Goal: Task Accomplishment & Management: Manage account settings

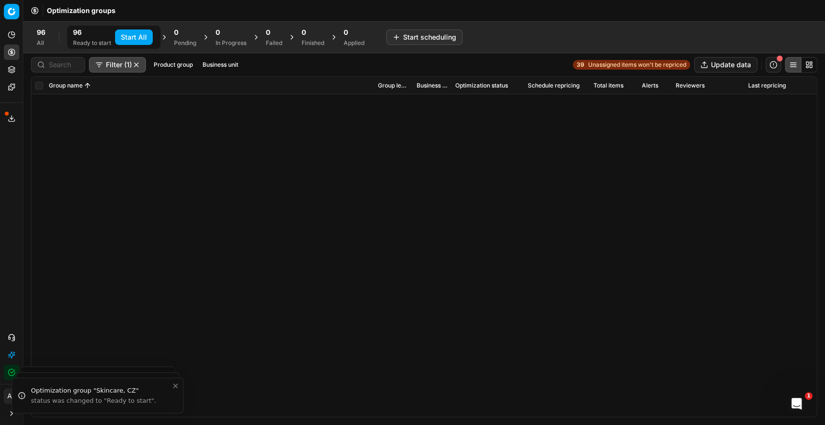
scroll to position [1069, 0]
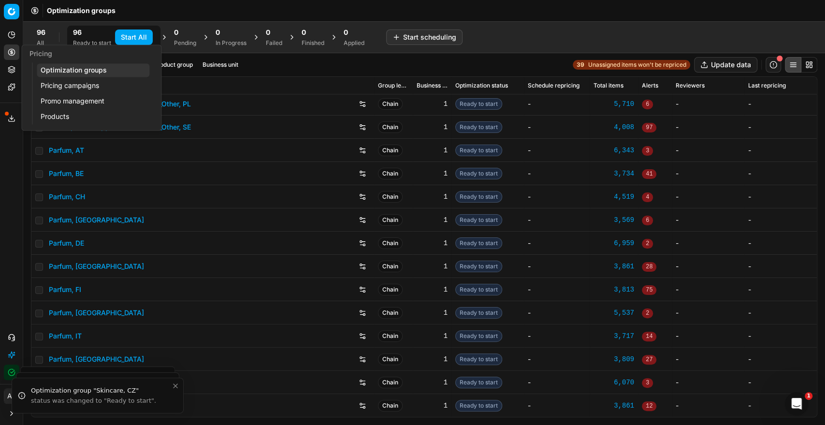
click at [81, 88] on link "Pricing campaigns" at bounding box center [93, 86] width 113 height 14
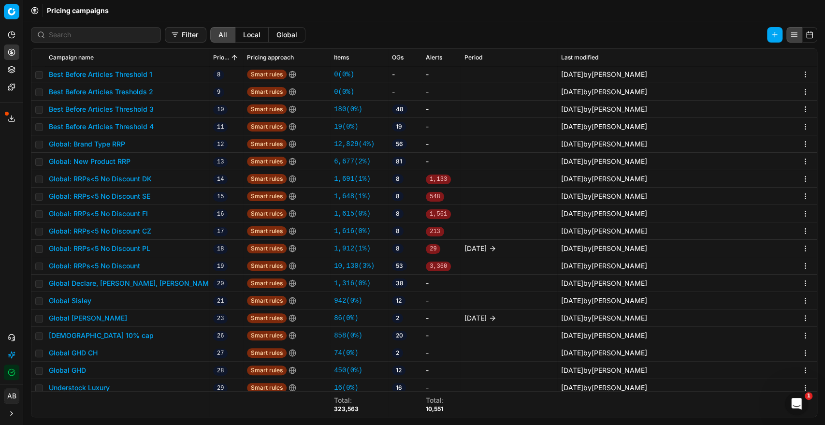
scroll to position [215, 0]
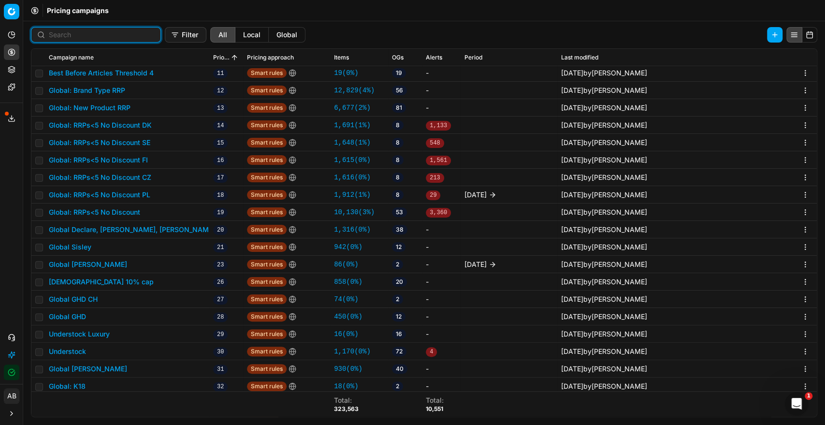
click at [98, 37] on input at bounding box center [102, 35] width 106 height 10
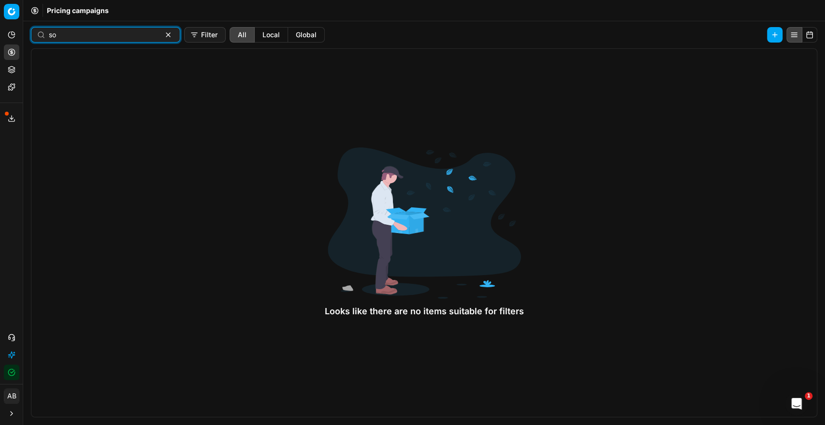
type input "s"
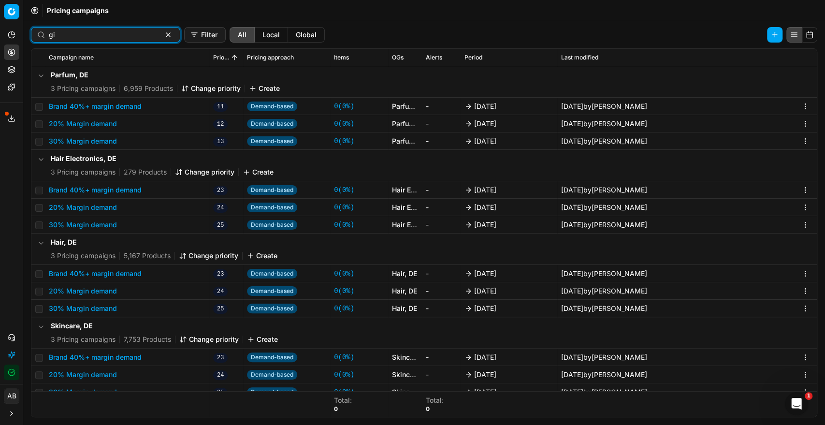
type input "g"
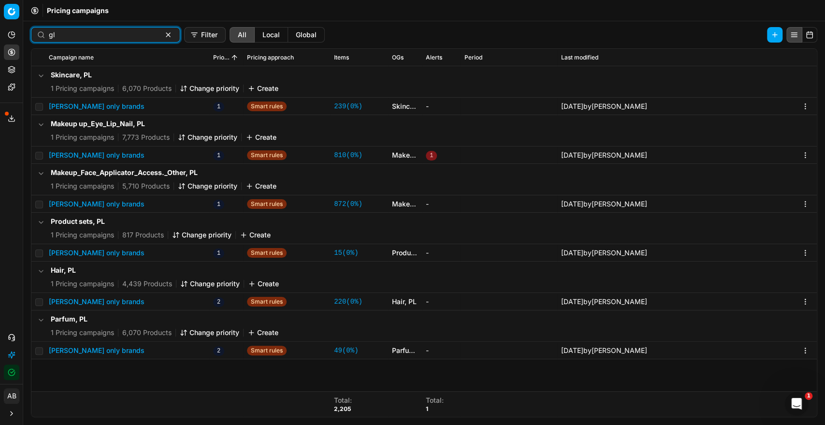
type input "g"
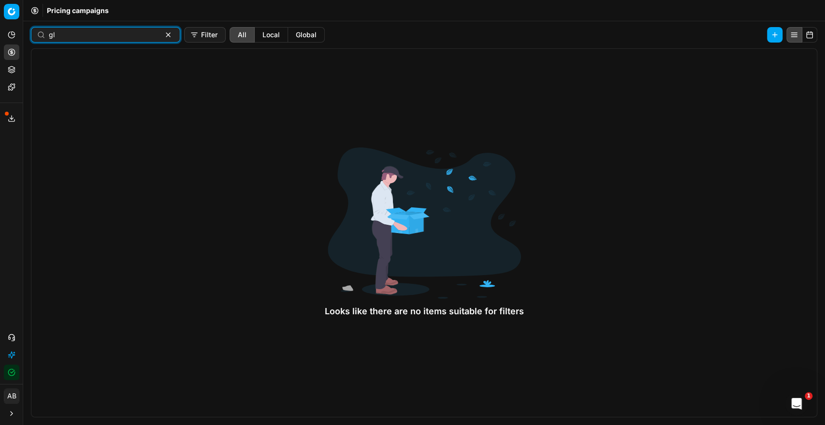
type input "g"
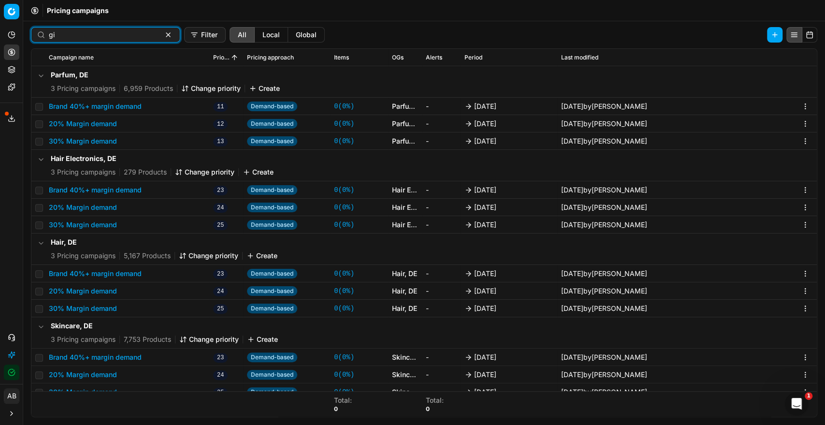
scroll to position [0, 0]
type input "gi"
click at [162, 37] on button "button" at bounding box center [168, 35] width 12 height 12
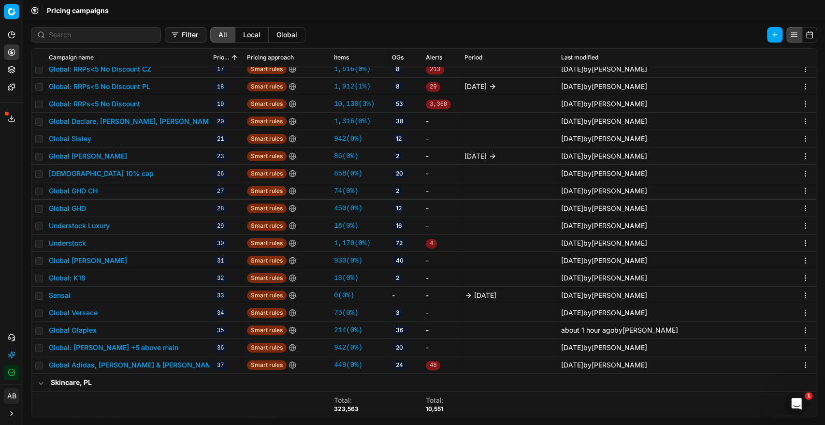
scroll to position [376, 0]
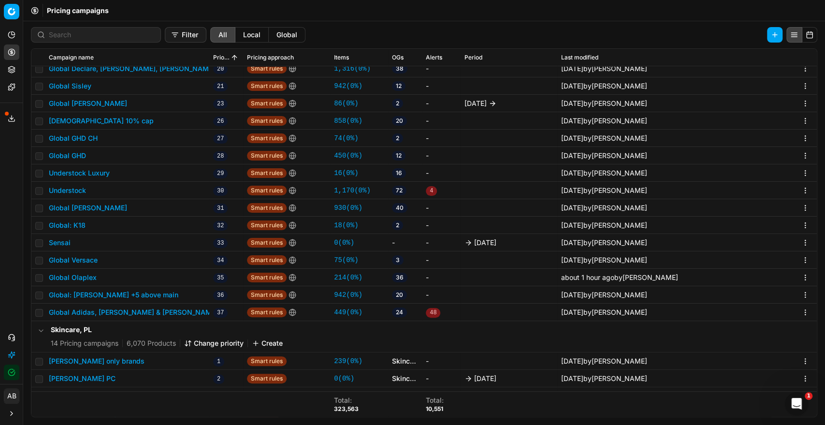
click at [163, 297] on button "Global: Annemarie Börlind +5 above main" at bounding box center [114, 295] width 130 height 10
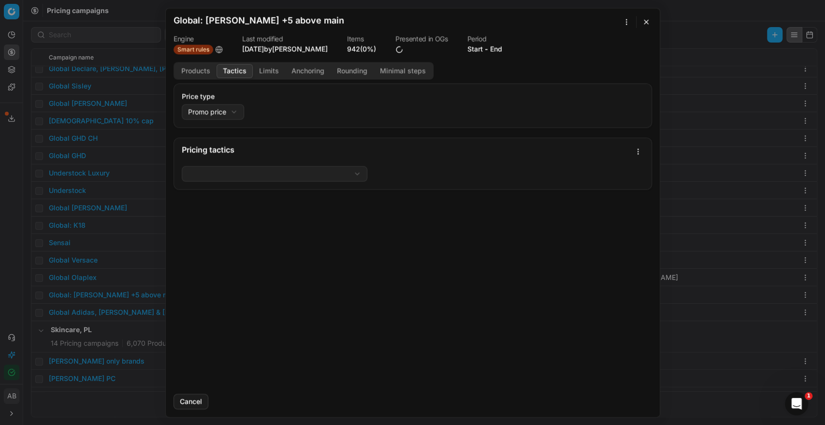
click at [238, 72] on button "Tactics" at bounding box center [235, 71] width 36 height 14
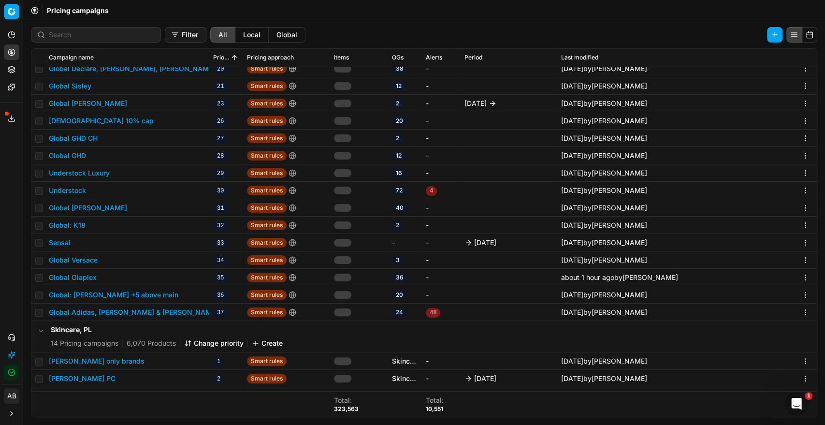
click at [112, 326] on div "We are saving PC settings. Please wait, it should take a few minutes Global: An…" at bounding box center [412, 212] width 825 height 425
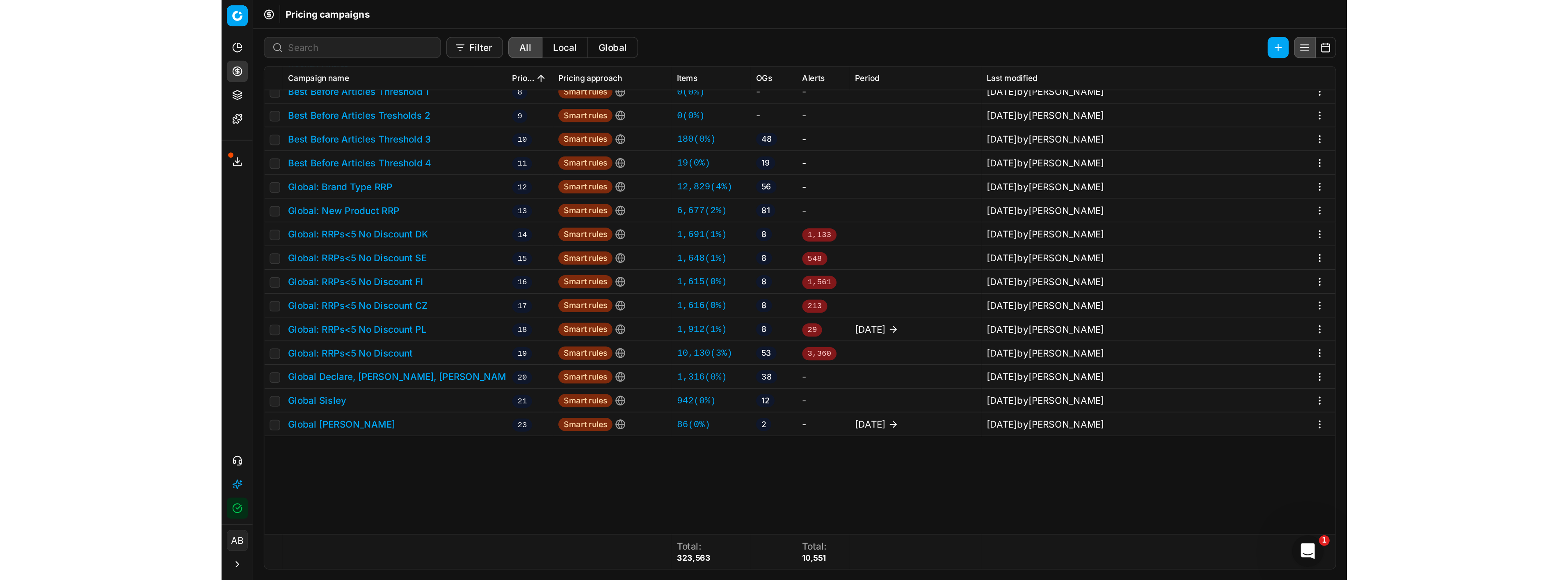
scroll to position [0, 0]
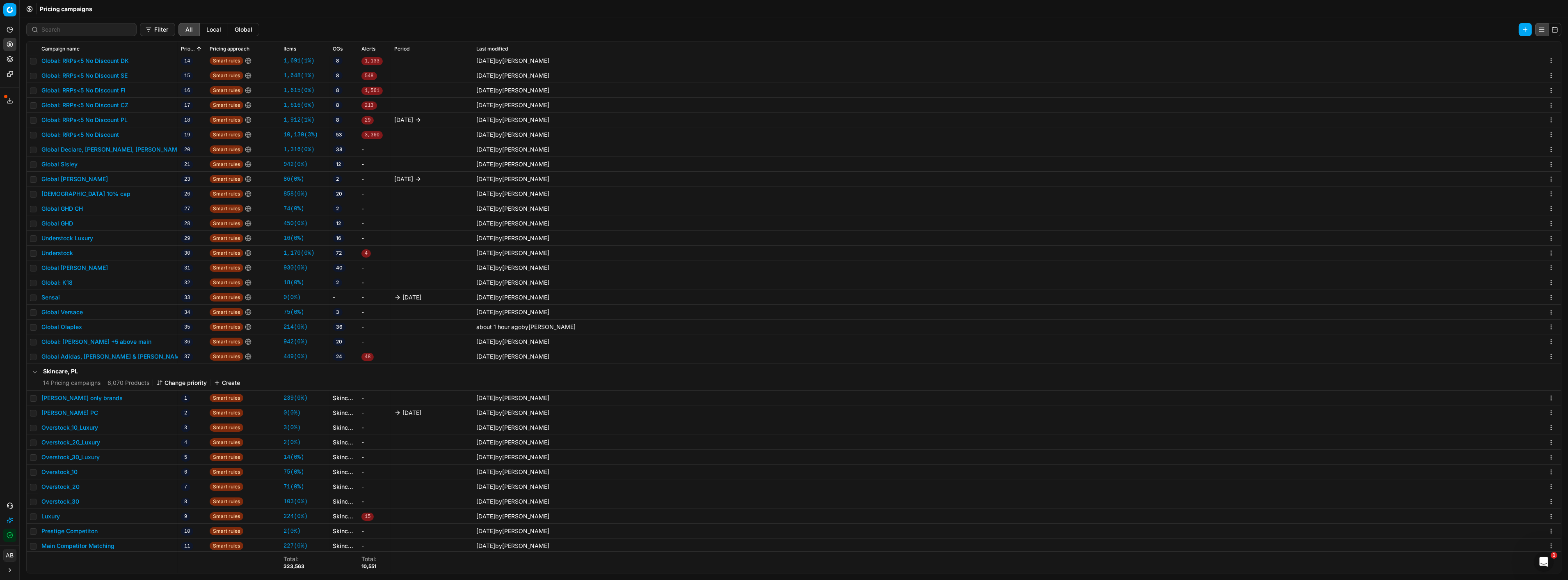
scroll to position [273, 0]
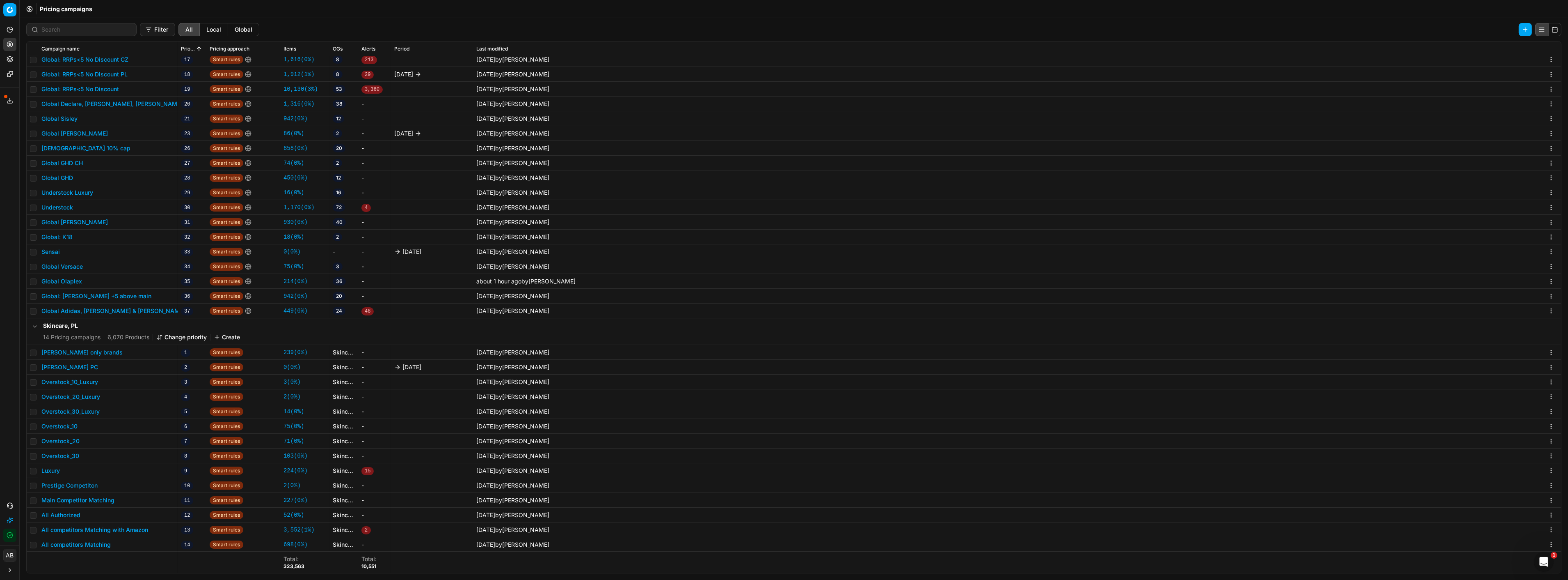
click at [74, 368] on button "Sol De Janiero PC" at bounding box center [70, 367] width 57 height 8
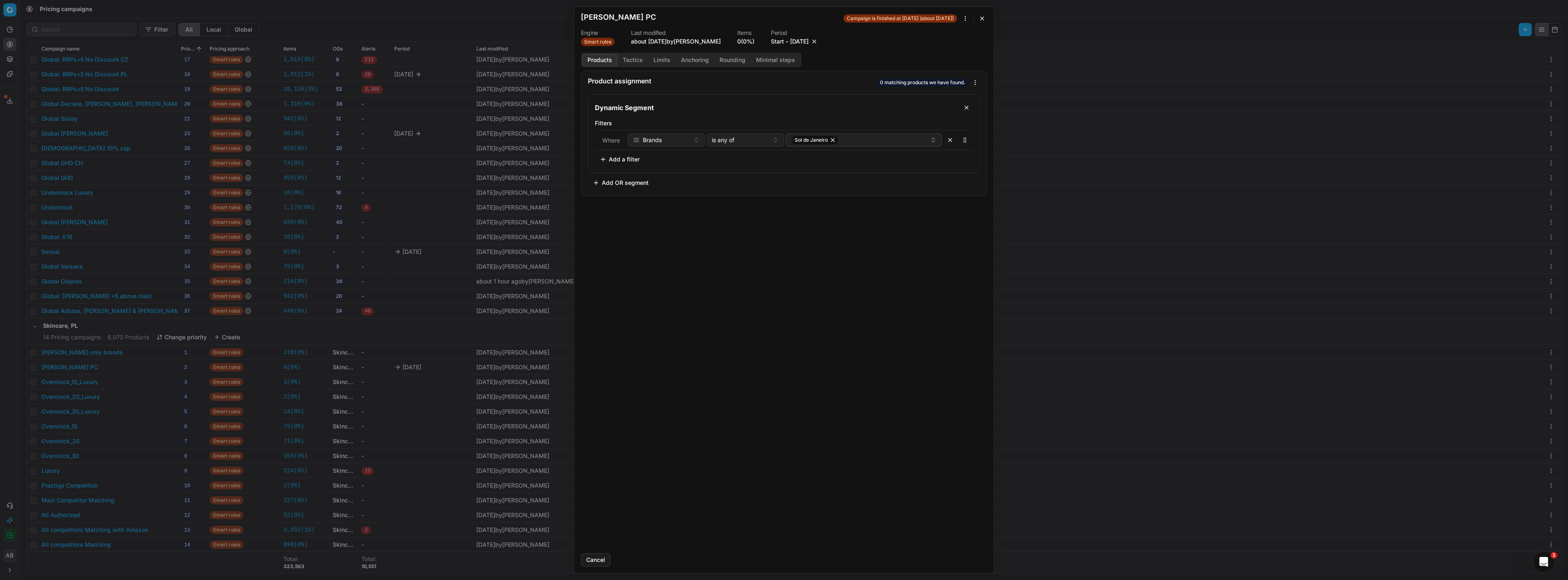
drag, startPoint x: 983, startPoint y: 17, endPoint x: 929, endPoint y: 309, distance: 297.0
click at [983, 17] on button "button" at bounding box center [983, 19] width 10 height 10
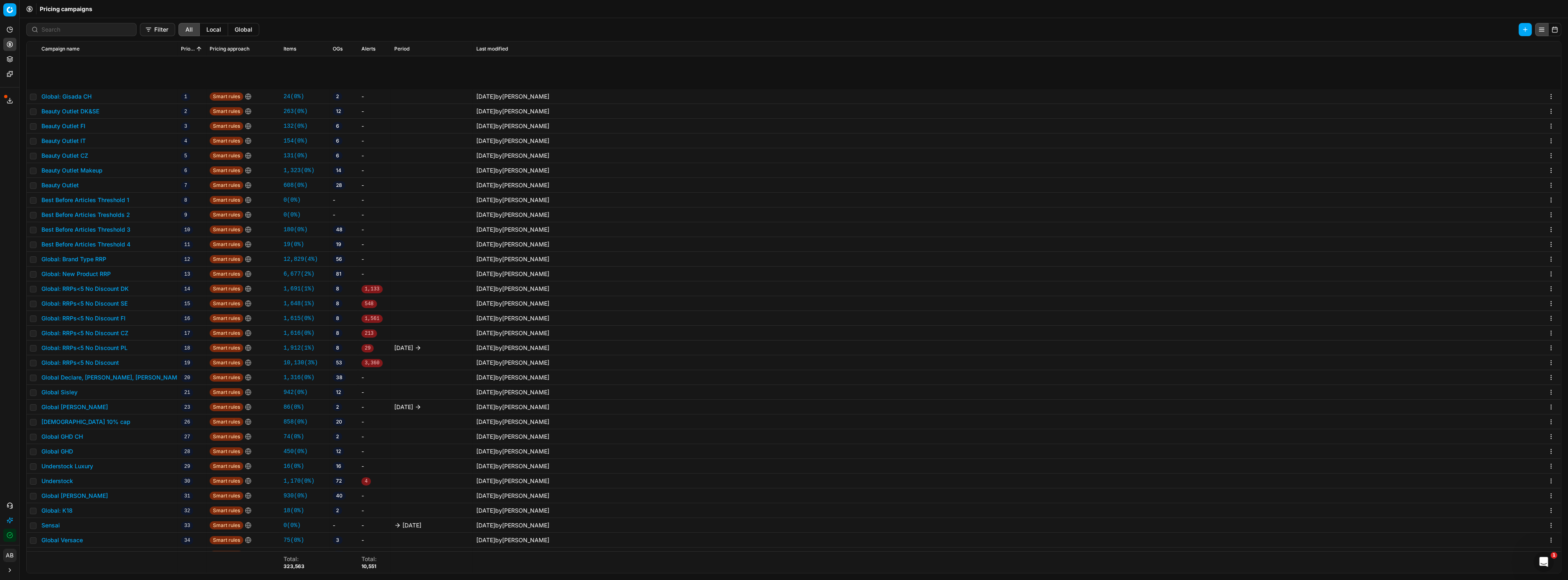
scroll to position [91, 0]
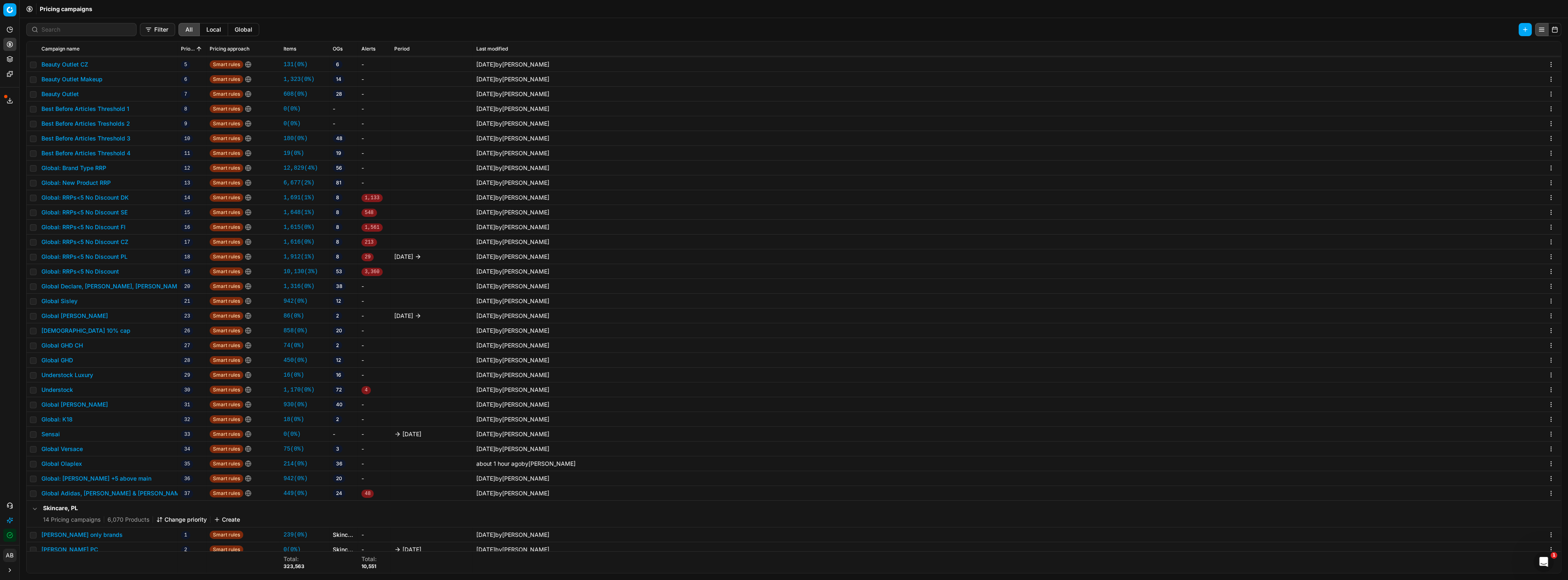
click at [98, 477] on button "Global: Annemarie Börlind +5 above main" at bounding box center [97, 478] width 110 height 8
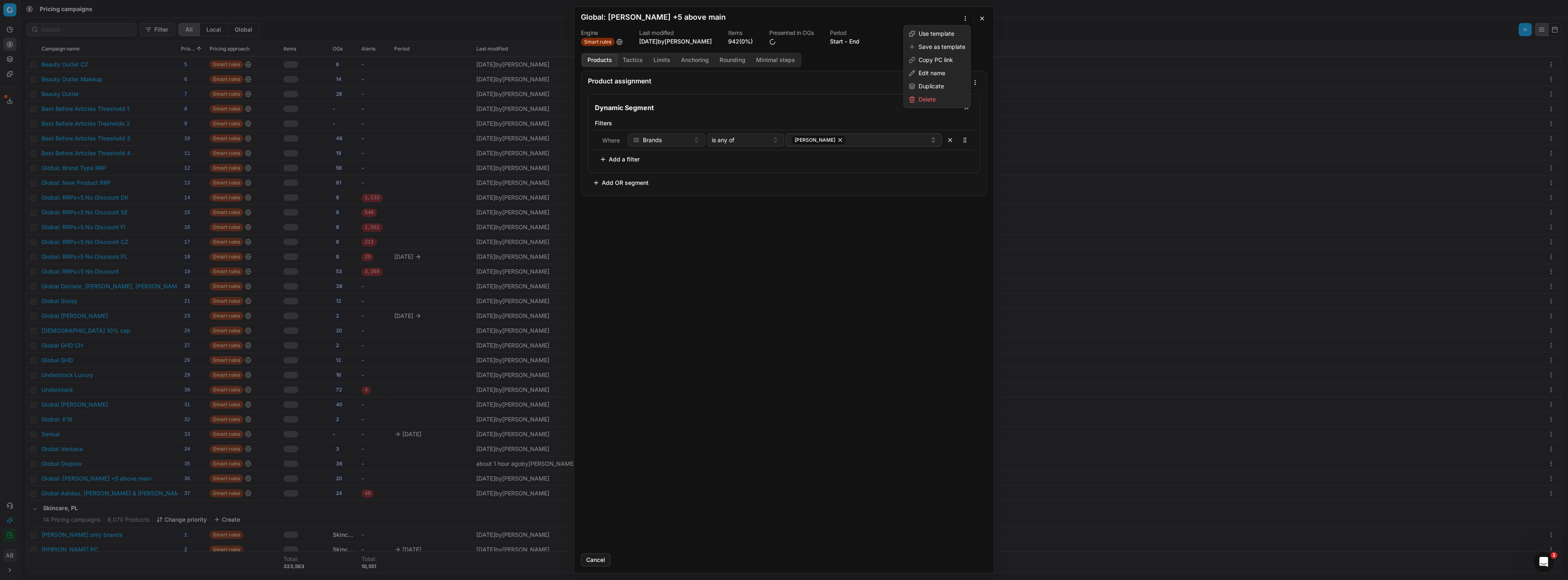
click at [966, 18] on div "We are saving PC settings. Please wait, it should take a few minutes Global: An…" at bounding box center [784, 290] width 1568 height 580
click at [927, 88] on div "Duplicate" at bounding box center [937, 86] width 63 height 13
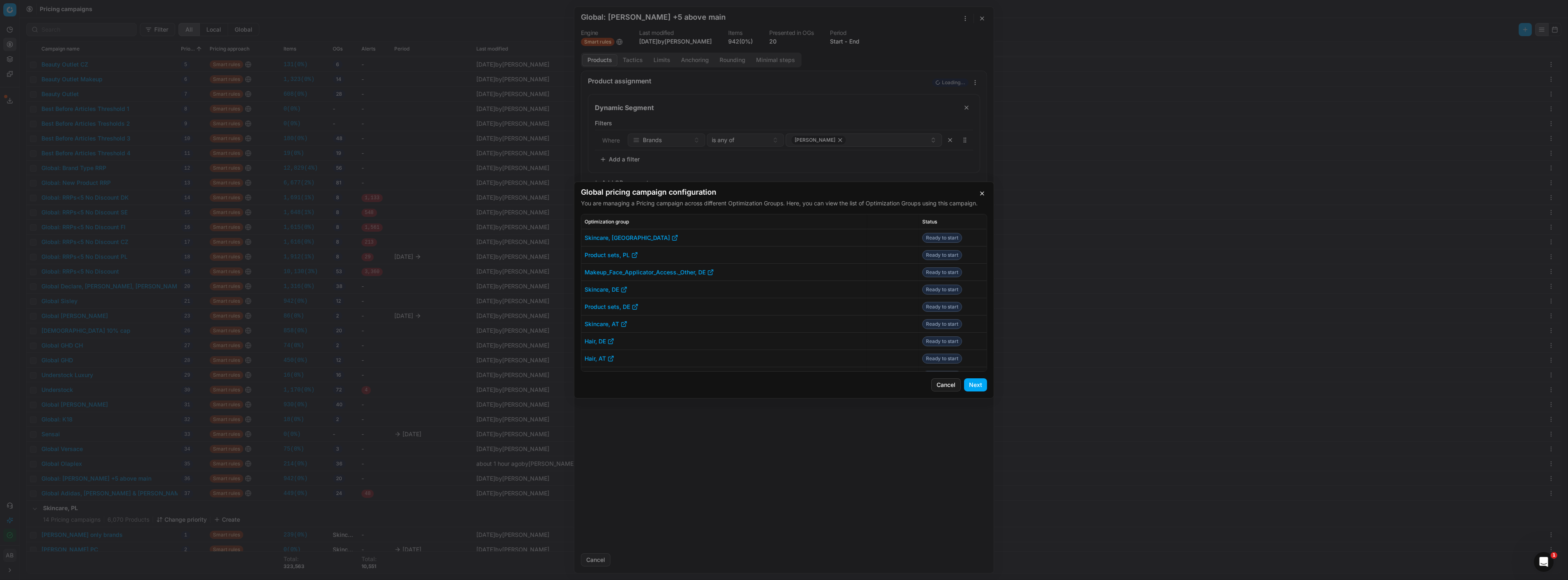
click at [977, 385] on button "Next" at bounding box center [975, 384] width 23 height 13
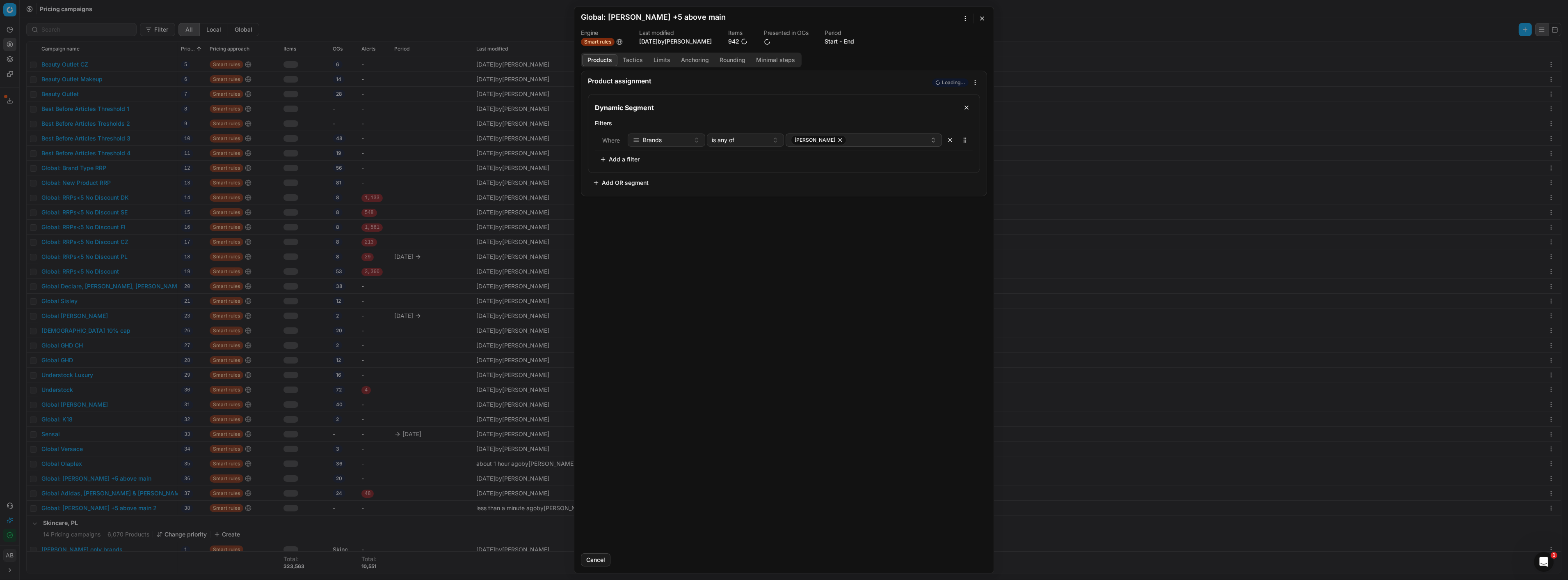
click at [982, 18] on button "button" at bounding box center [983, 19] width 10 height 10
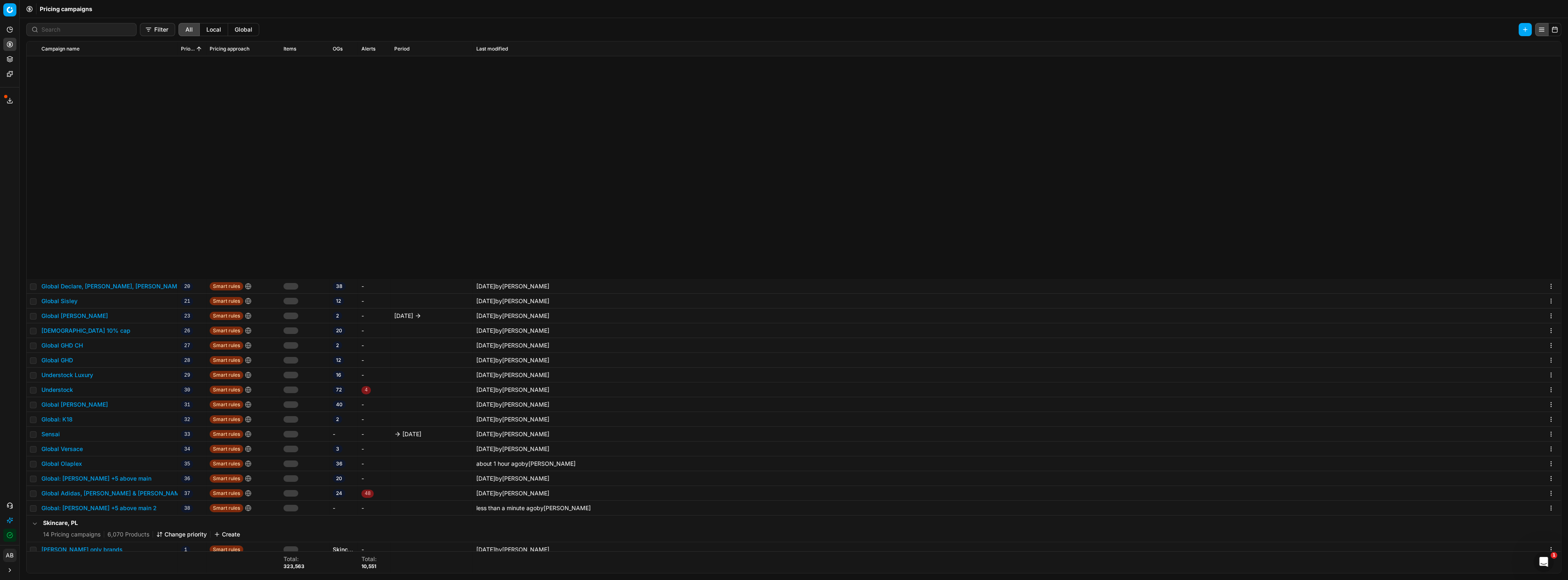
scroll to position [364, 0]
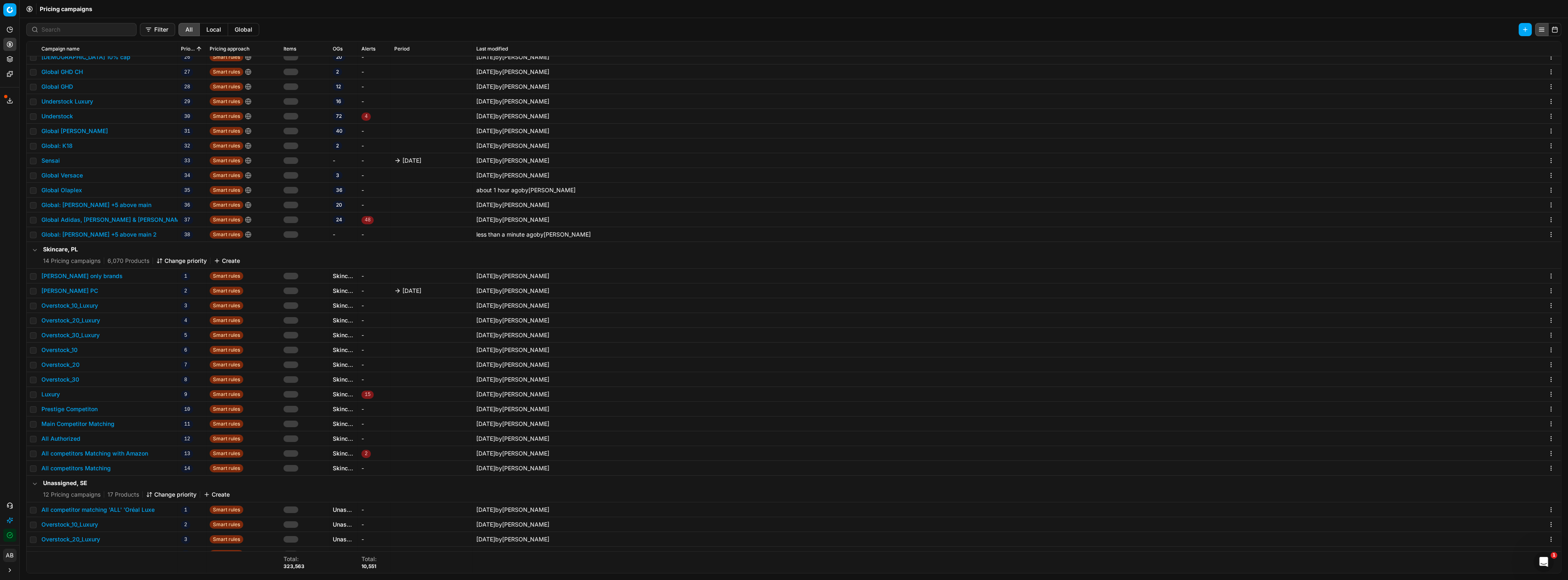
click at [145, 233] on button "Global: Annemarie Börlind +5 above main 2" at bounding box center [99, 234] width 115 height 8
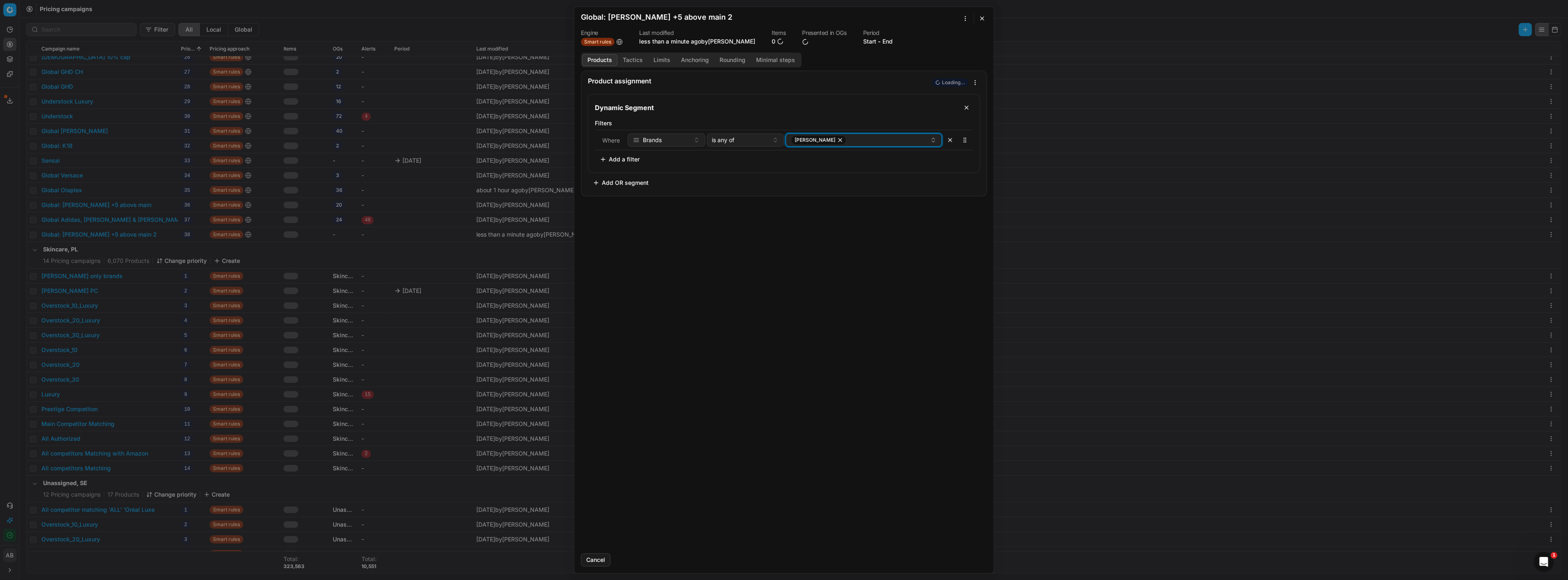
click at [843, 139] on icon "button" at bounding box center [840, 140] width 7 height 7
click at [854, 140] on button "Select a value" at bounding box center [864, 139] width 156 height 13
type input "sol de"
click at [743, 238] on div "Product assignment Loading... Dynamic Segment Filters Where Brands is any of So…" at bounding box center [784, 308] width 419 height 476
click at [631, 59] on button "Tactics" at bounding box center [633, 60] width 31 height 12
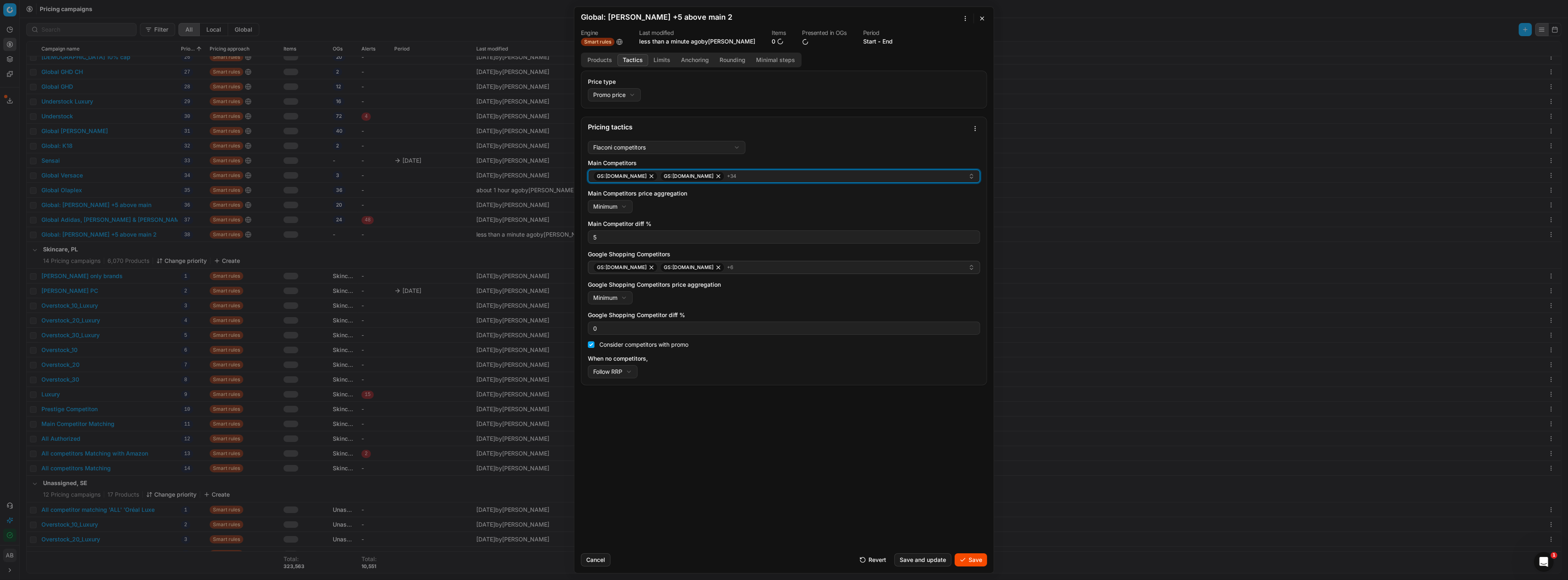
click at [800, 181] on div "GS:sephora.cz GS:sephora.de + 34" at bounding box center [781, 177] width 375 height 10
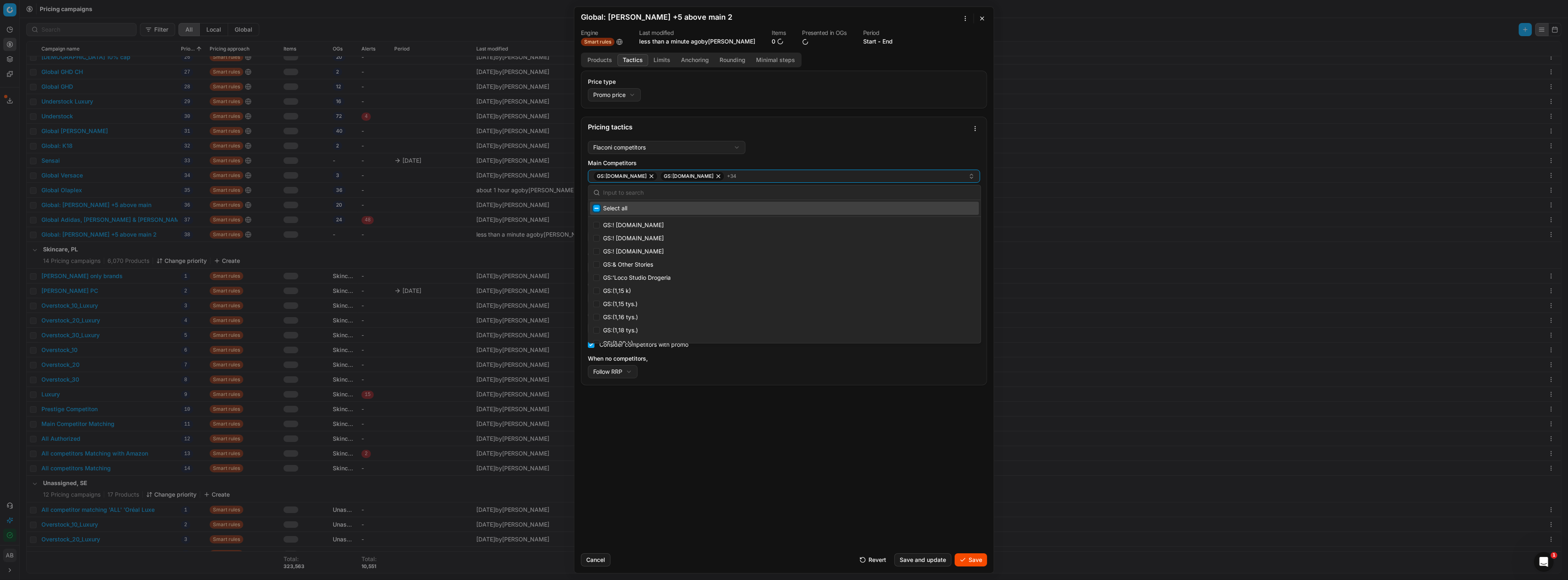
click at [596, 206] on input "Suggestions" at bounding box center [596, 208] width 7 height 7
checkbox input "true"
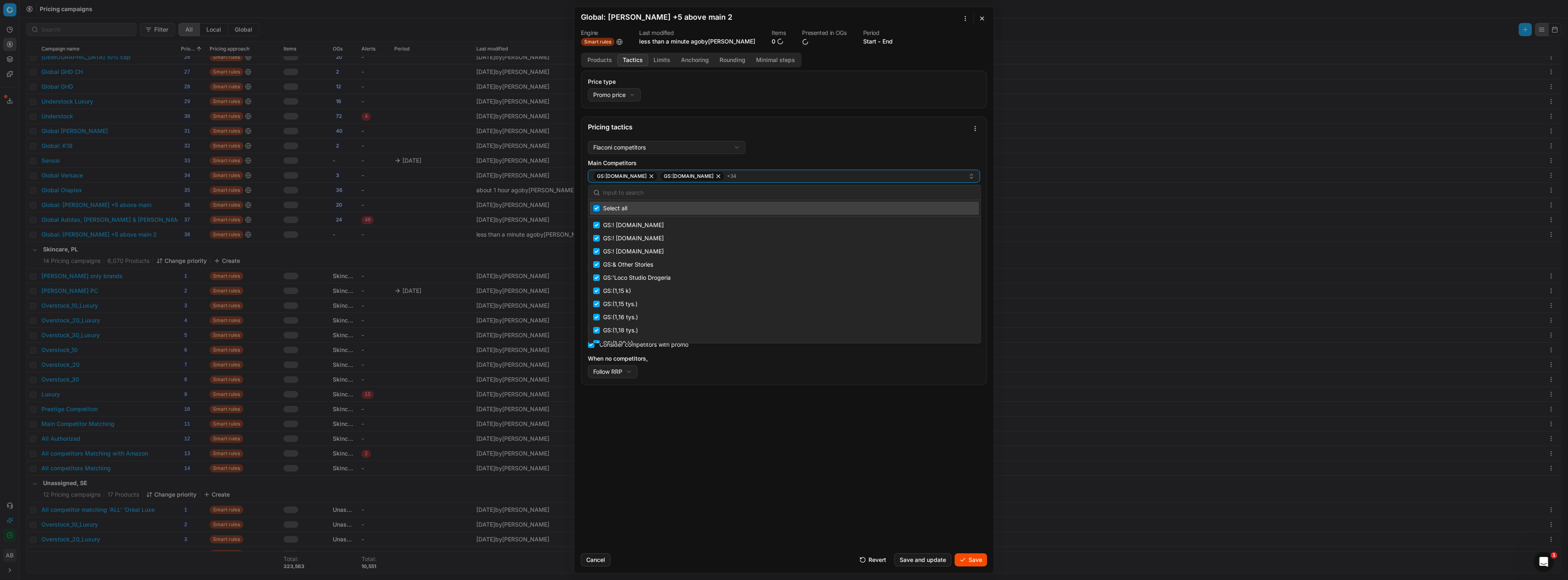
checkbox input "true"
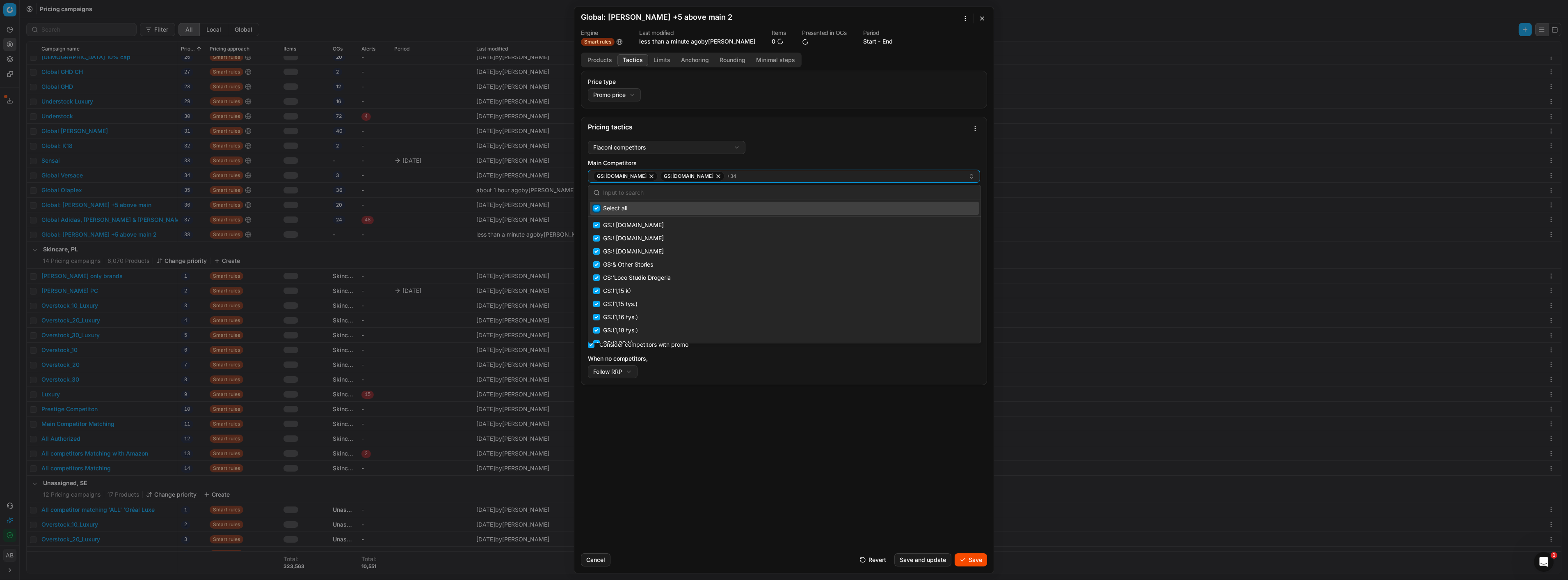
checkbox input "true"
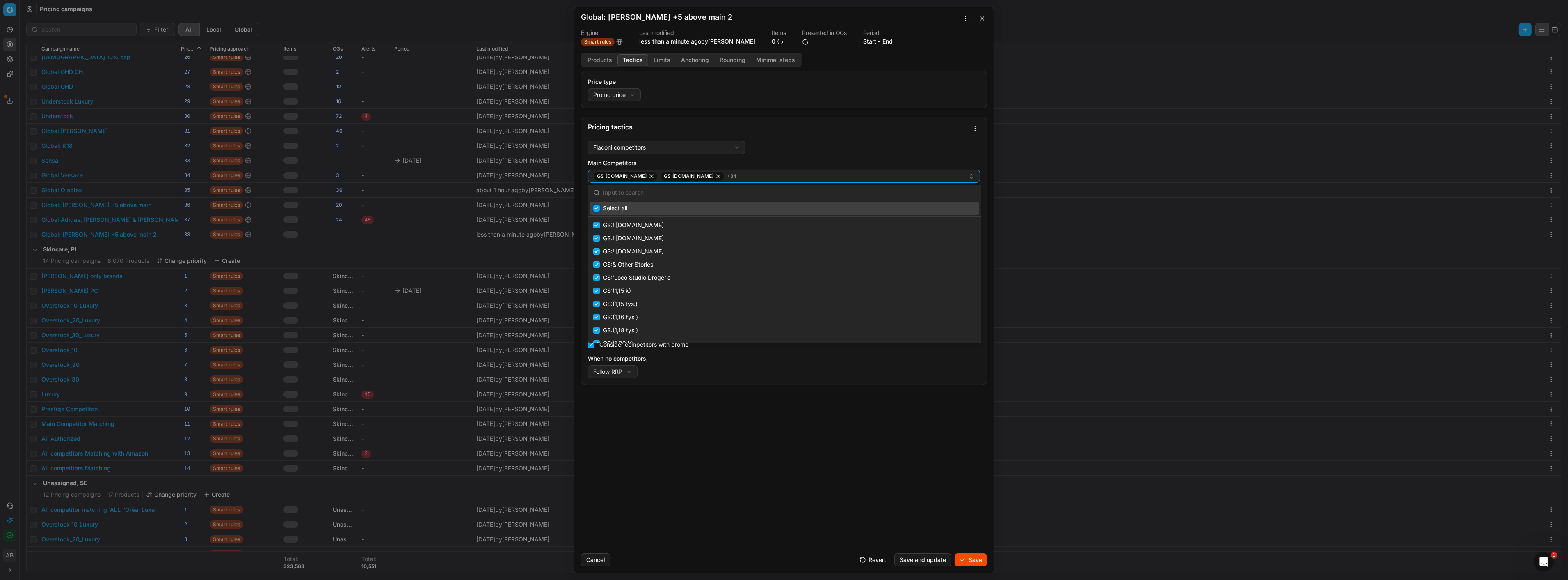
checkbox input "true"
click at [596, 211] on input "Suggestions" at bounding box center [596, 208] width 7 height 7
checkbox input "false"
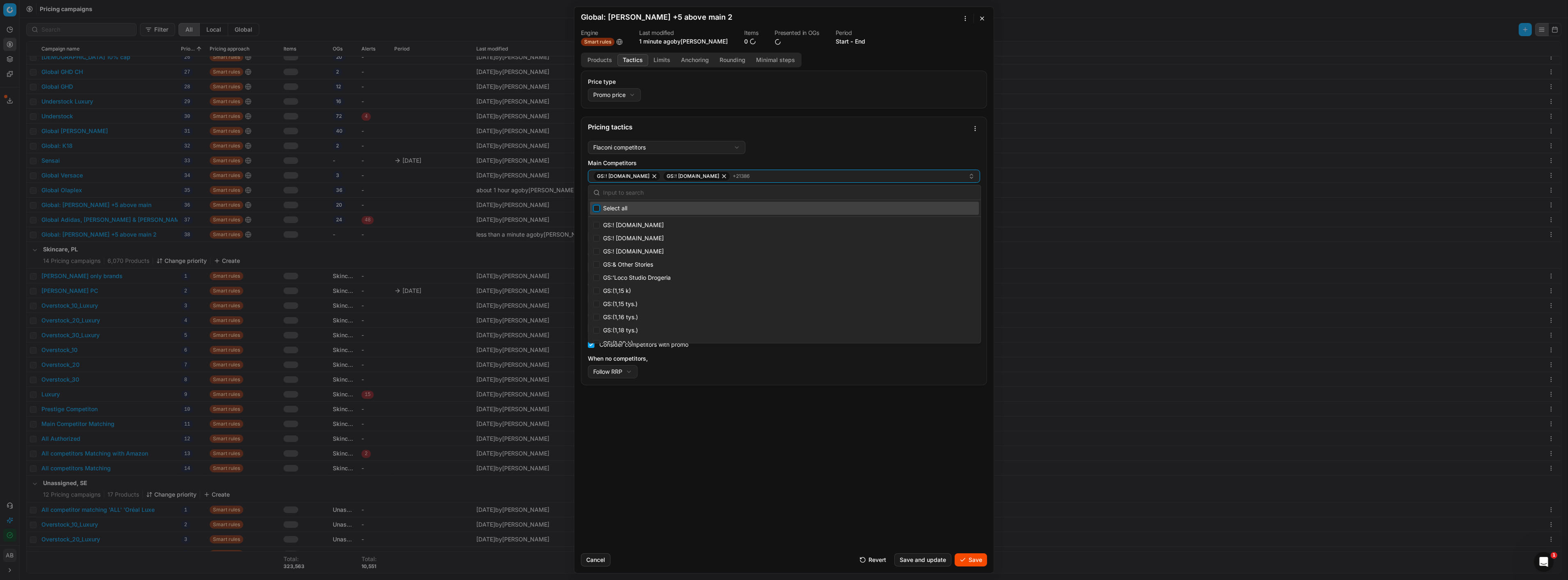
checkbox input "false"
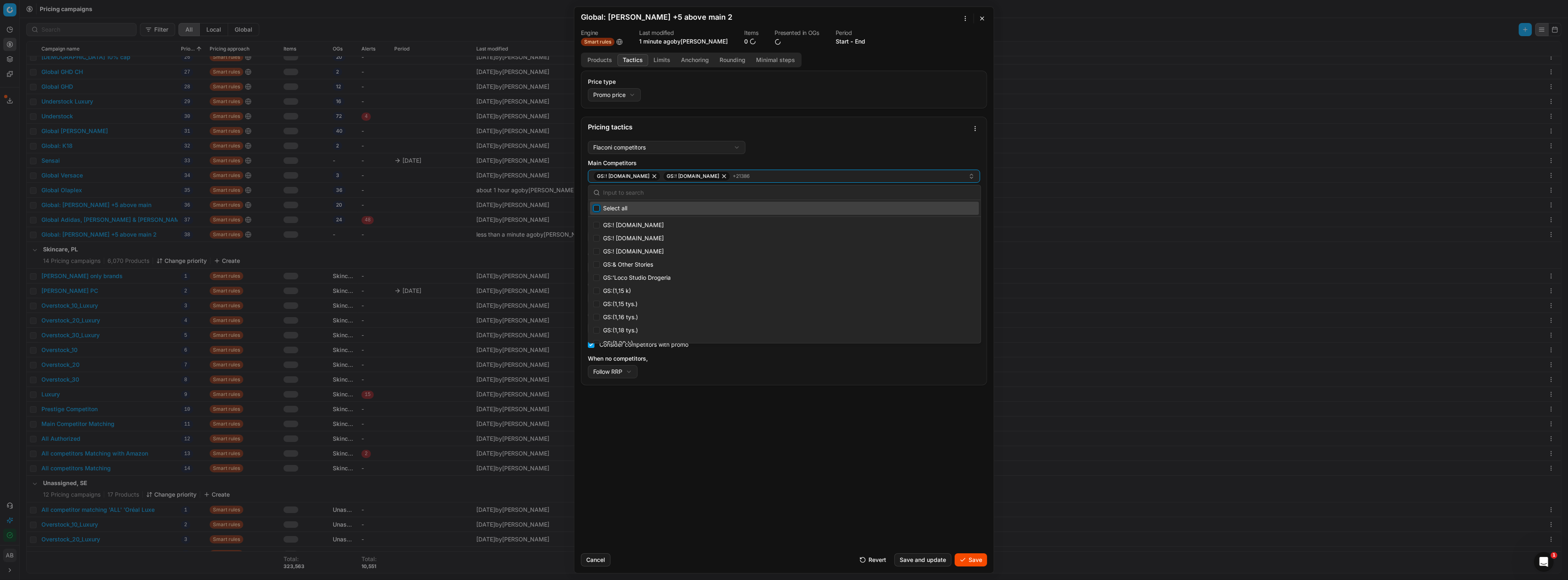
checkbox input "false"
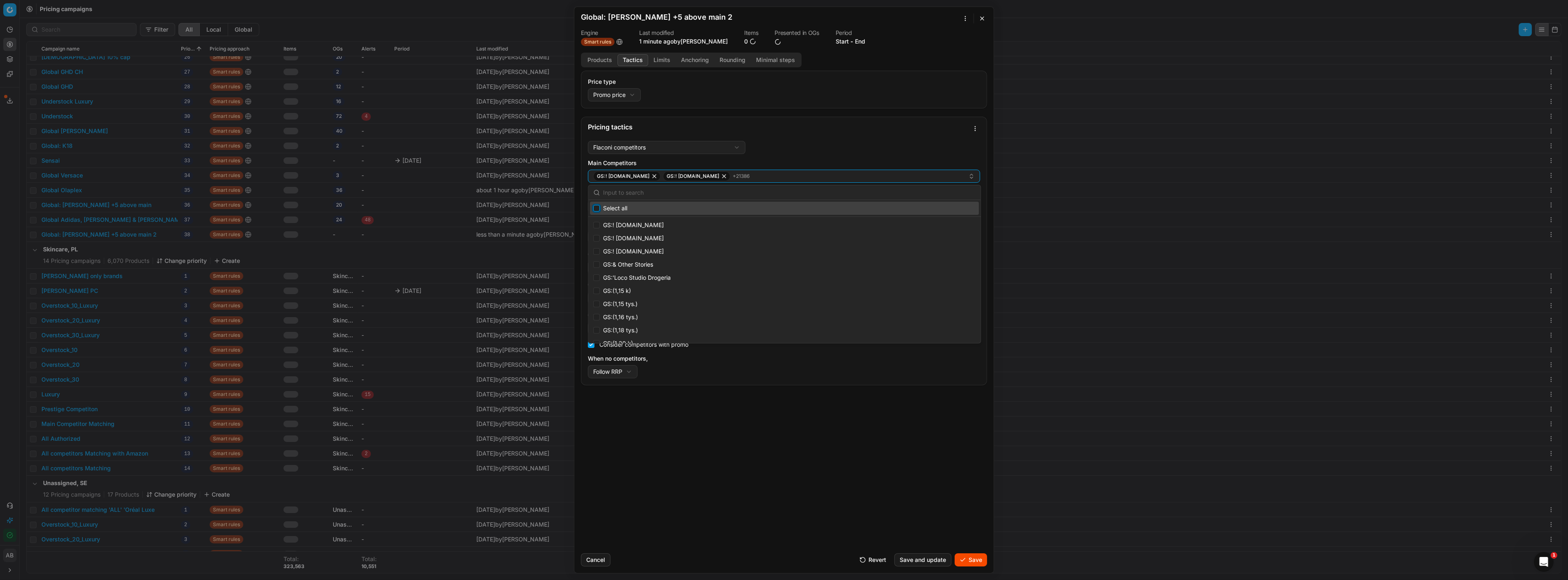
checkbox input "false"
click at [648, 180] on button "Select" at bounding box center [784, 176] width 392 height 13
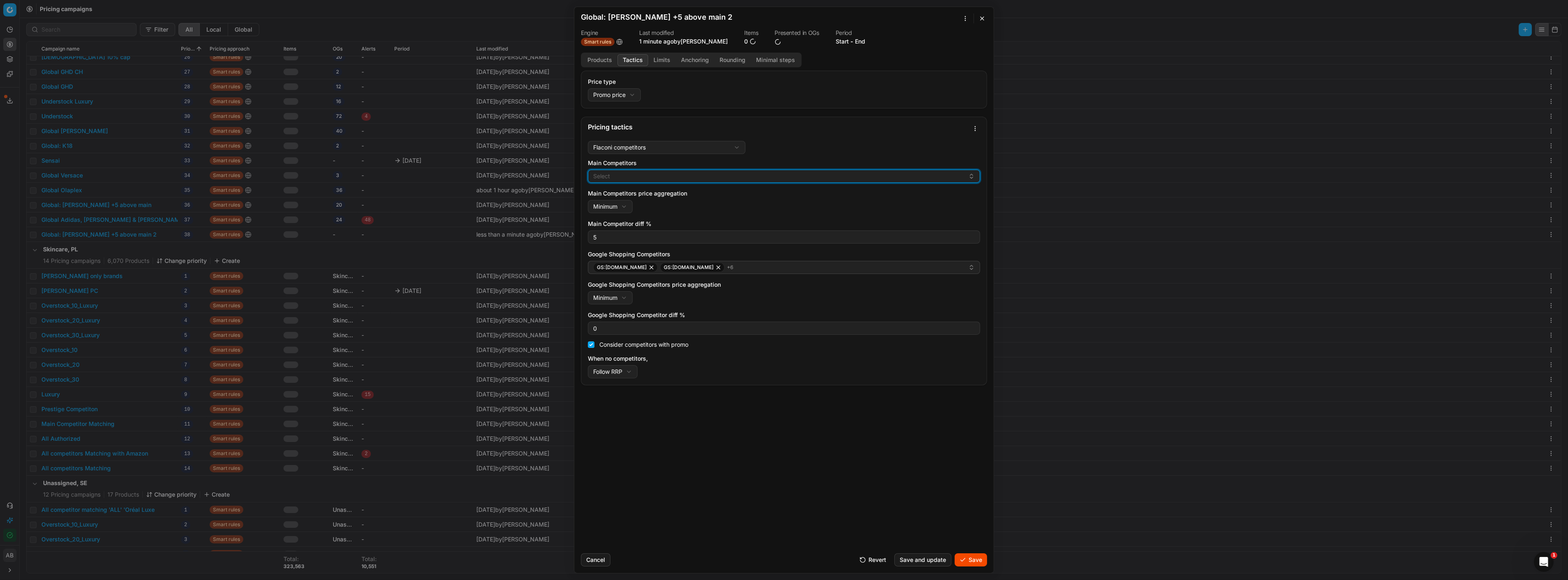
click at [652, 179] on button "Select" at bounding box center [784, 176] width 392 height 13
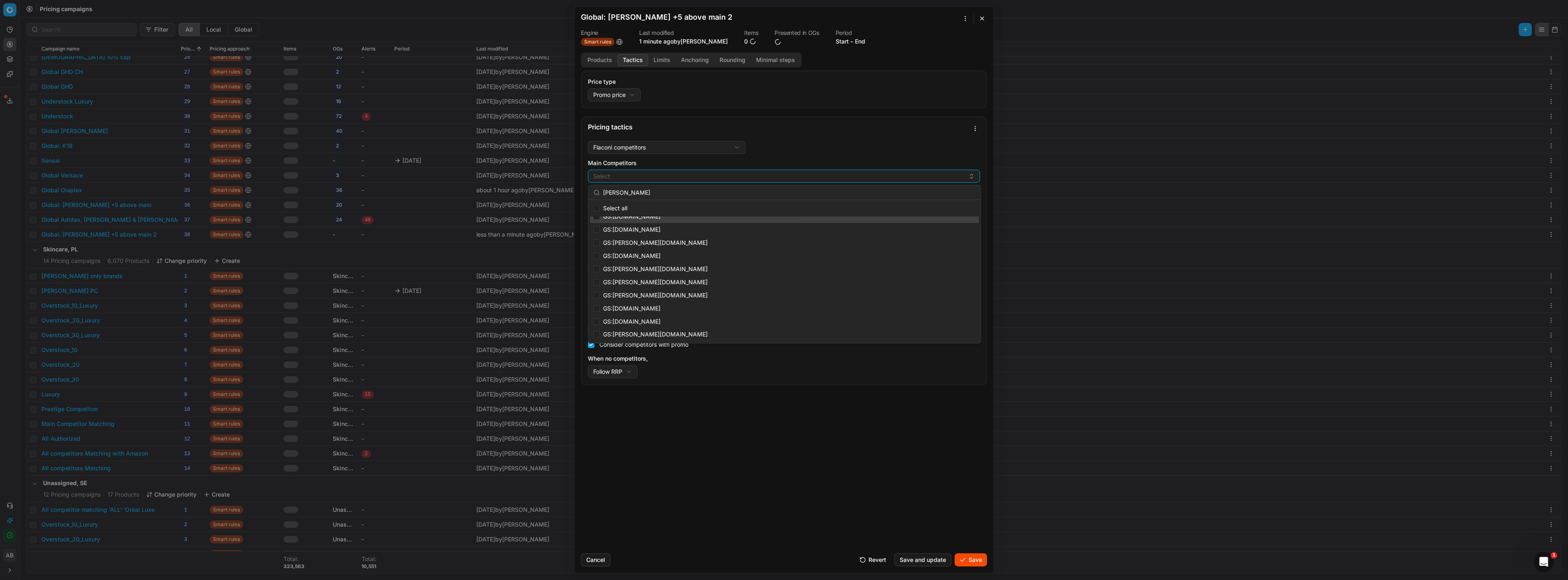
scroll to position [138, 0]
type input "douglas"
click at [596, 269] on input "Suggestions" at bounding box center [596, 269] width 7 height 7
checkbox input "true"
click at [596, 279] on input "Suggestions" at bounding box center [596, 283] width 7 height 7
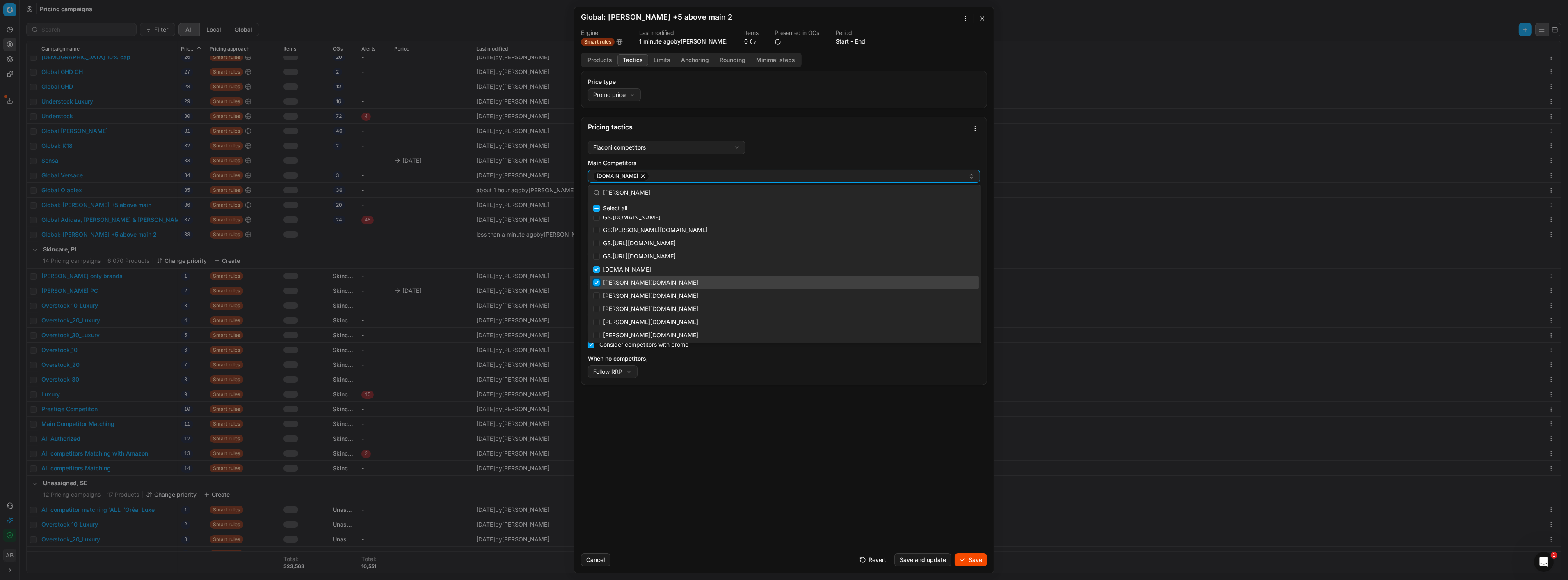
checkbox input "true"
click at [594, 295] on input "Suggestions" at bounding box center [596, 296] width 7 height 7
checkbox input "true"
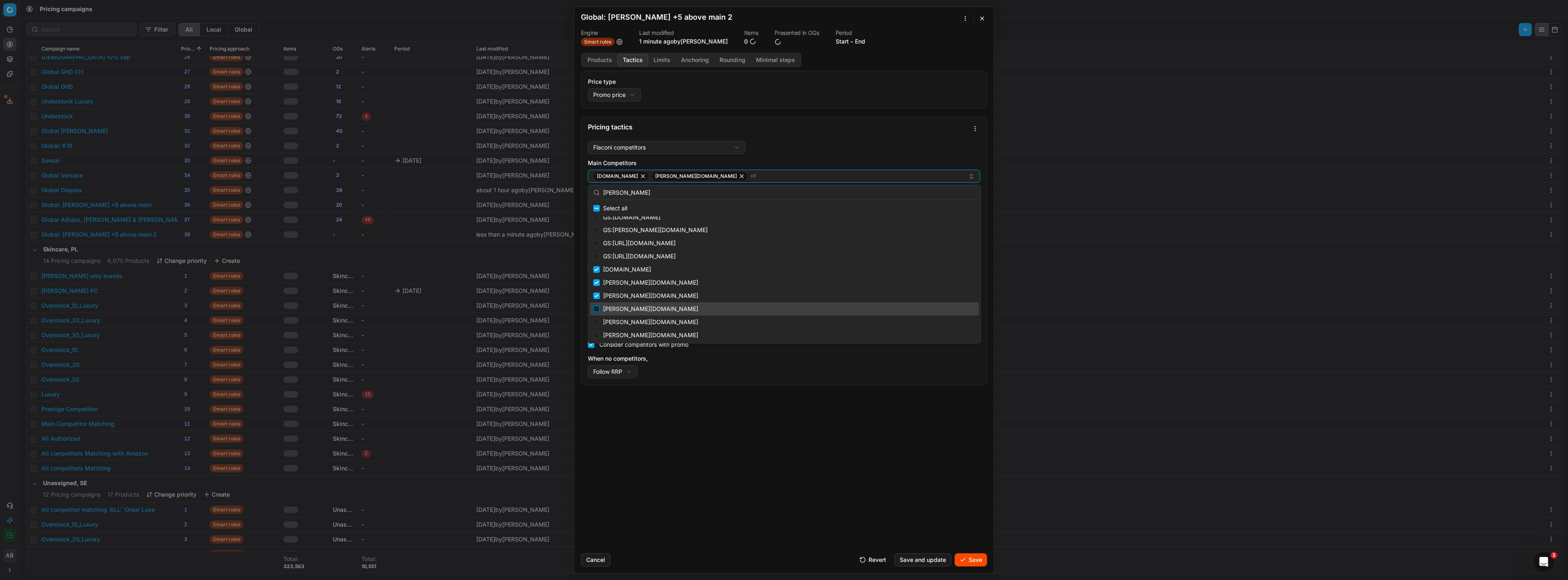
click at [598, 308] on input "Suggestions" at bounding box center [596, 309] width 7 height 7
checkbox input "true"
click at [596, 319] on input "Suggestions" at bounding box center [596, 322] width 7 height 7
checkbox input "true"
drag, startPoint x: 597, startPoint y: 335, endPoint x: 617, endPoint y: 326, distance: 21.9
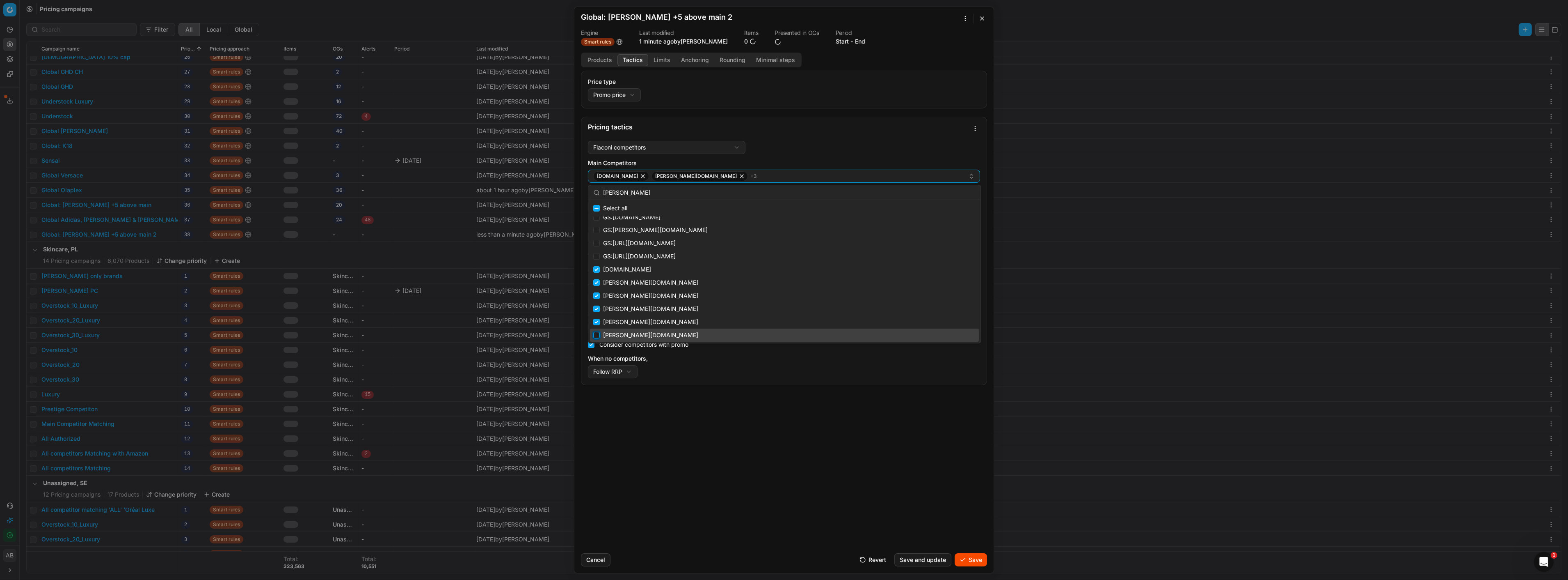
click at [596, 335] on input "Suggestions" at bounding box center [596, 335] width 7 height 7
checkbox input "true"
drag, startPoint x: 613, startPoint y: 192, endPoint x: 581, endPoint y: 192, distance: 32.0
click at [581, 192] on body "Pricing platform Analytics Pricing Product portfolio Templates Export service 1…" at bounding box center [784, 290] width 1568 height 580
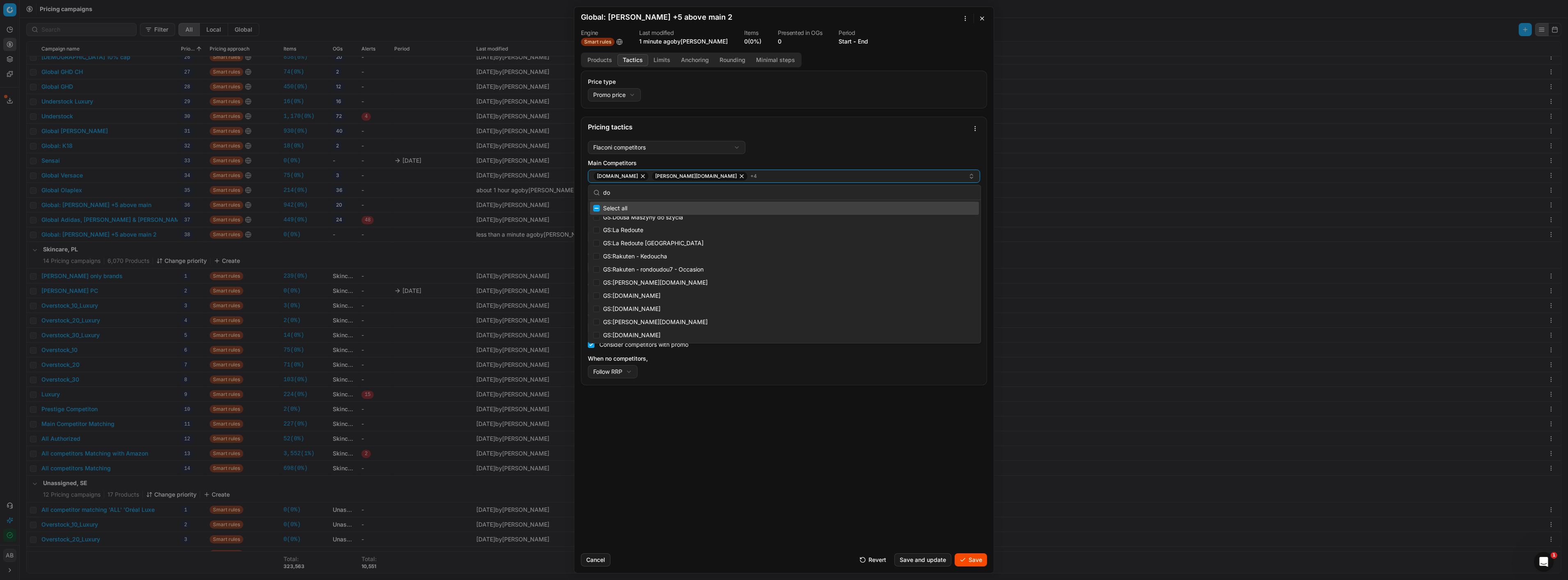
type input "d"
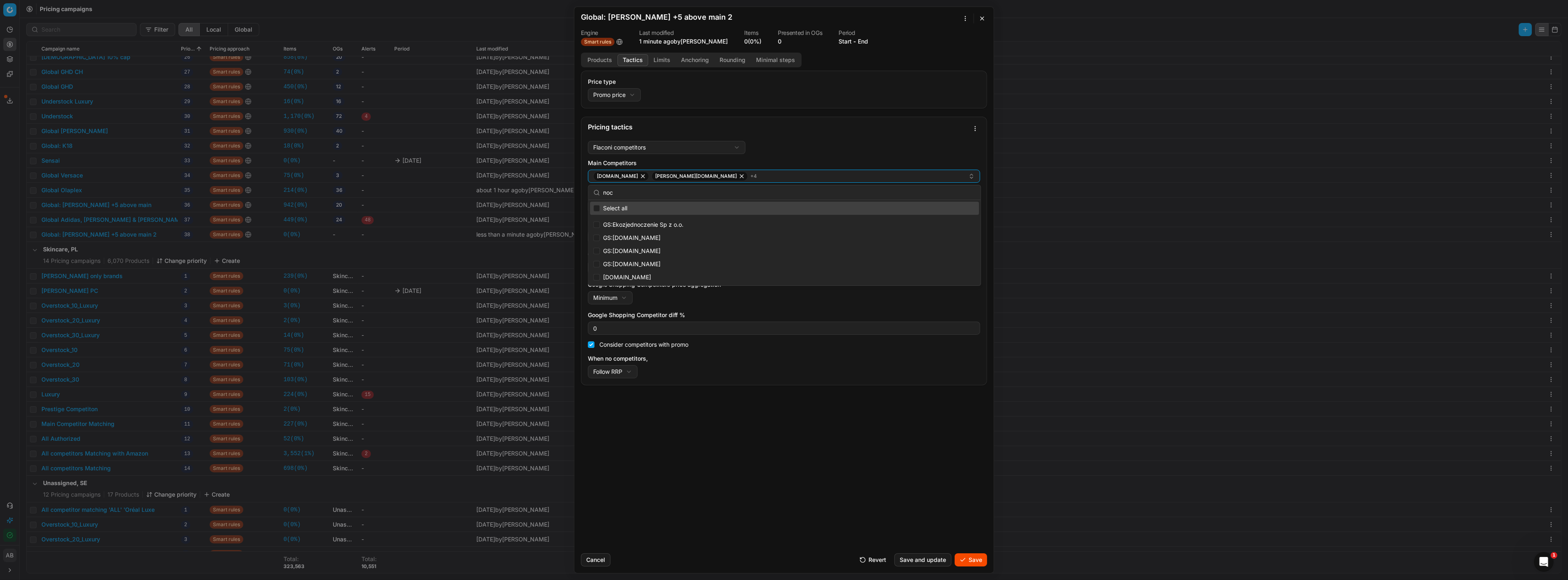
scroll to position [0, 0]
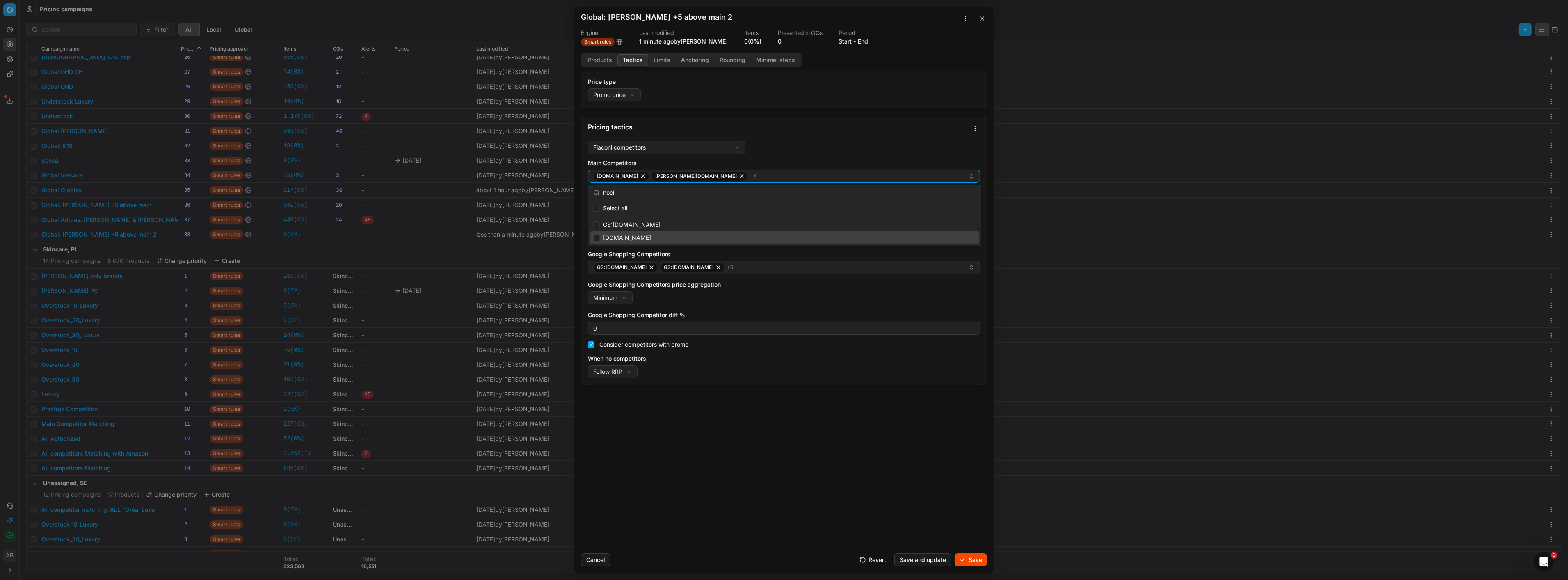
type input "noci"
click at [597, 237] on input "Suggestions" at bounding box center [596, 238] width 7 height 7
checkbox input "true"
drag, startPoint x: 619, startPoint y: 192, endPoint x: 594, endPoint y: 189, distance: 25.2
click at [594, 189] on div "noci" at bounding box center [784, 192] width 392 height 14
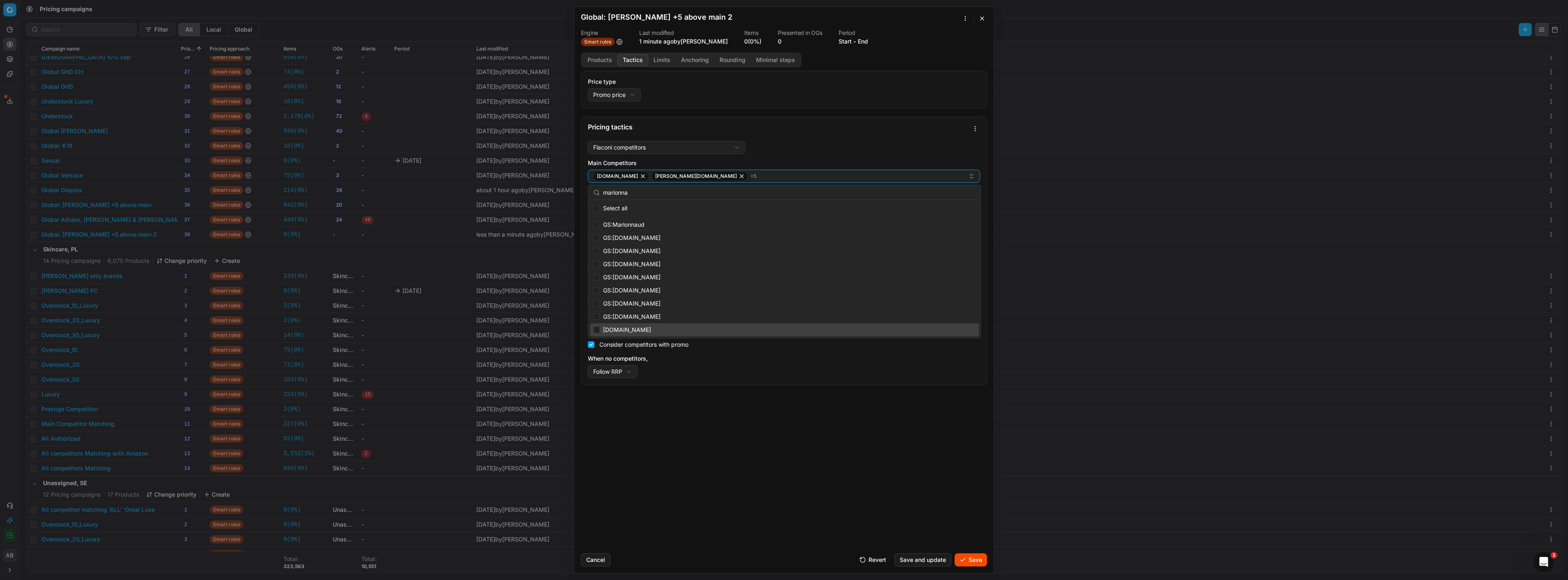
type input "marionna"
click at [597, 329] on input "Suggestions" at bounding box center [596, 329] width 7 height 7
checkbox input "true"
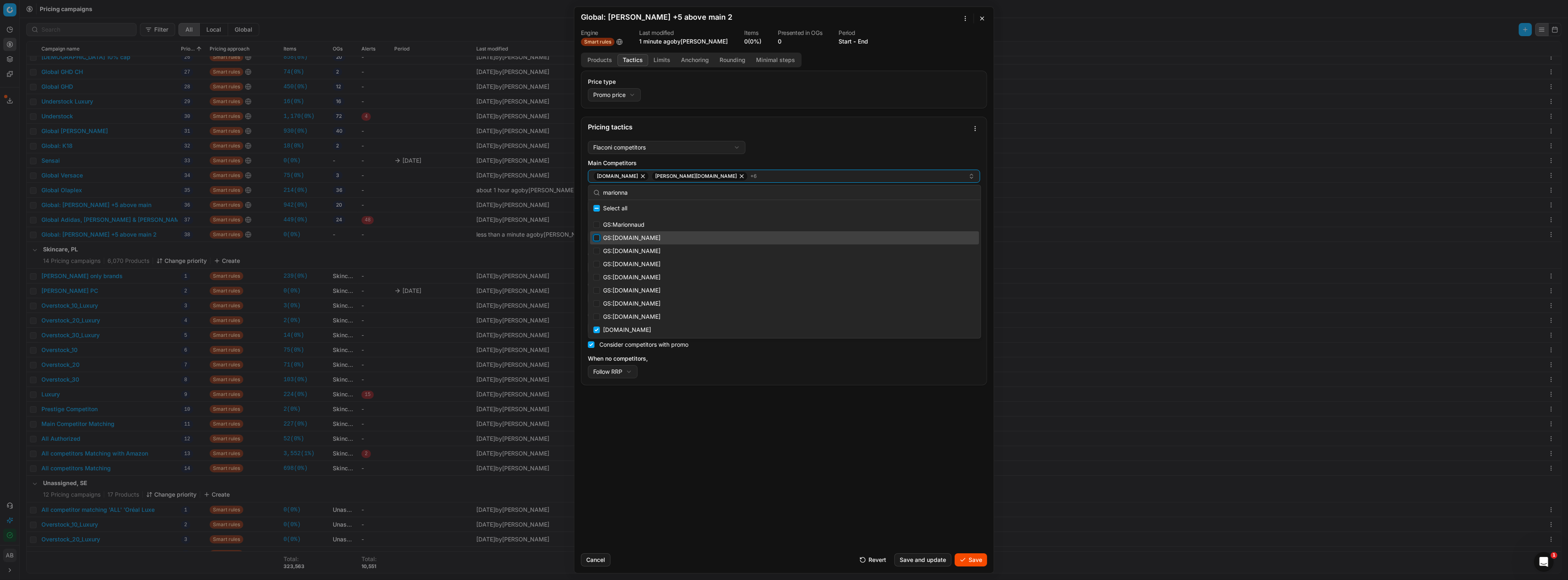
click at [596, 238] on input "Suggestions" at bounding box center [596, 238] width 7 height 7
checkbox input "true"
drag, startPoint x: 596, startPoint y: 251, endPoint x: 596, endPoint y: 256, distance: 5.0
click at [596, 251] on input "Suggestions" at bounding box center [596, 251] width 7 height 7
checkbox input "true"
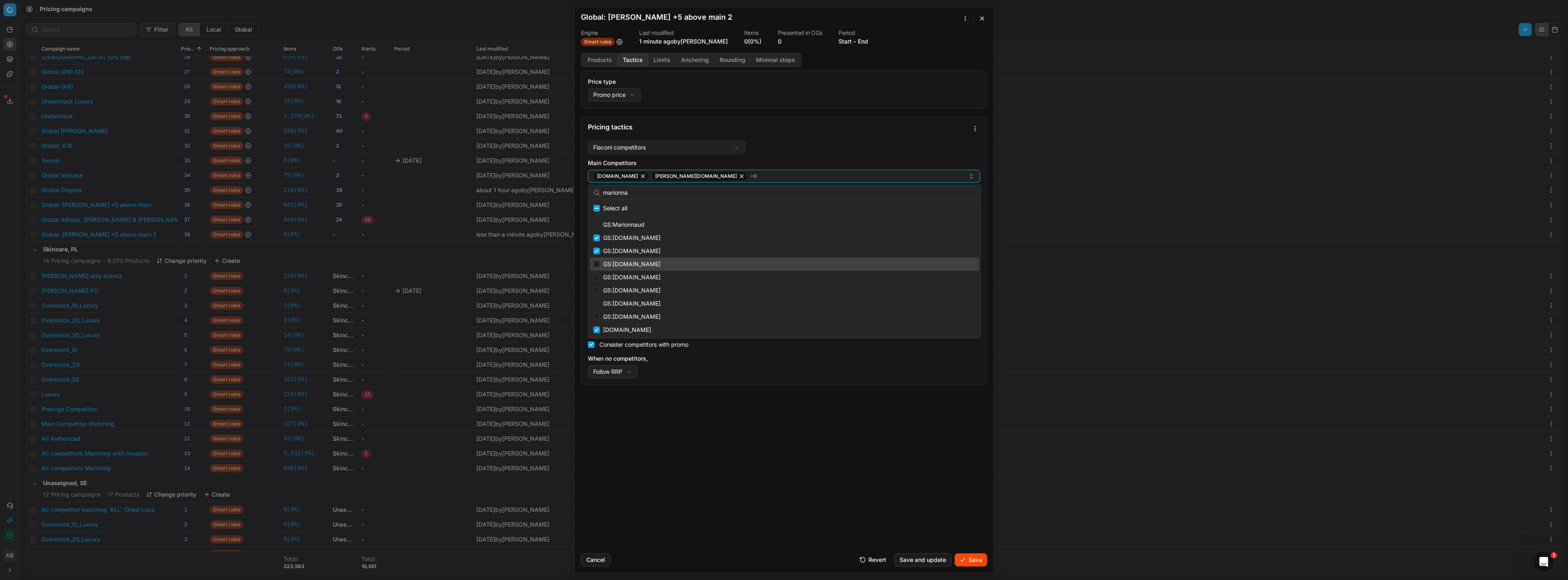
click at [596, 260] on div "GS:Marionnaud.cz" at bounding box center [784, 263] width 389 height 13
checkbox input "true"
click at [596, 273] on div "GS:Marionnaud.it" at bounding box center [784, 277] width 389 height 13
checkbox input "true"
click at [595, 290] on input "Suggestions" at bounding box center [596, 290] width 7 height 7
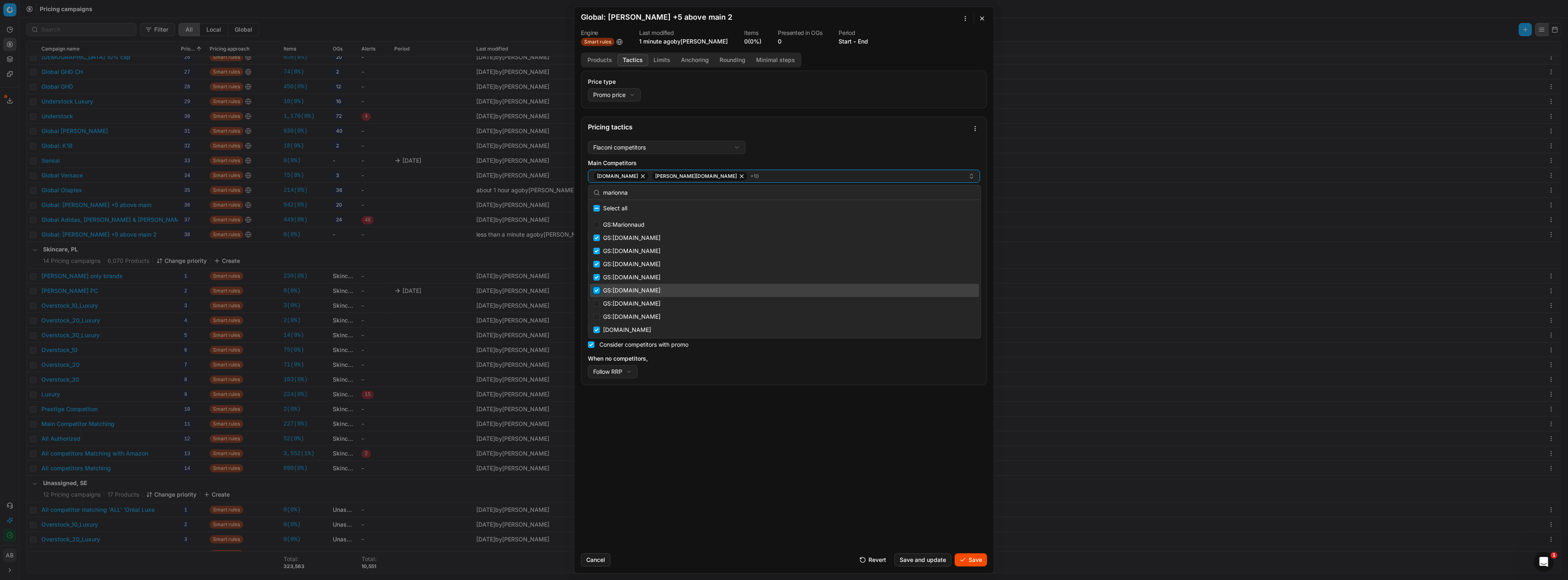
checkbox input "true"
drag, startPoint x: 595, startPoint y: 300, endPoint x: 596, endPoint y: 304, distance: 4.1
click at [596, 301] on input "Suggestions" at bounding box center [596, 303] width 7 height 7
checkbox input "true"
click at [597, 315] on input "Suggestions" at bounding box center [596, 317] width 7 height 7
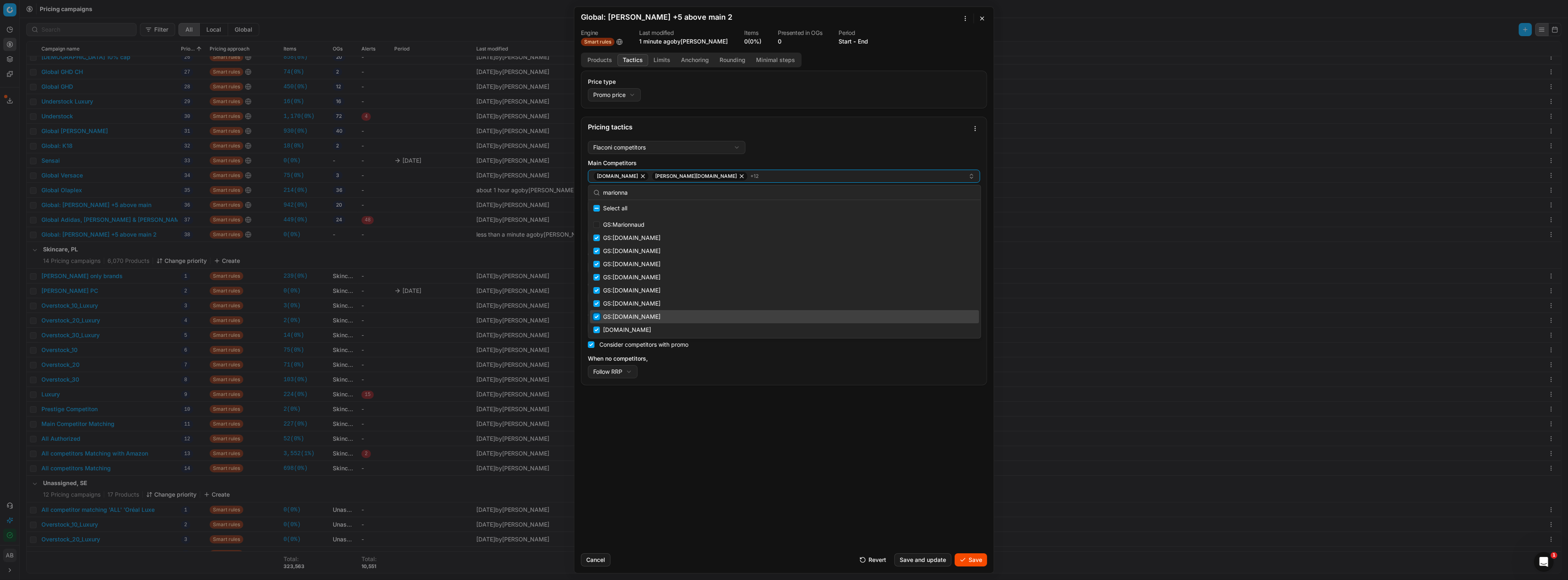
checkbox input "true"
click at [597, 225] on input "Suggestions" at bounding box center [596, 225] width 7 height 7
checkbox input "true"
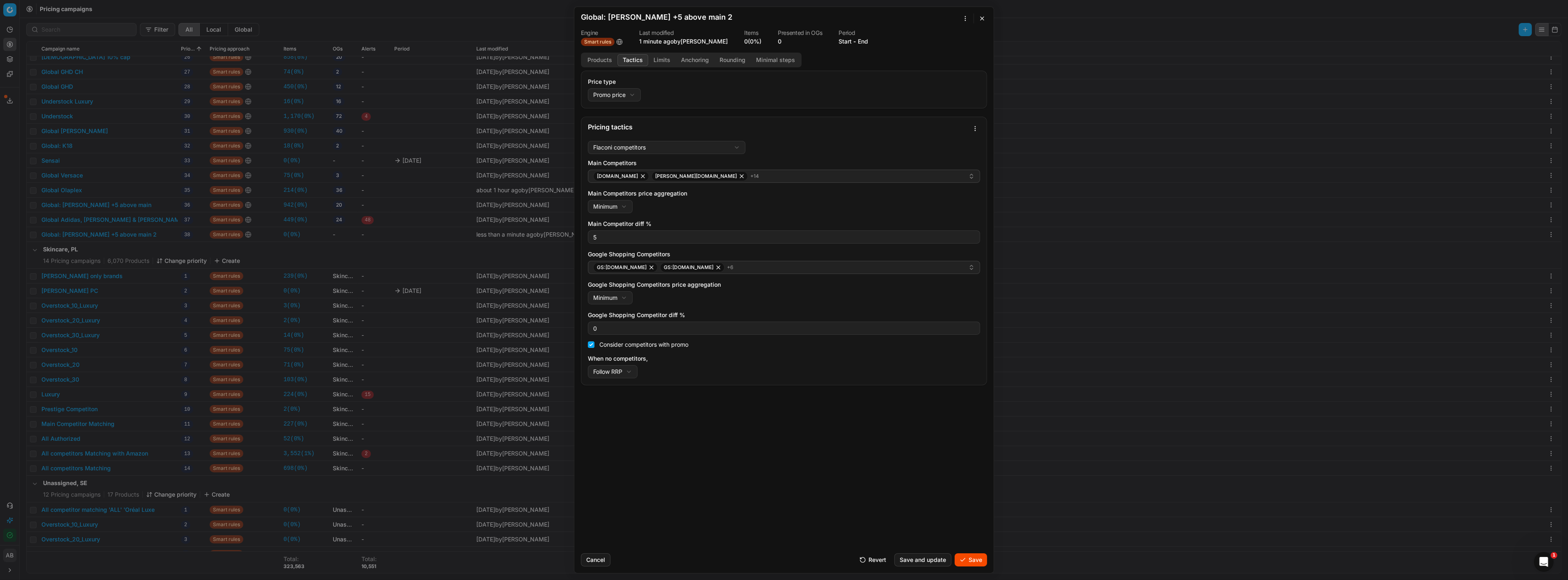
click at [731, 376] on div "When no competitors, Follow RRP Do not reprice Follow RRP" at bounding box center [784, 366] width 392 height 24
click at [733, 272] on div "GS:Douglas.ch GS:parfumdreams.CH + 6" at bounding box center [781, 267] width 375 height 10
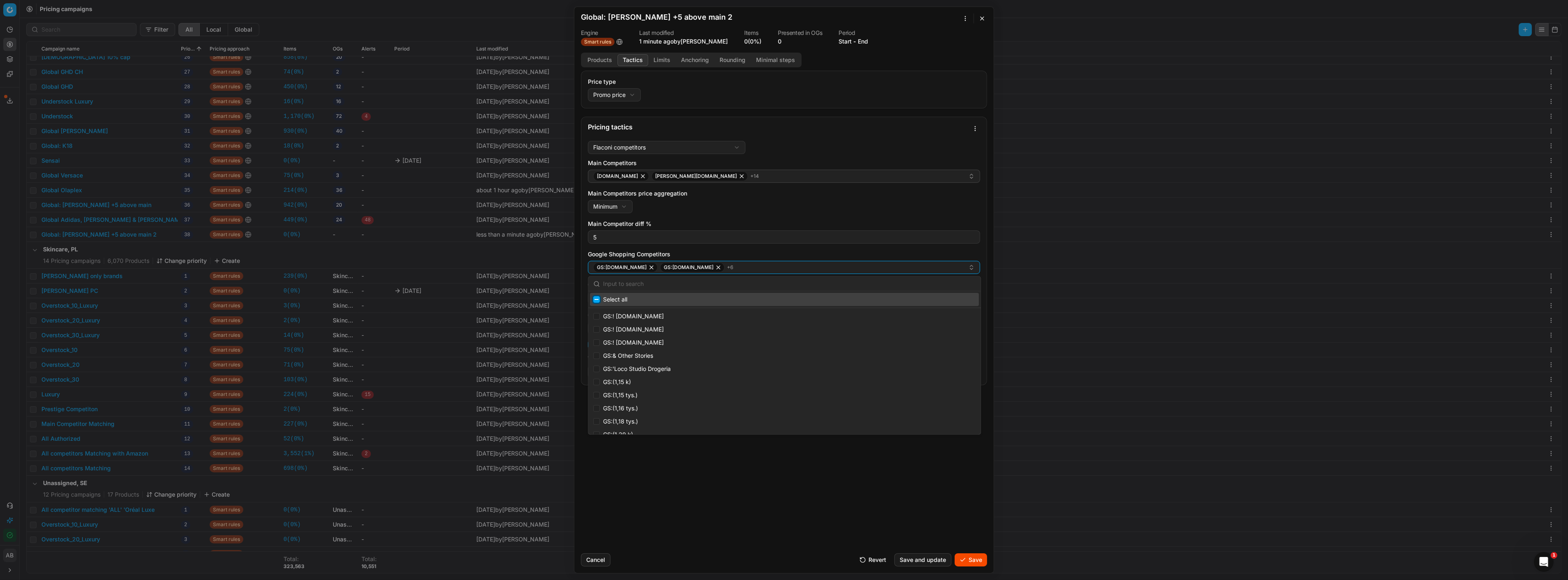
click at [596, 298] on input "Suggestions" at bounding box center [596, 300] width 7 height 7
checkbox input "true"
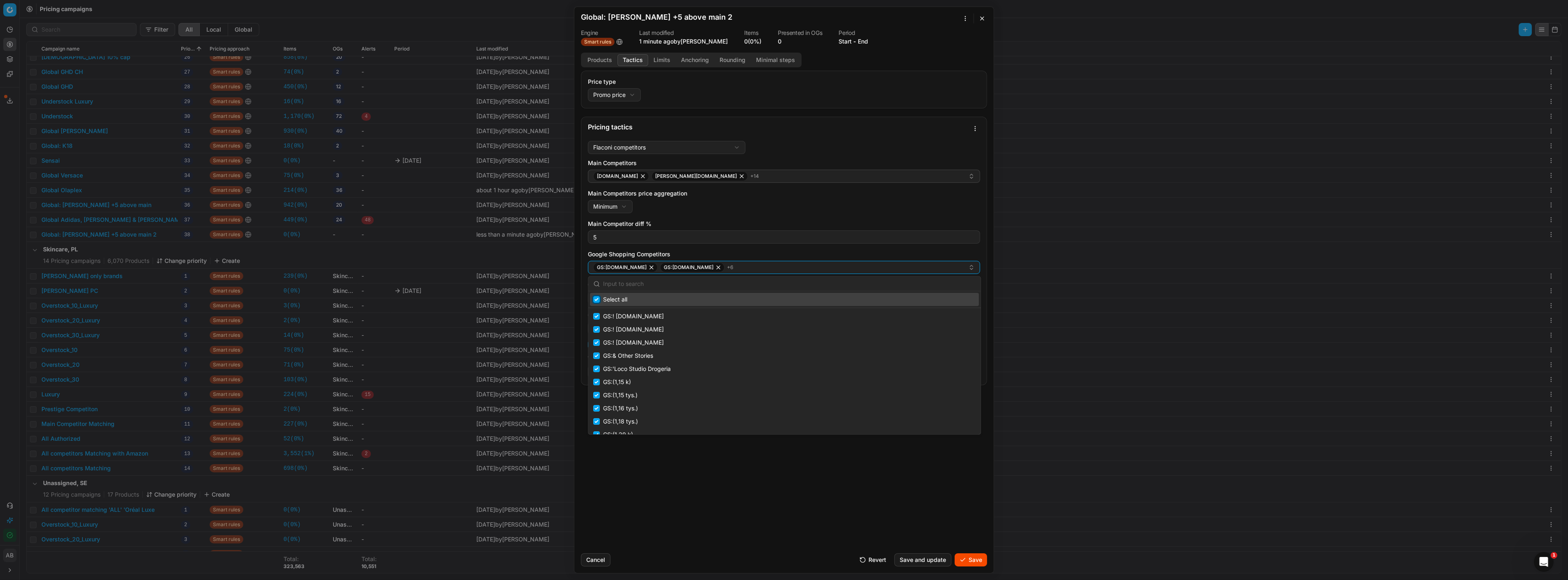
checkbox input "true"
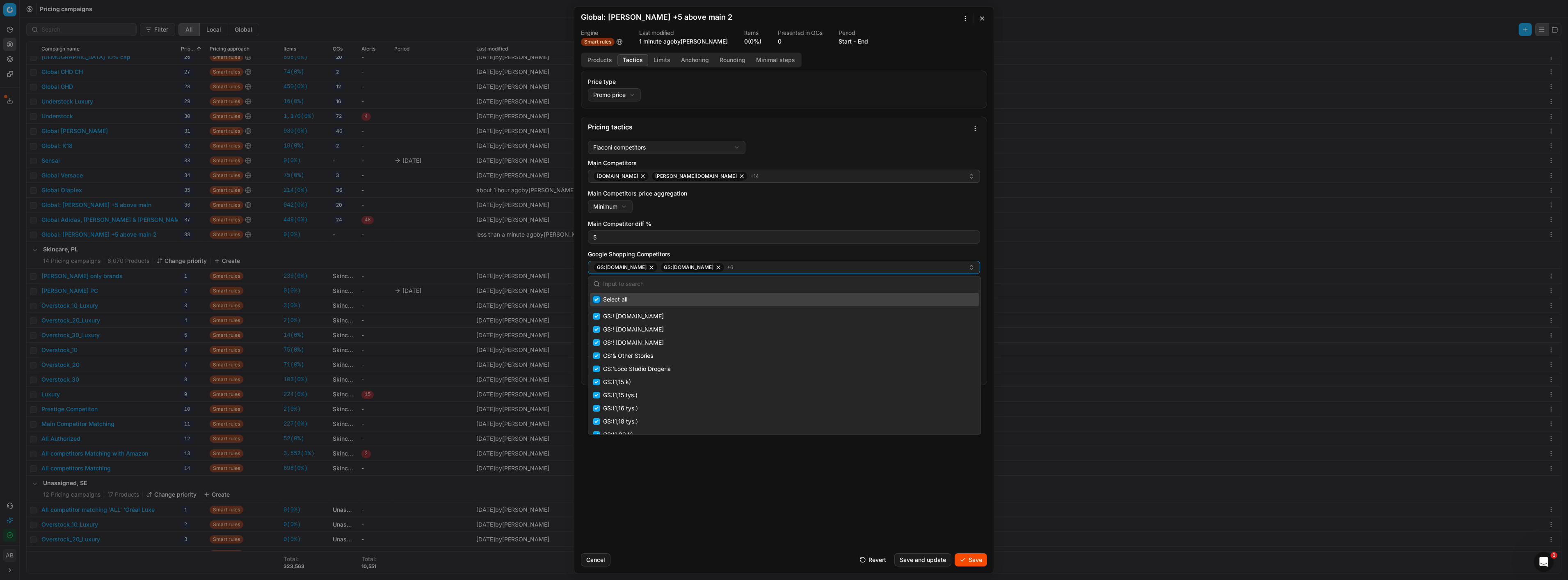
checkbox input "true"
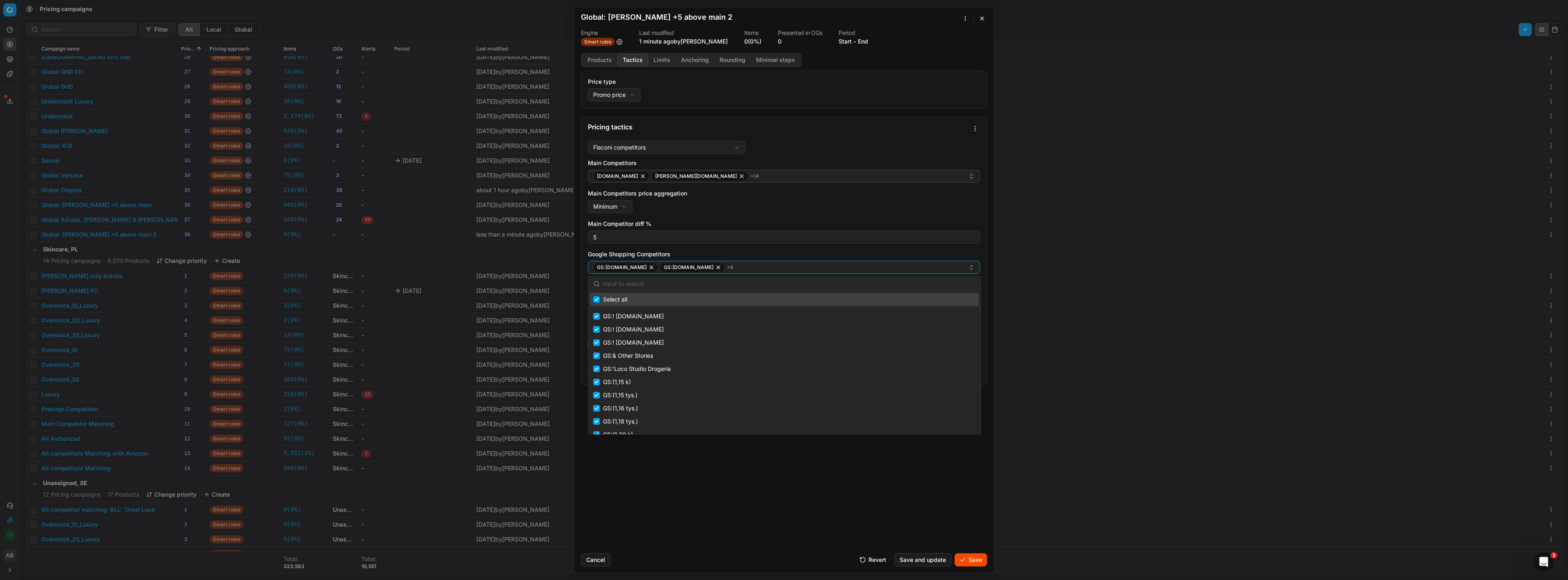
checkbox input "true"
click at [596, 298] on input "Suggestions" at bounding box center [596, 300] width 7 height 7
checkbox input "false"
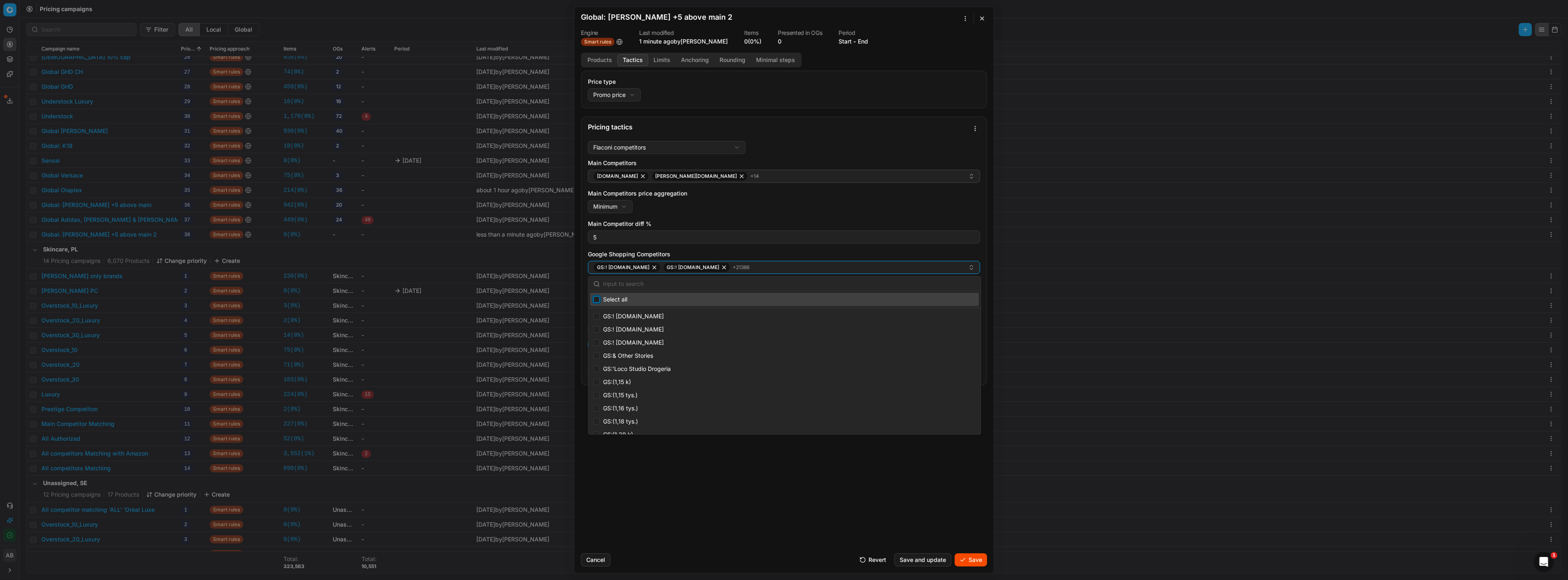
checkbox input "false"
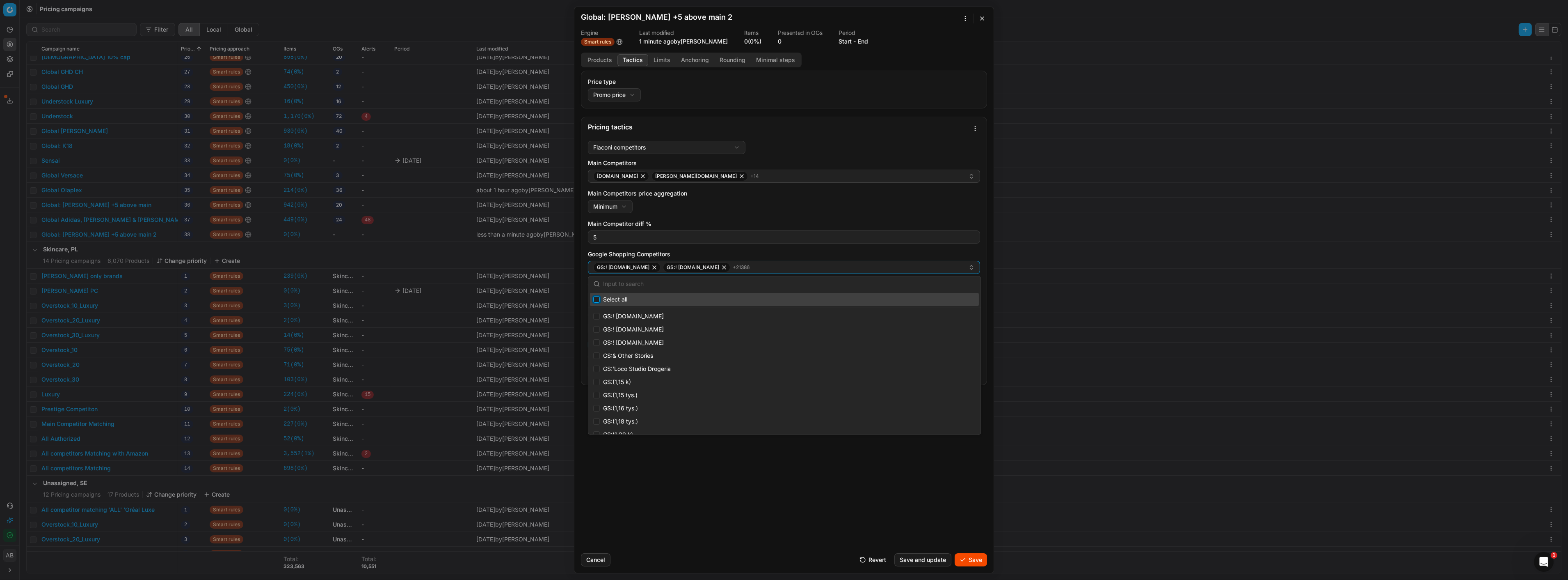
checkbox input "false"
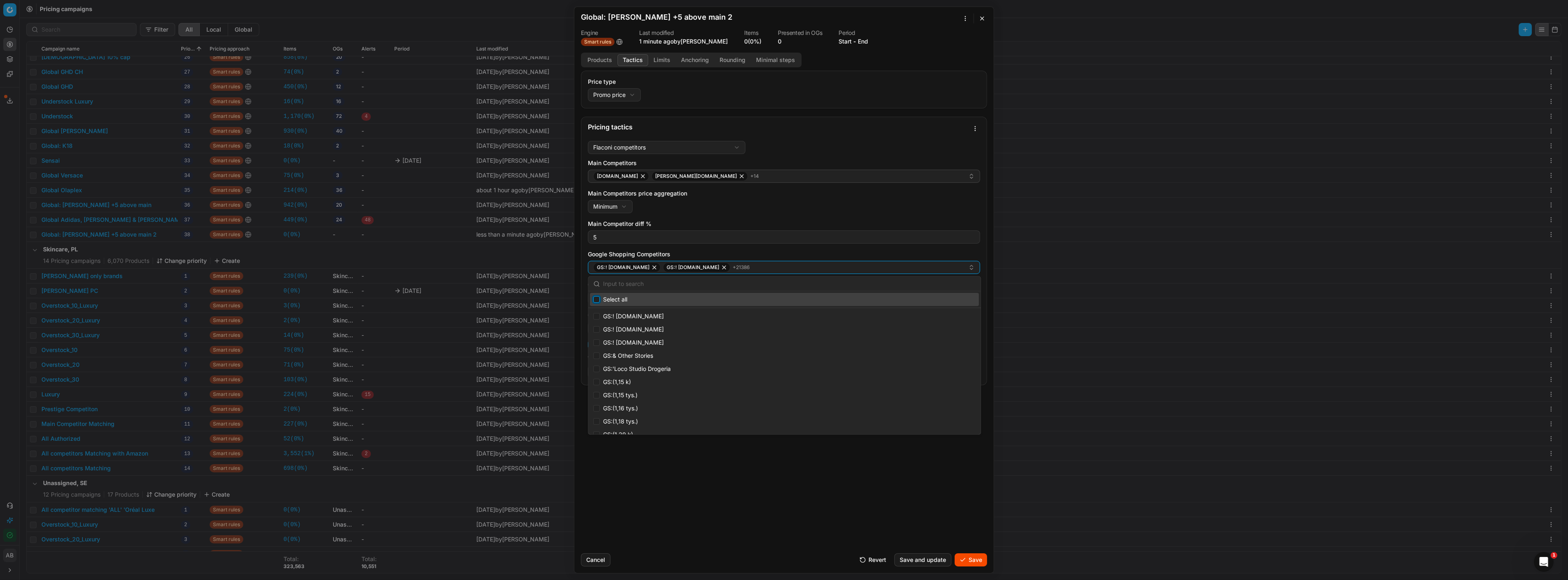
checkbox input "false"
click at [608, 288] on input "text" at bounding box center [789, 283] width 372 height 16
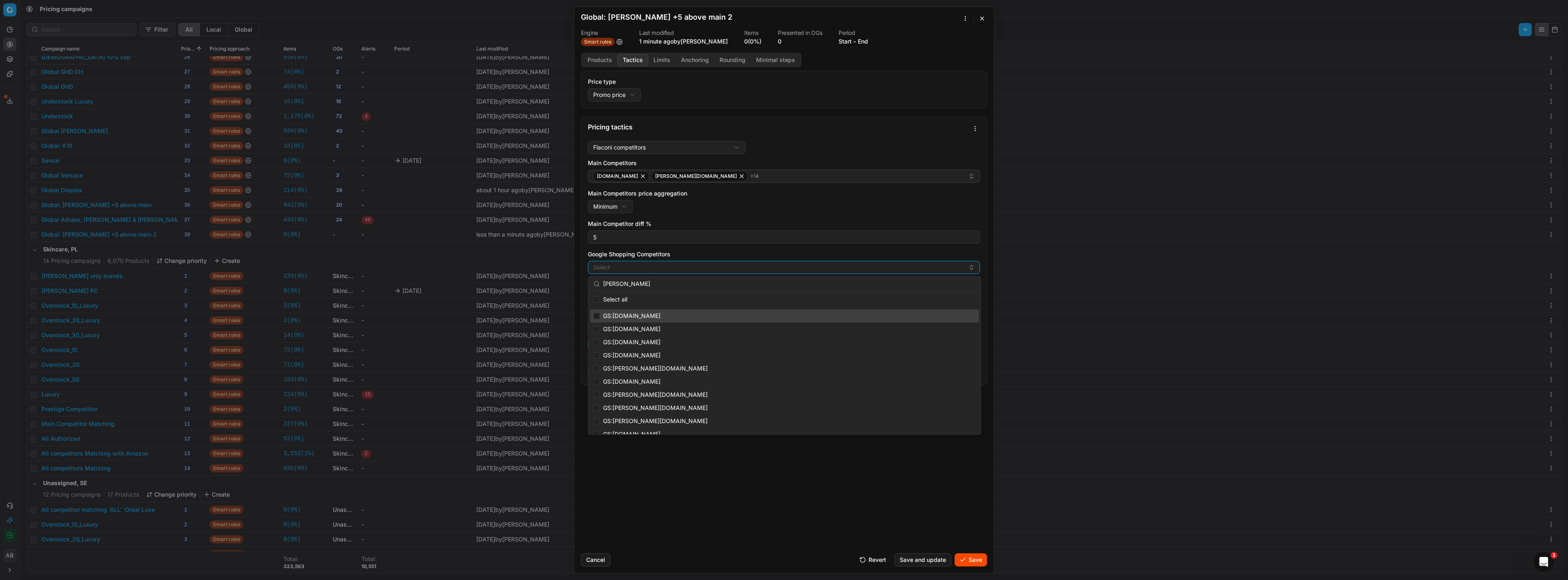
type input "douglas"
click at [594, 314] on input "Suggestions" at bounding box center [596, 316] width 7 height 7
checkbox input "true"
click at [596, 330] on input "Suggestions" at bounding box center [596, 329] width 7 height 7
checkbox input "true"
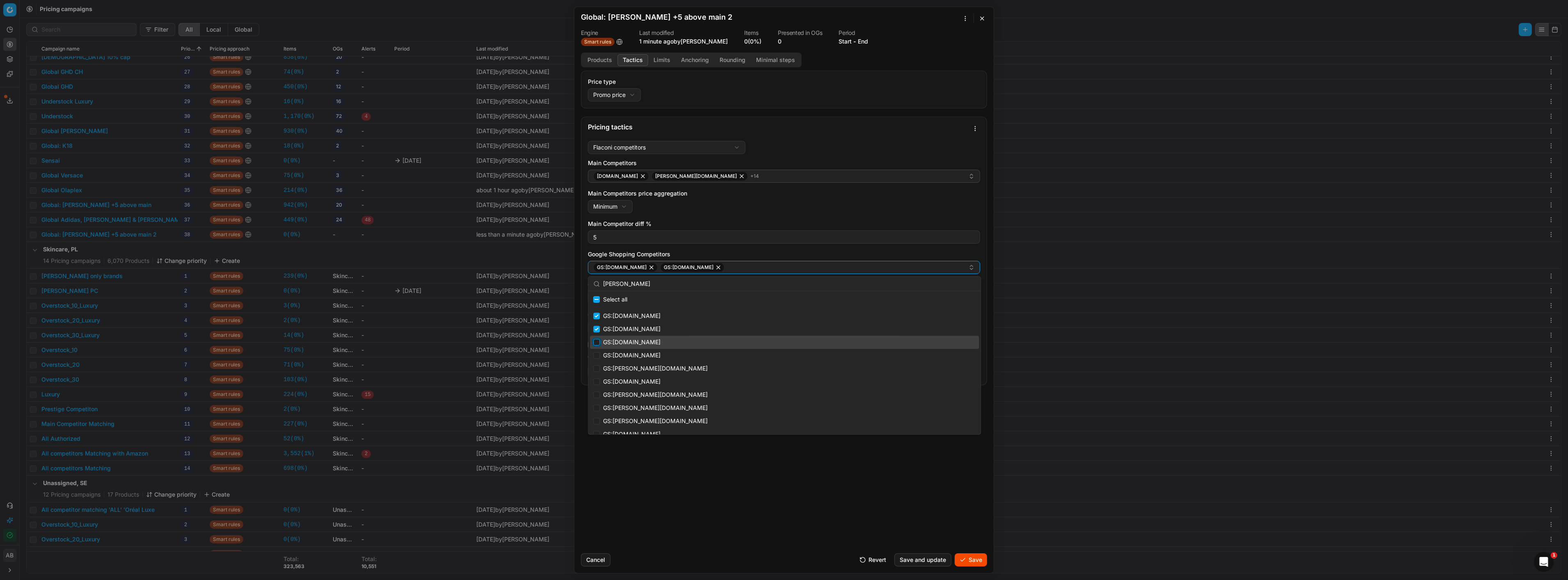
click at [593, 343] on input "Suggestions" at bounding box center [596, 342] width 7 height 7
checkbox input "true"
click at [596, 358] on input "Suggestions" at bounding box center [596, 355] width 7 height 7
checkbox input "true"
drag, startPoint x: 595, startPoint y: 367, endPoint x: 595, endPoint y: 372, distance: 5.0
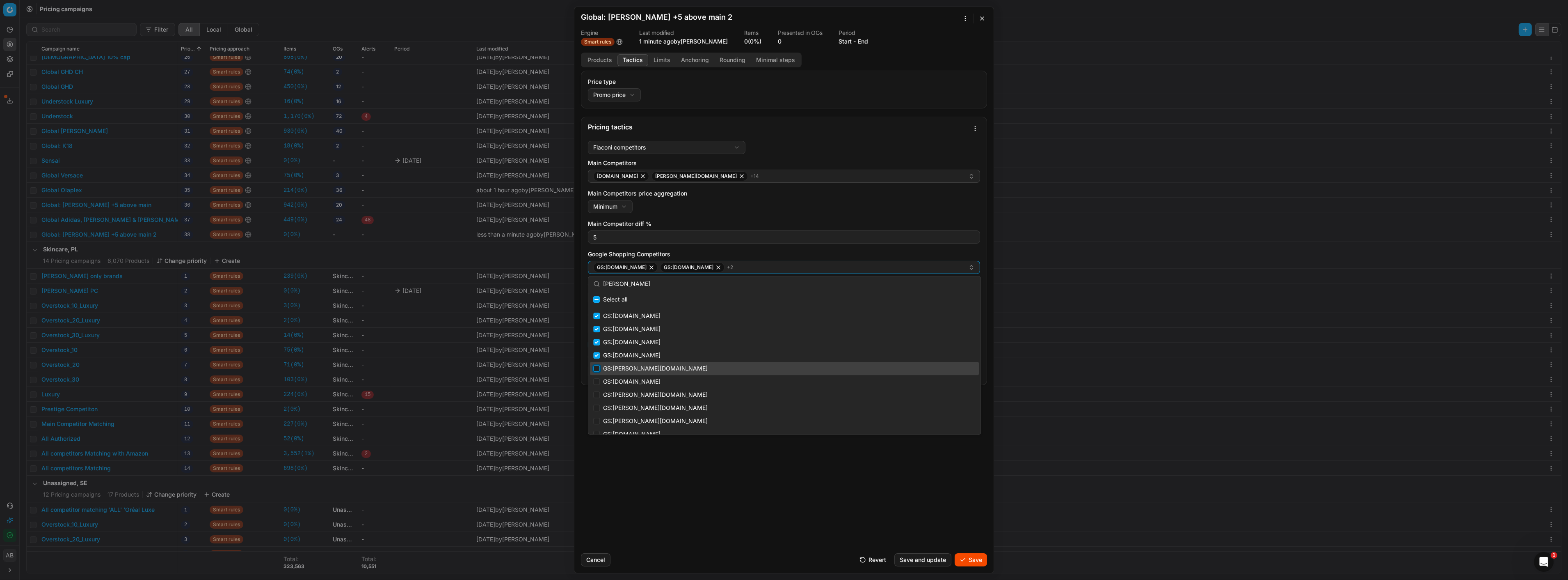
click at [595, 368] on input "Suggestions" at bounding box center [596, 369] width 7 height 7
checkbox input "true"
click at [596, 377] on div "GS:Douglas.it" at bounding box center [784, 380] width 389 height 13
checkbox input "true"
click at [596, 391] on input "Suggestions" at bounding box center [596, 395] width 7 height 7
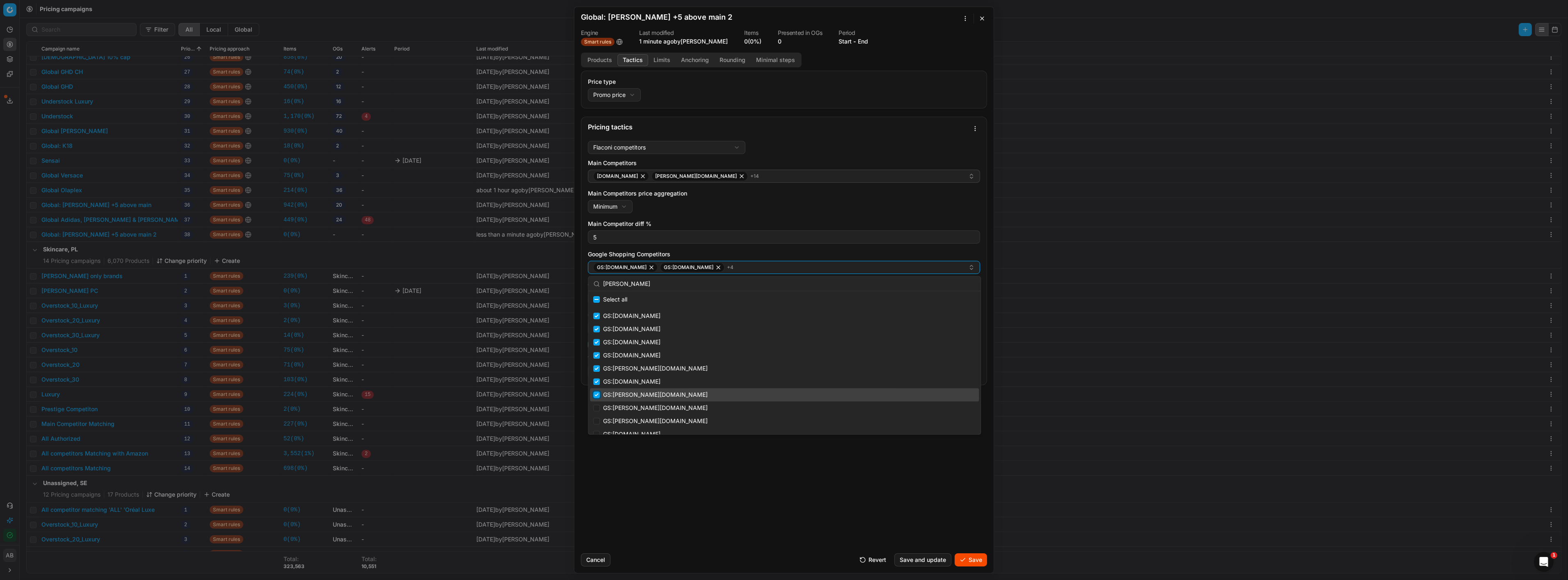
checkbox input "true"
drag, startPoint x: 599, startPoint y: 405, endPoint x: 597, endPoint y: 415, distance: 10.2
click at [598, 406] on input "Suggestions" at bounding box center [596, 408] width 7 height 7
checkbox input "true"
drag, startPoint x: 597, startPoint y: 418, endPoint x: 596, endPoint y: 425, distance: 7.1
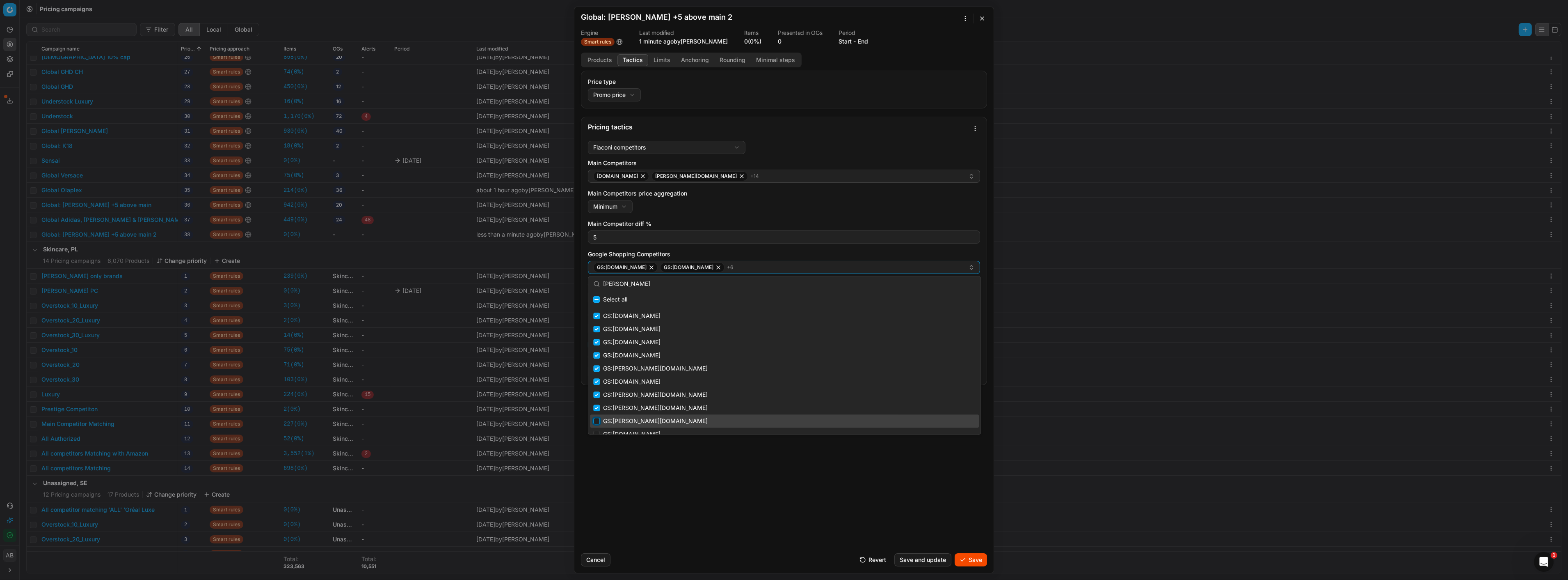
click at [597, 418] on input "Suggestions" at bounding box center [596, 421] width 7 height 7
checkbox input "true"
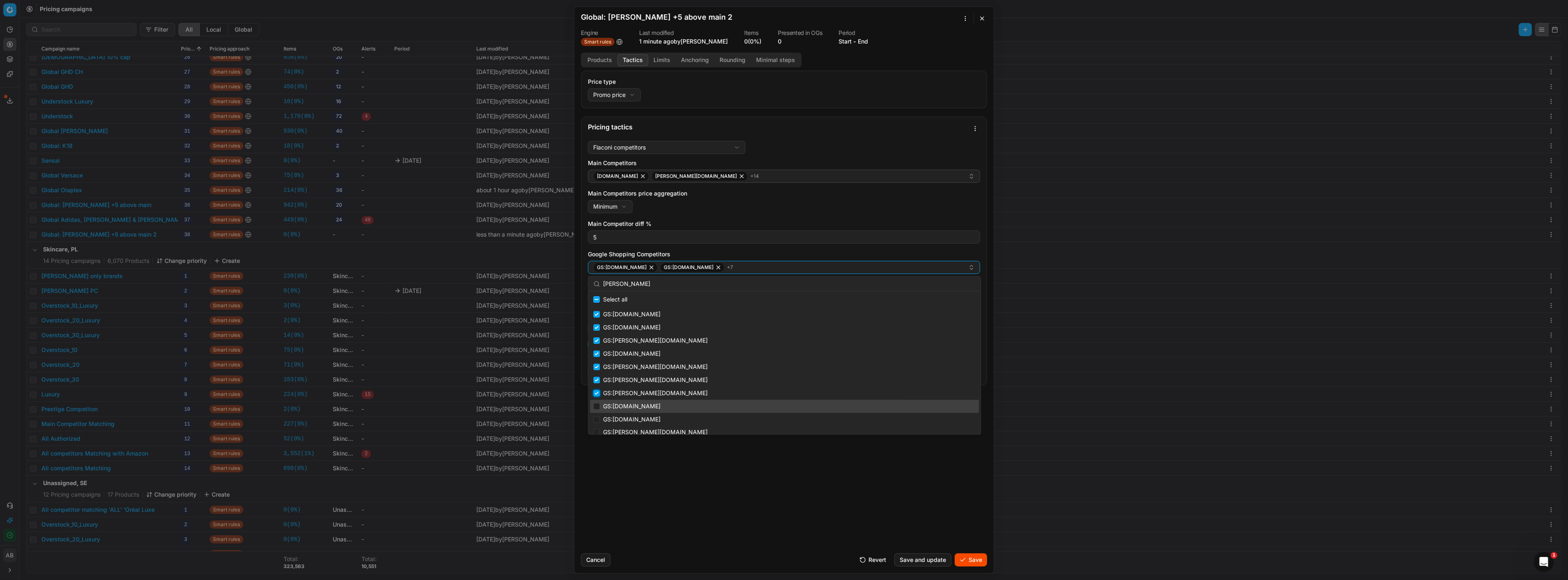
scroll to position [46, 0]
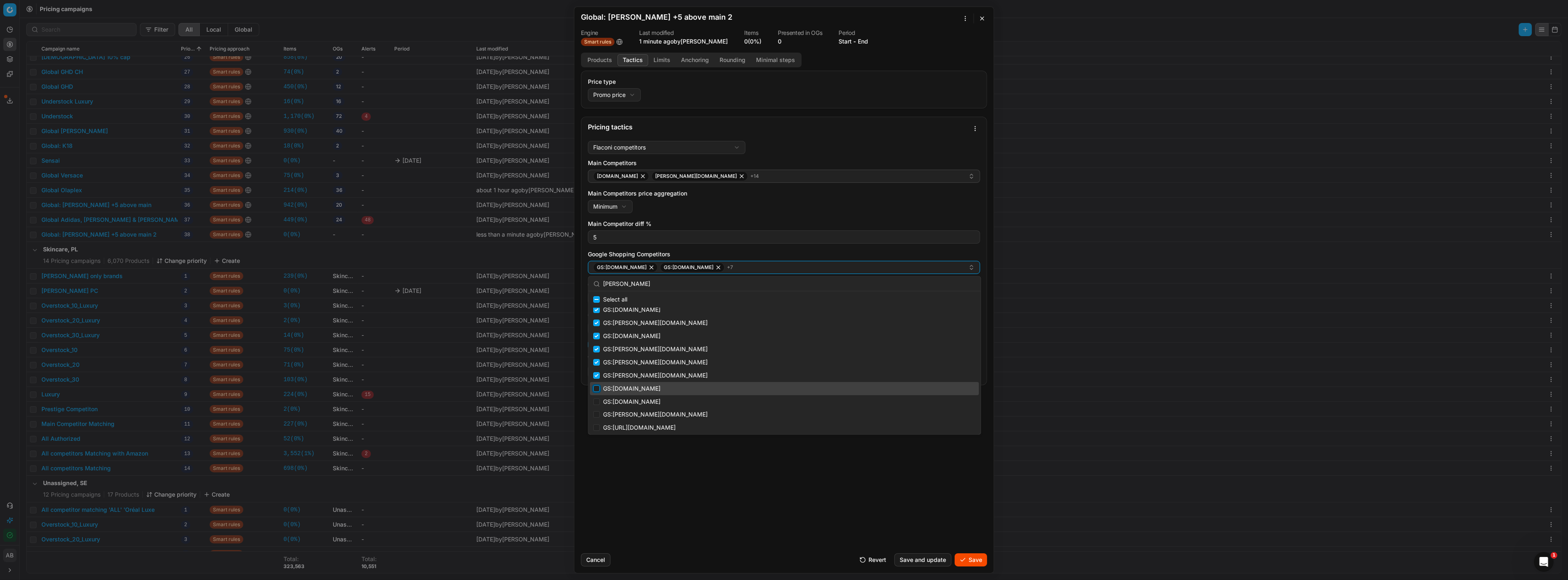
click at [599, 390] on input "Suggestions" at bounding box center [596, 388] width 7 height 7
checkbox input "true"
click at [599, 398] on input "Suggestions" at bounding box center [596, 402] width 7 height 7
checkbox input "true"
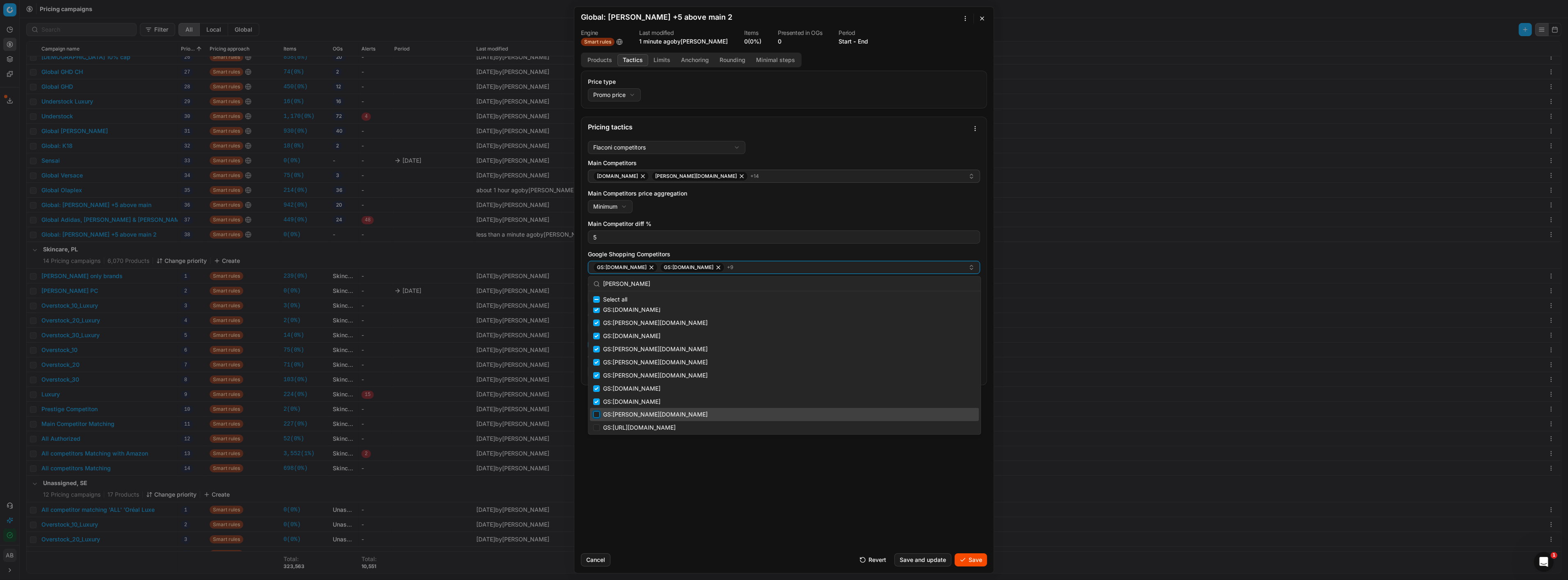
click at [596, 411] on input "Suggestions" at bounding box center [596, 414] width 7 height 7
checkbox input "true"
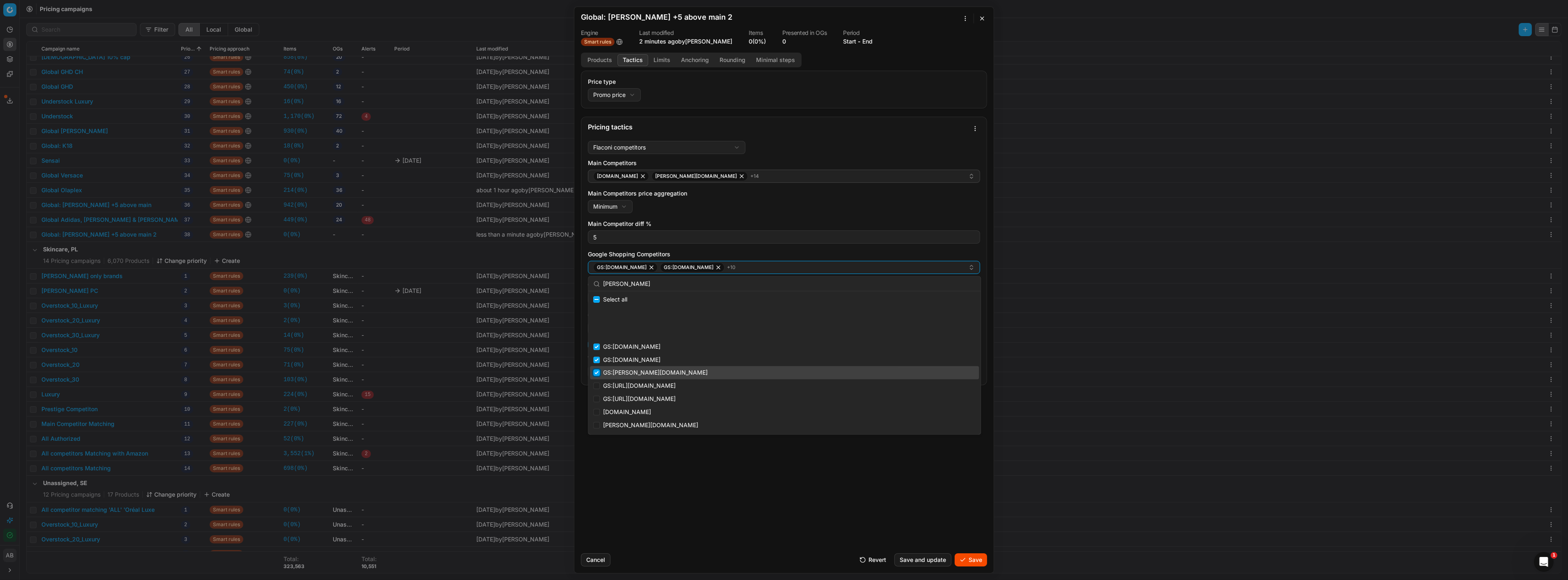
scroll to position [138, 0]
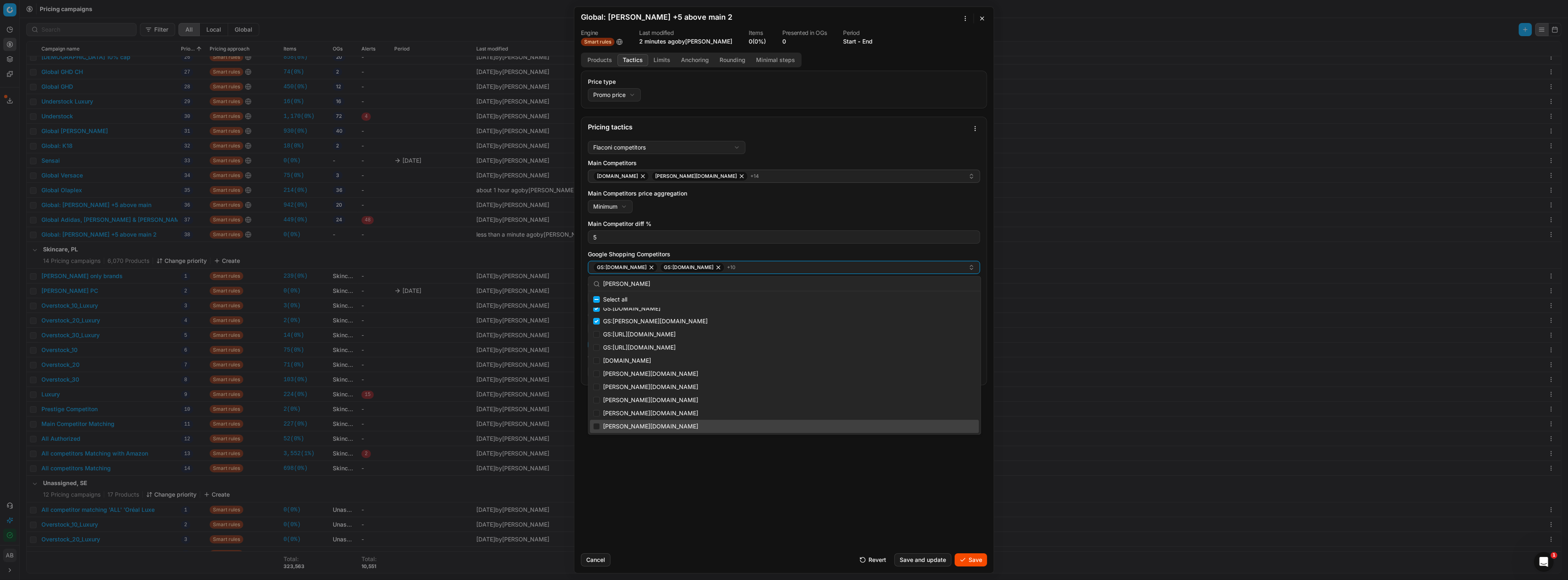
click at [750, 435] on div "Price type Promo price Default Regular price Promo price Pricing tactics Flacon…" at bounding box center [784, 308] width 419 height 476
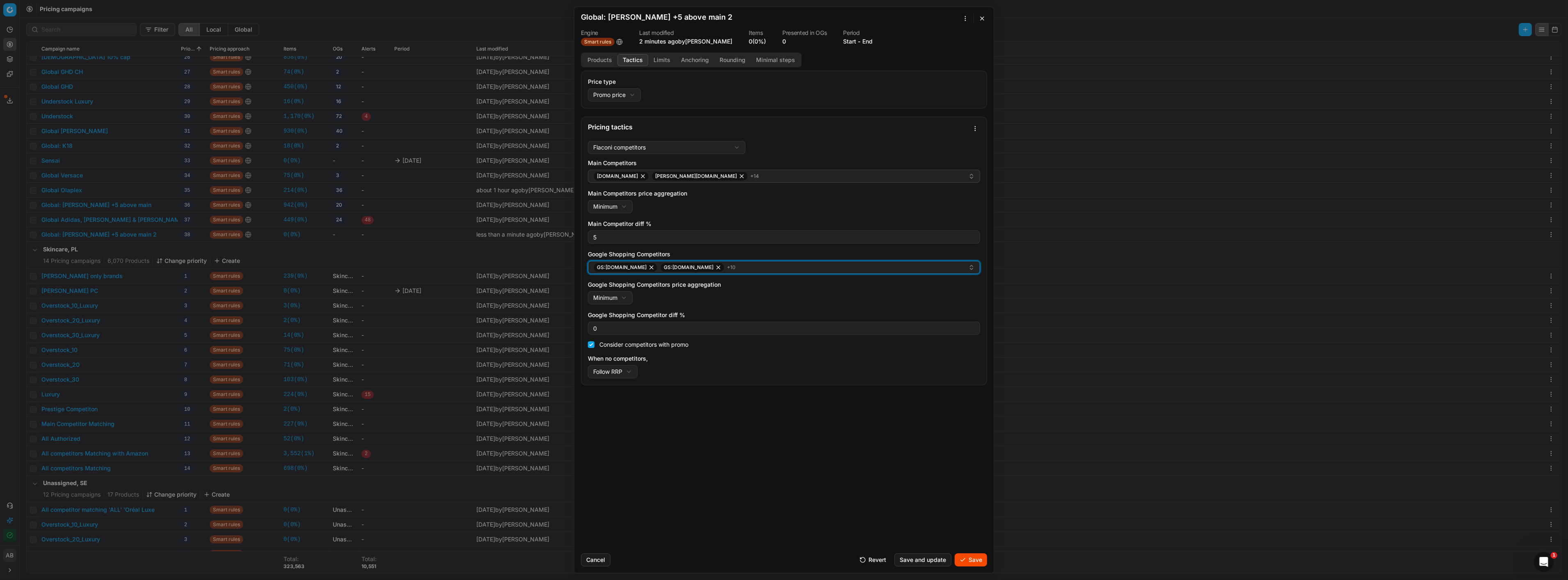
click at [737, 269] on div "GS:Douglas.at GS:Douglas.be + 10" at bounding box center [781, 267] width 375 height 10
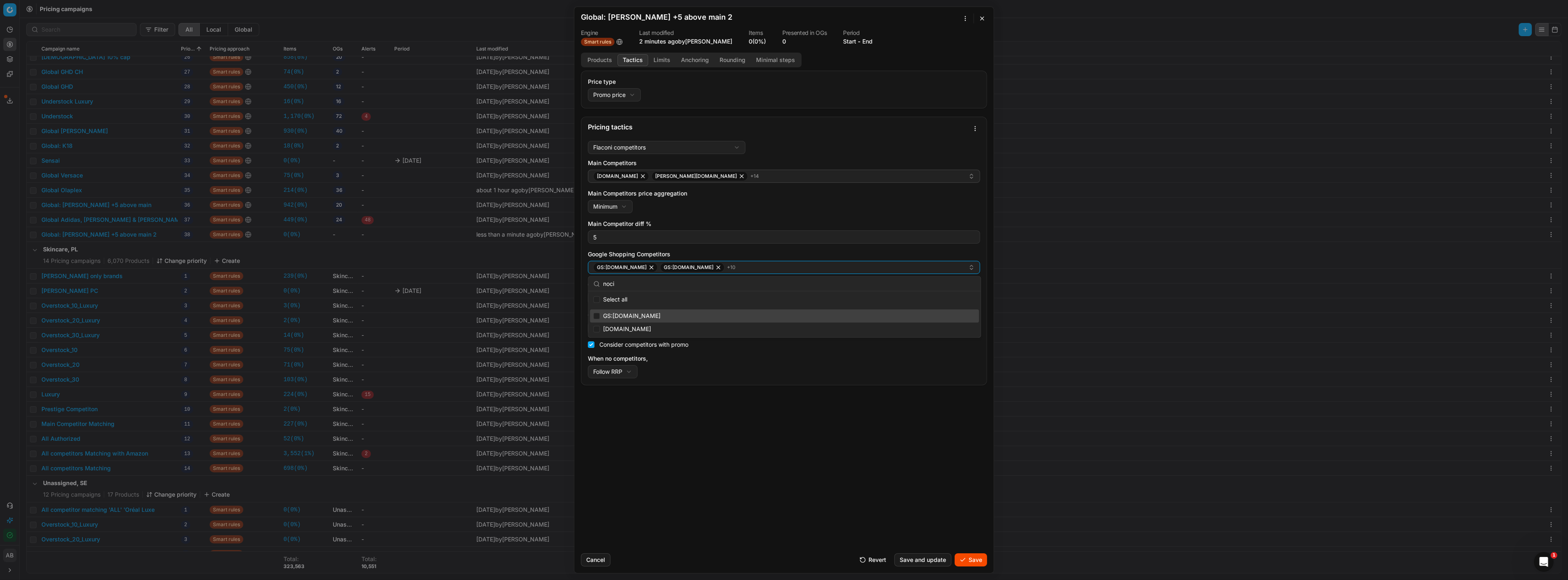
type input "noci"
click at [595, 317] on input "Suggestions" at bounding box center [596, 316] width 7 height 7
checkbox input "true"
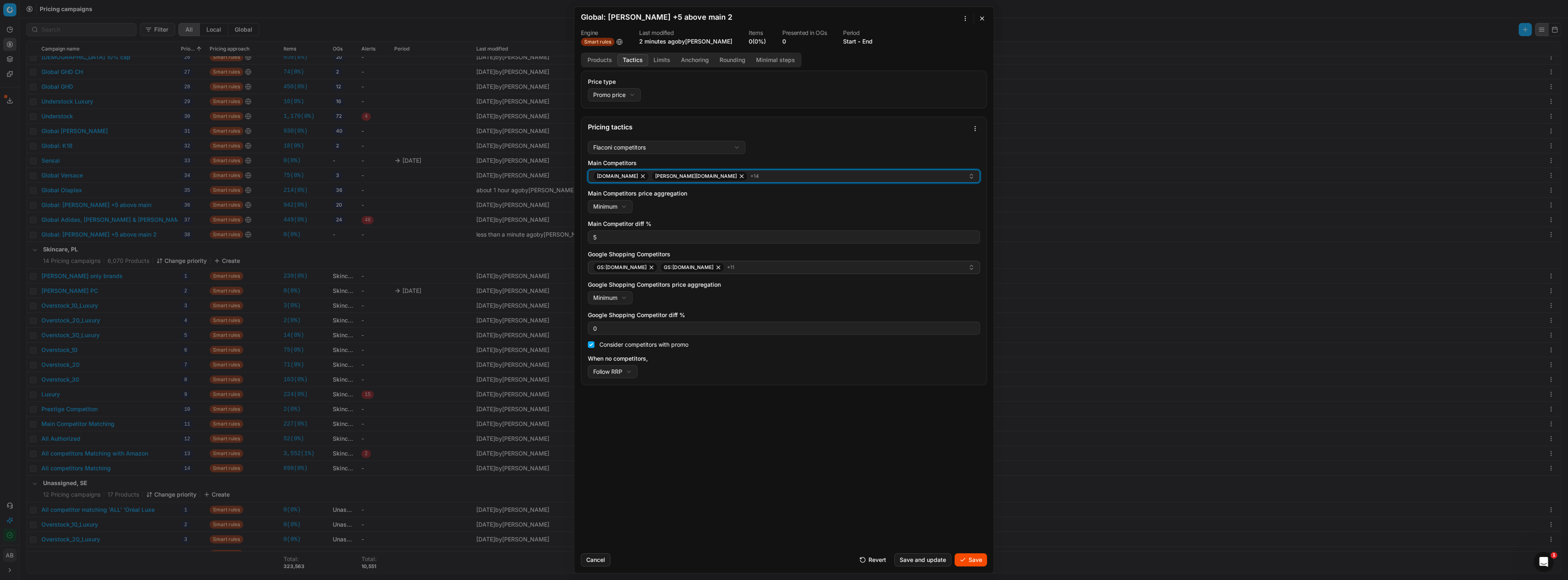
click at [700, 179] on div "douglas.at douglas.be + 14" at bounding box center [781, 177] width 375 height 10
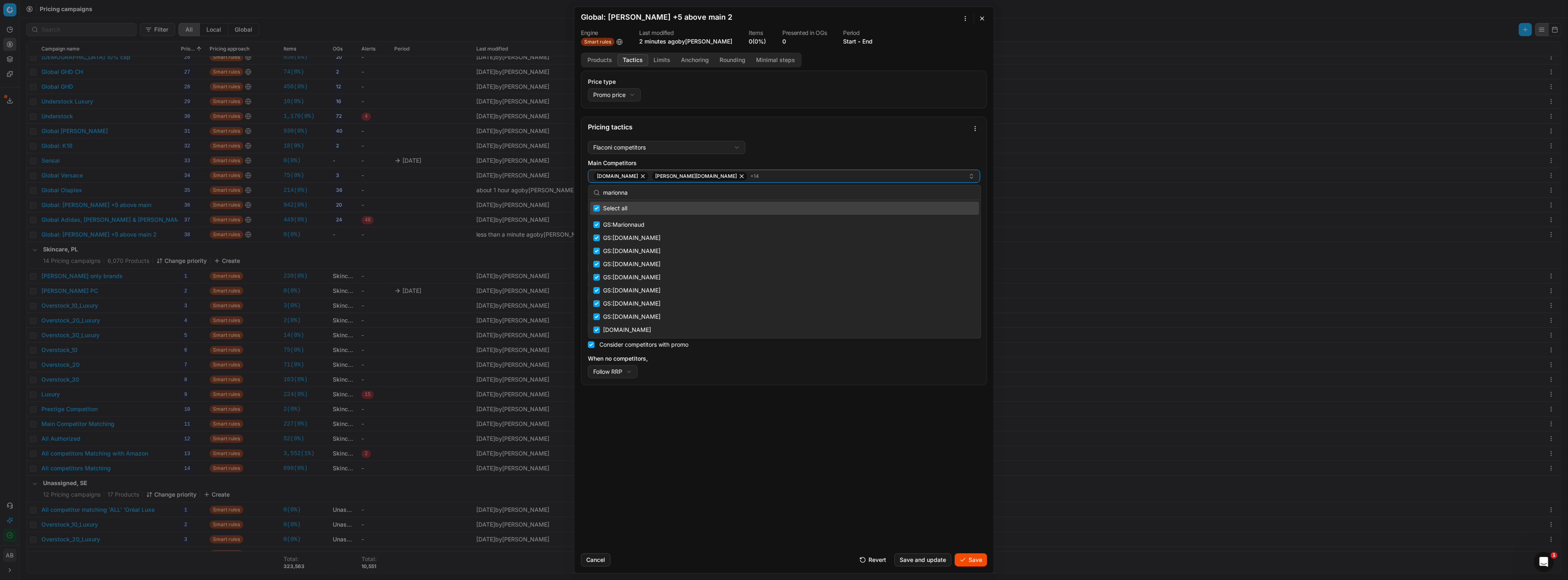
click at [652, 194] on input "marionna" at bounding box center [789, 192] width 372 height 16
drag, startPoint x: 645, startPoint y: 194, endPoint x: 608, endPoint y: 192, distance: 37.1
click at [608, 192] on input "marionna" at bounding box center [789, 192] width 372 height 16
type input "m"
checkbox input "false"
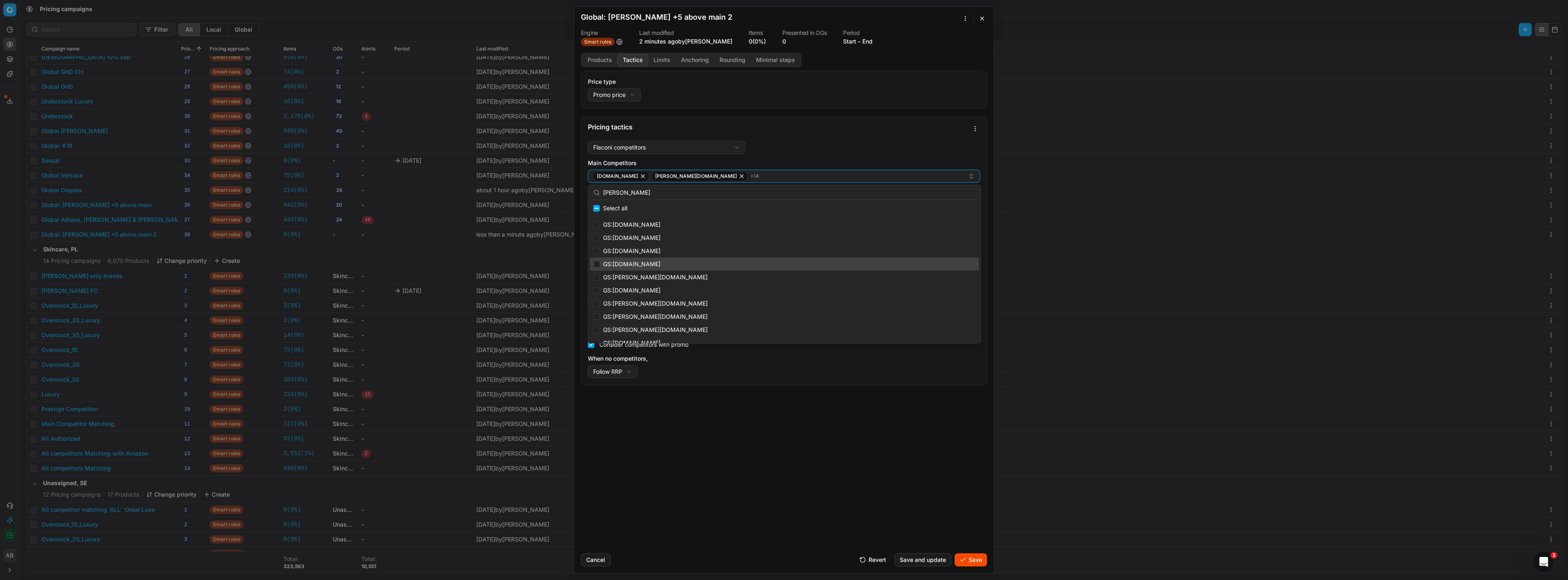
type input "douglas"
click at [596, 262] on input "Suggestions" at bounding box center [596, 264] width 7 height 7
checkbox input "true"
drag, startPoint x: 596, startPoint y: 289, endPoint x: 600, endPoint y: 296, distance: 8.1
click at [596, 290] on input "Suggestions" at bounding box center [596, 290] width 7 height 7
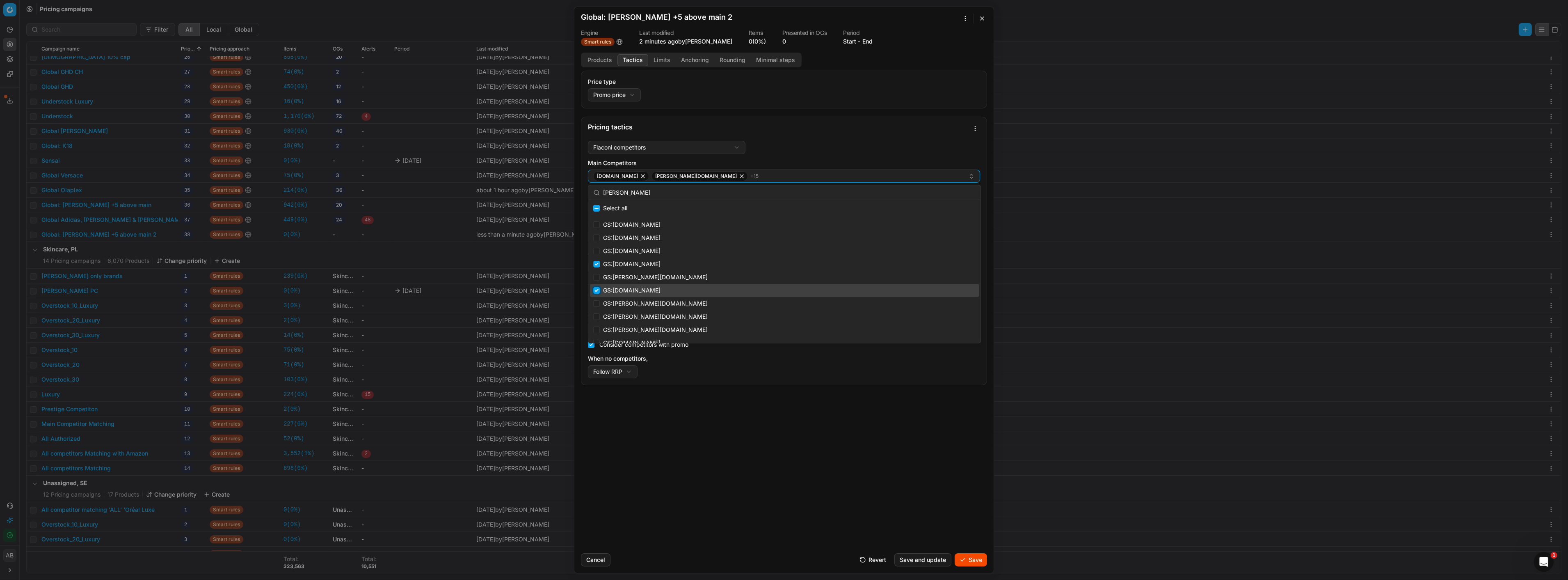
checkbox input "true"
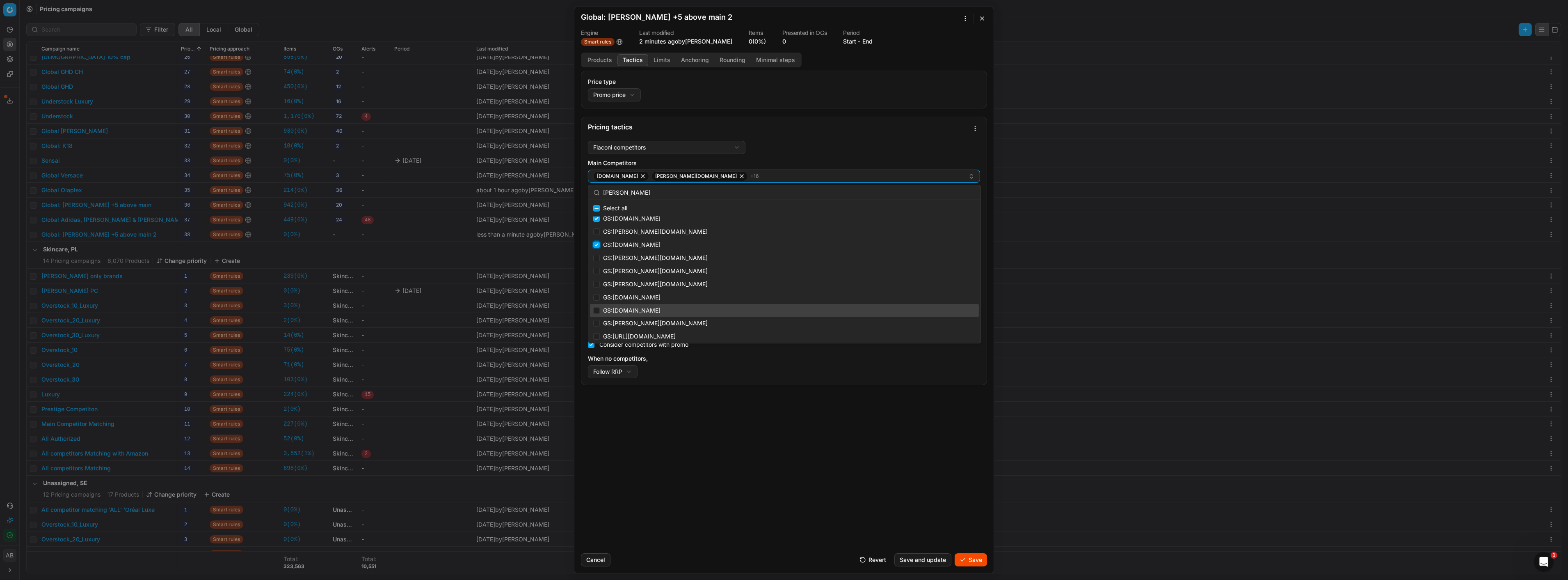
scroll to position [0, 0]
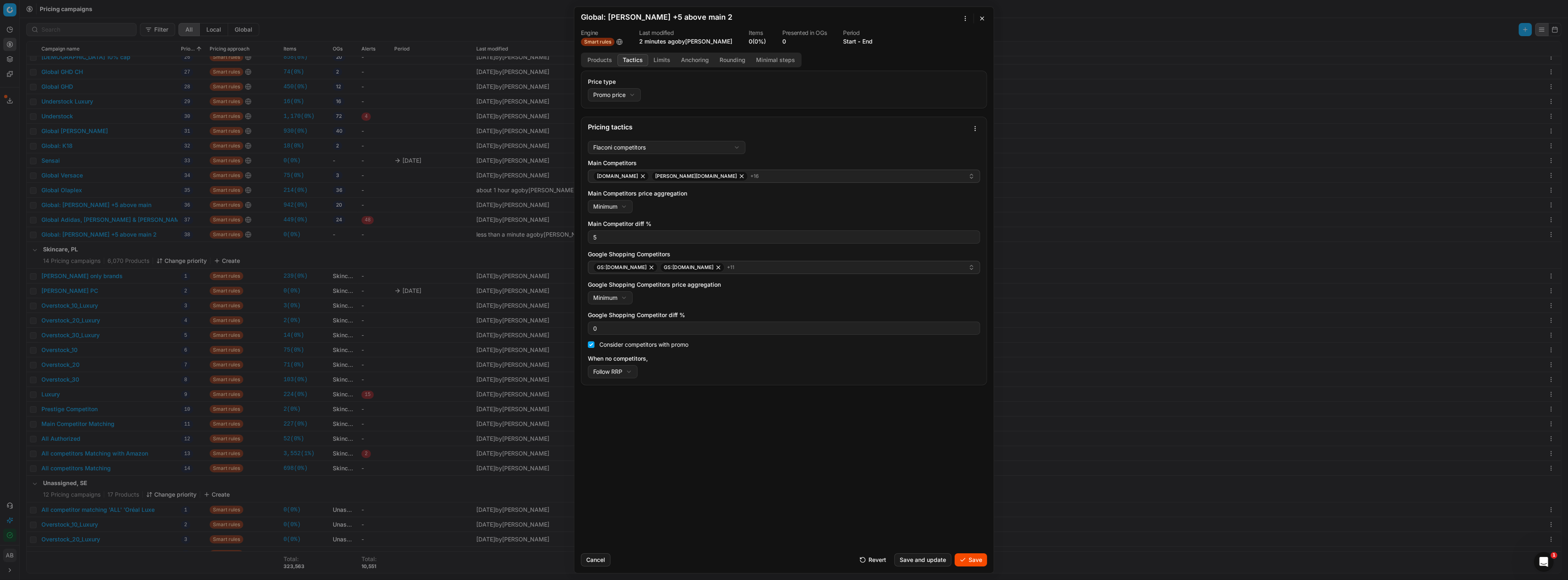
click at [873, 452] on div "Price type Promo price Default Regular price Promo price Pricing tactics Flacon…" at bounding box center [784, 308] width 419 height 476
click at [979, 557] on button "Save" at bounding box center [971, 559] width 32 height 13
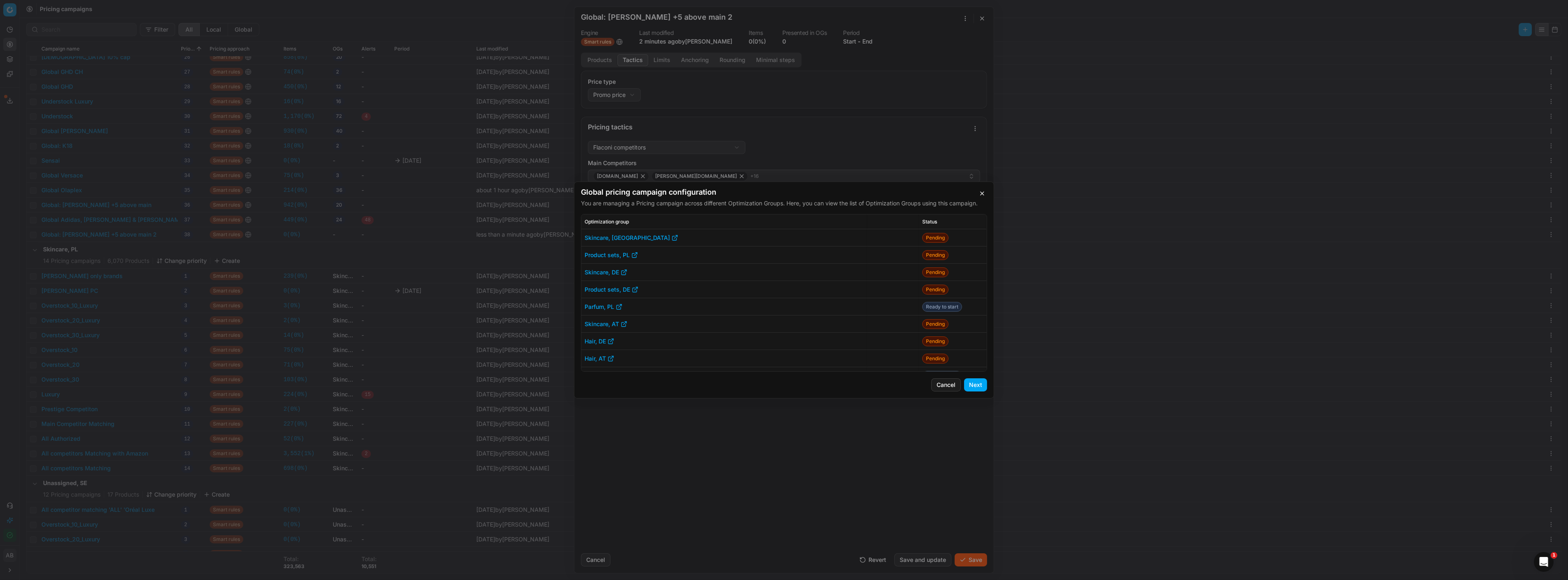
click at [975, 381] on button "Next" at bounding box center [975, 384] width 23 height 13
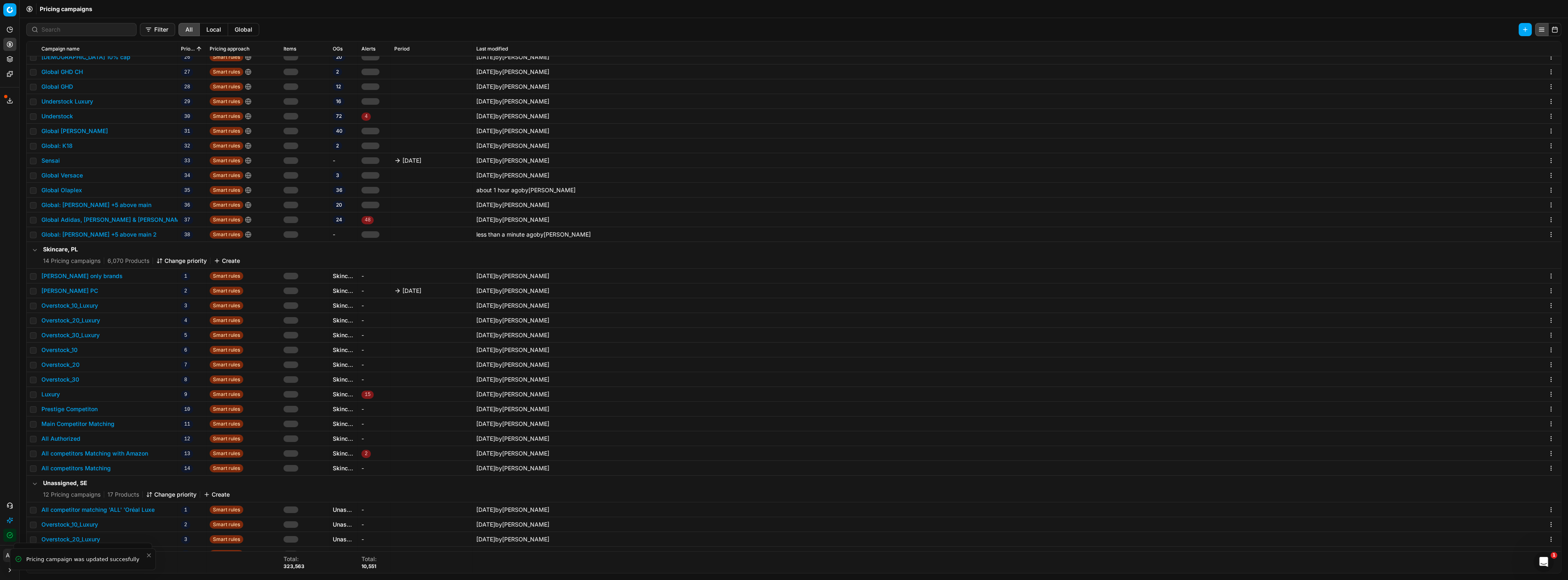
click at [144, 236] on button "Global: Annemarie Börlind +5 above main 2" at bounding box center [99, 234] width 115 height 8
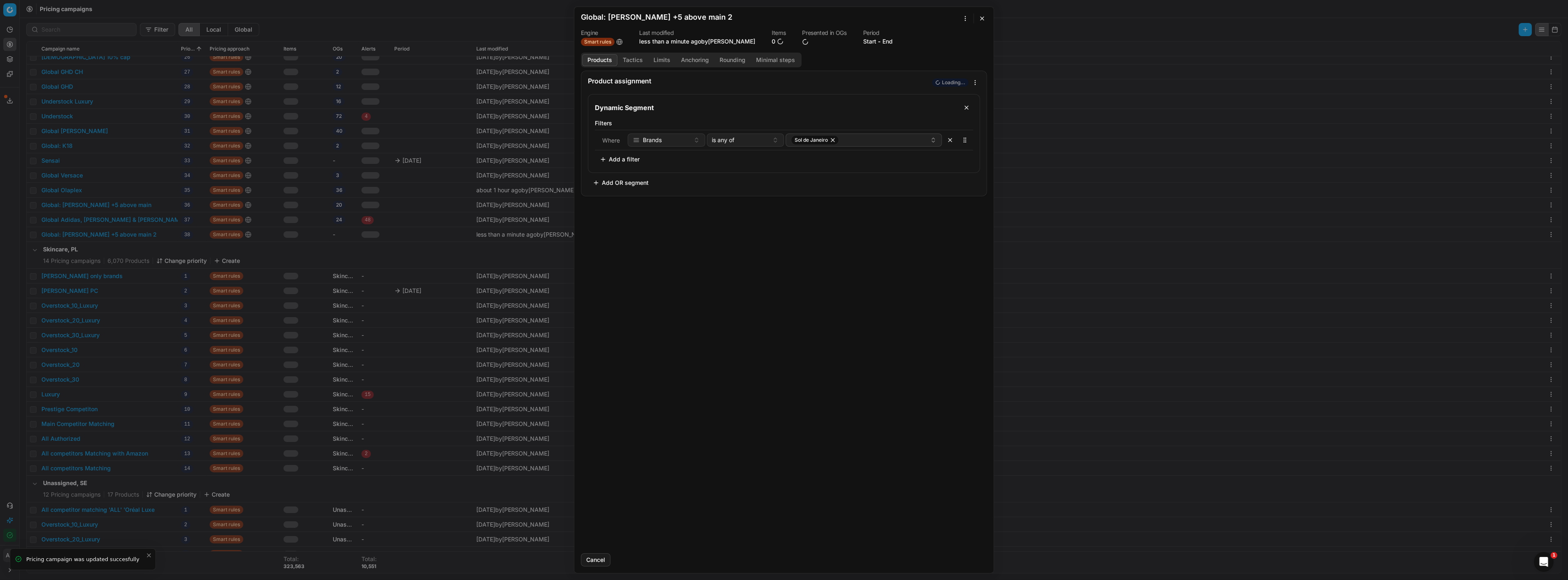
click at [962, 18] on div "We are saving PC settings. Please wait, it should take a few minutes Global: An…" at bounding box center [784, 290] width 1568 height 580
click at [929, 75] on div "Edit name" at bounding box center [937, 72] width 63 height 13
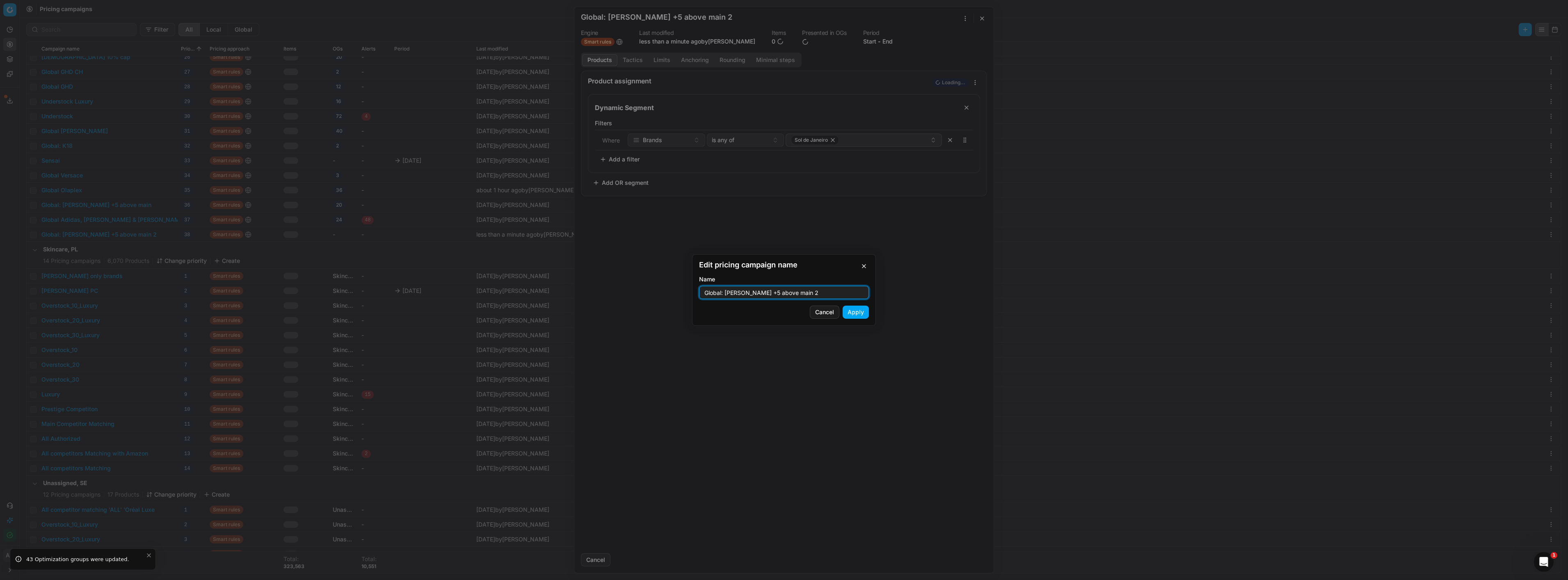
click at [756, 297] on input "Global: Annemarie Börlind +5 above main 2" at bounding box center [783, 292] width 162 height 13
drag, startPoint x: 727, startPoint y: 291, endPoint x: 774, endPoint y: 293, distance: 47.0
click at [774, 293] on input "Global: Annemarie Börlind +5 above main 2" at bounding box center [783, 292] width 162 height 13
click at [772, 290] on input "Global: Sol De Janiero +5 above Luxury" at bounding box center [783, 292] width 162 height 13
type input "Global: Sol De Janiero +5% above Luxury"
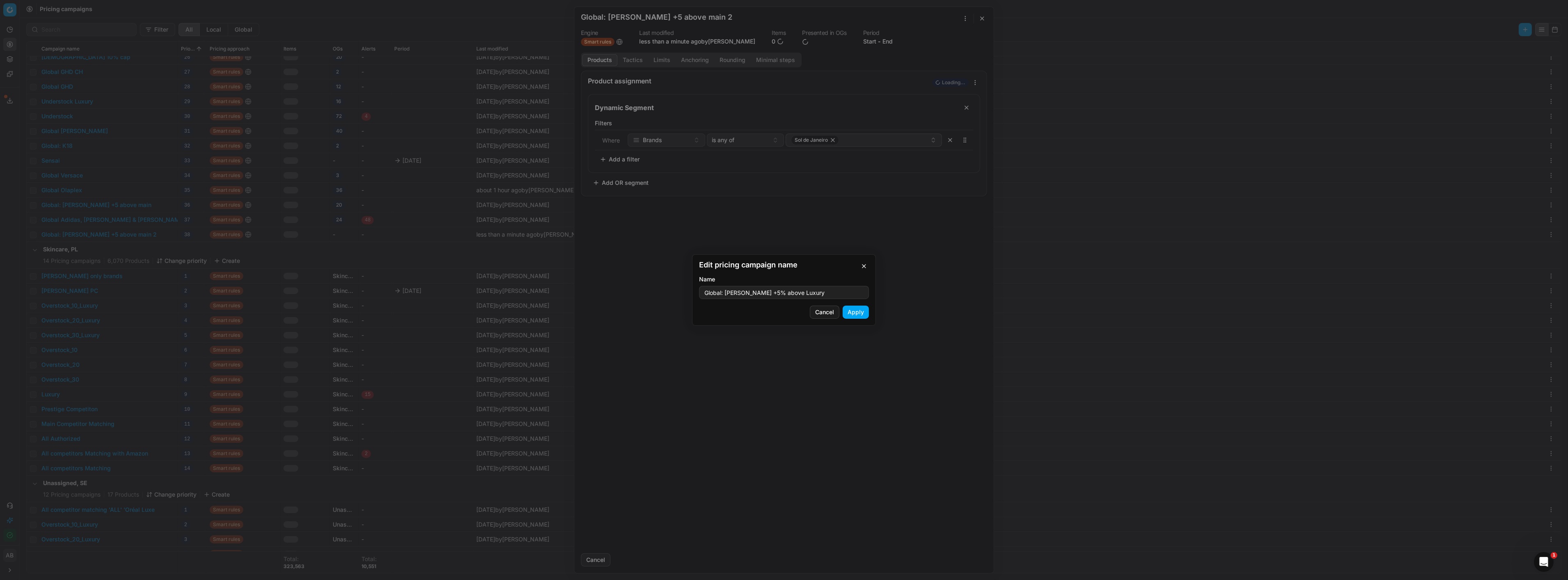
click at [851, 309] on button "Apply" at bounding box center [855, 312] width 26 height 13
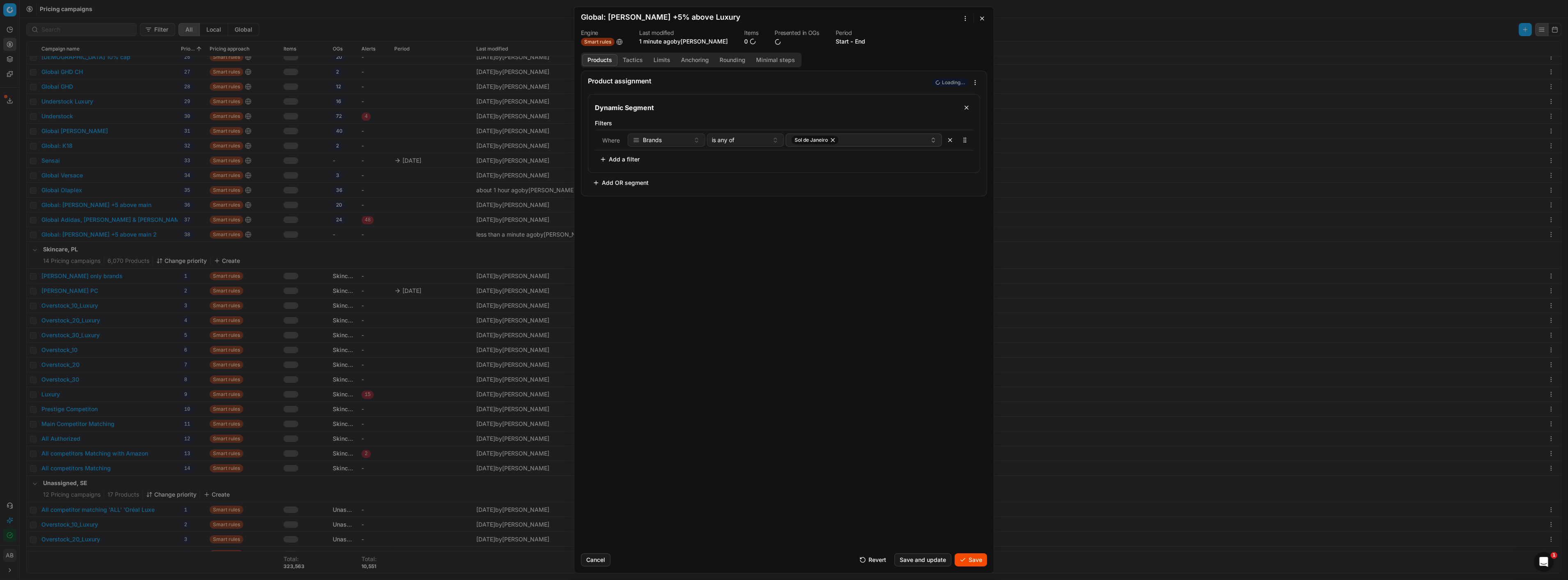
click at [960, 552] on div "Cancel Revert Save and update Save" at bounding box center [784, 555] width 406 height 20
click at [960, 555] on button "Save" at bounding box center [971, 559] width 32 height 13
click at [978, 557] on button "Save" at bounding box center [971, 559] width 32 height 13
click at [979, 21] on button "button" at bounding box center [983, 19] width 10 height 10
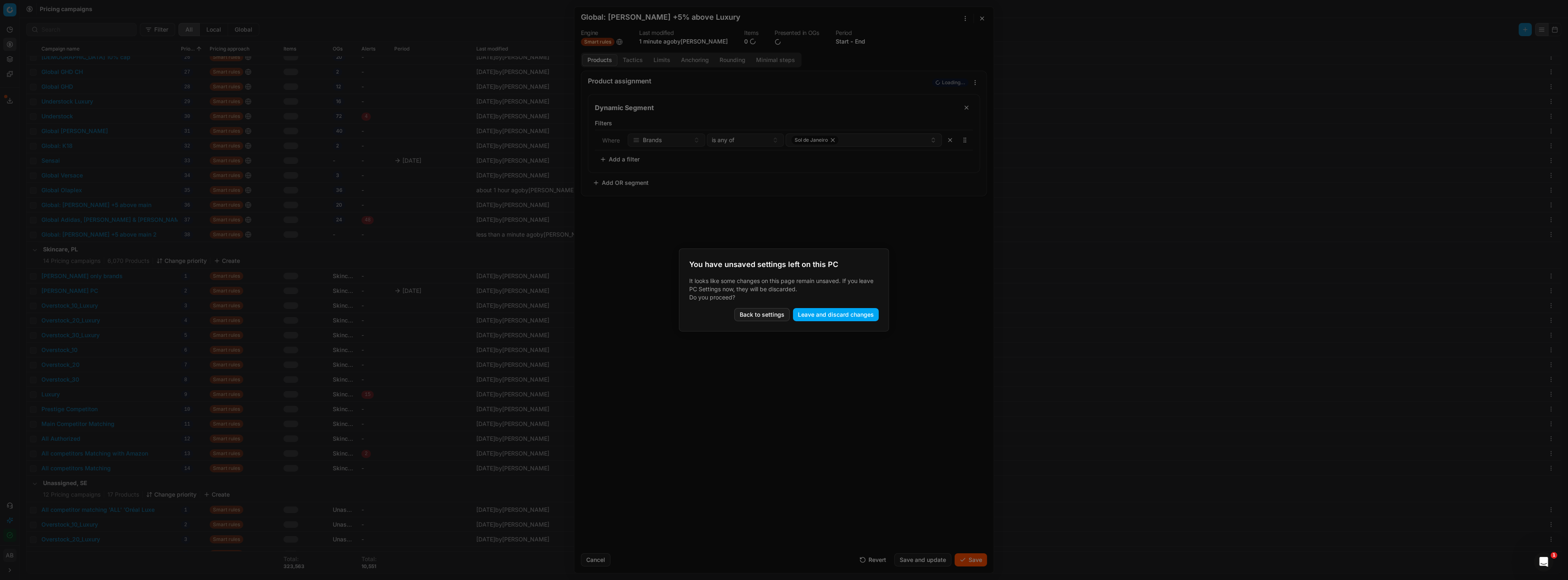
click at [804, 313] on button "Leave and discard changes" at bounding box center [835, 314] width 86 height 13
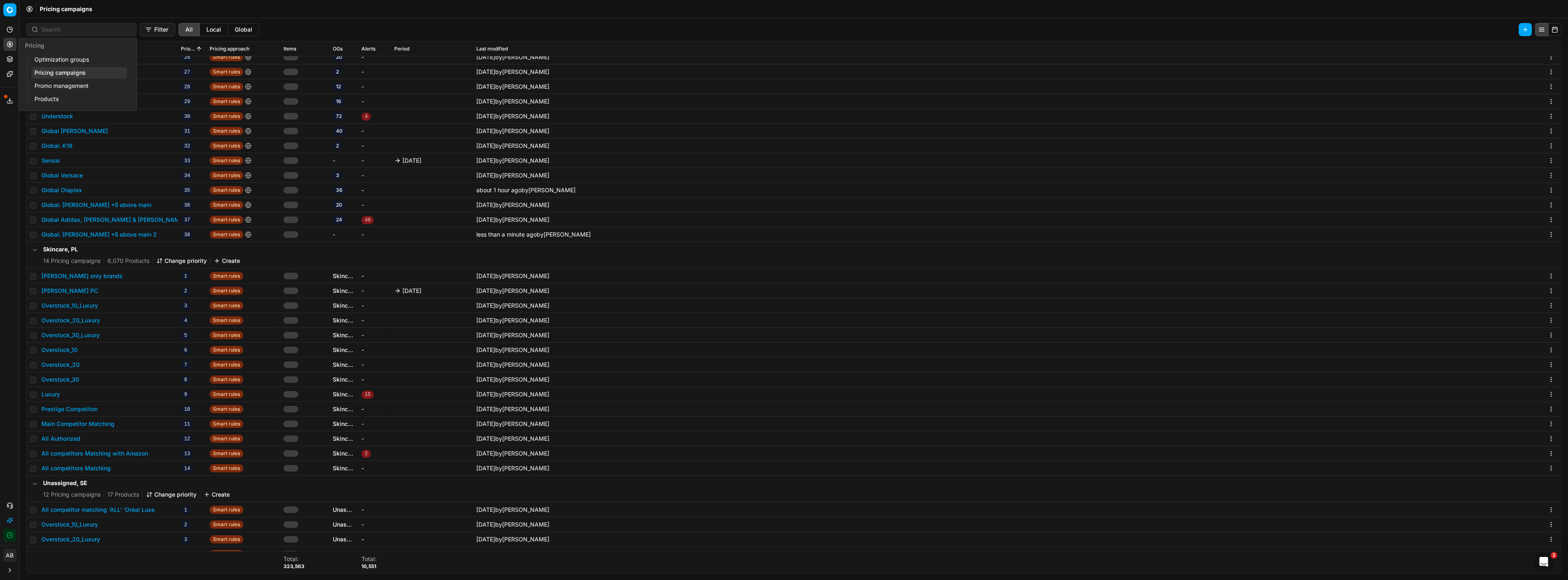
click at [63, 62] on link "Optimization groups" at bounding box center [79, 59] width 96 height 12
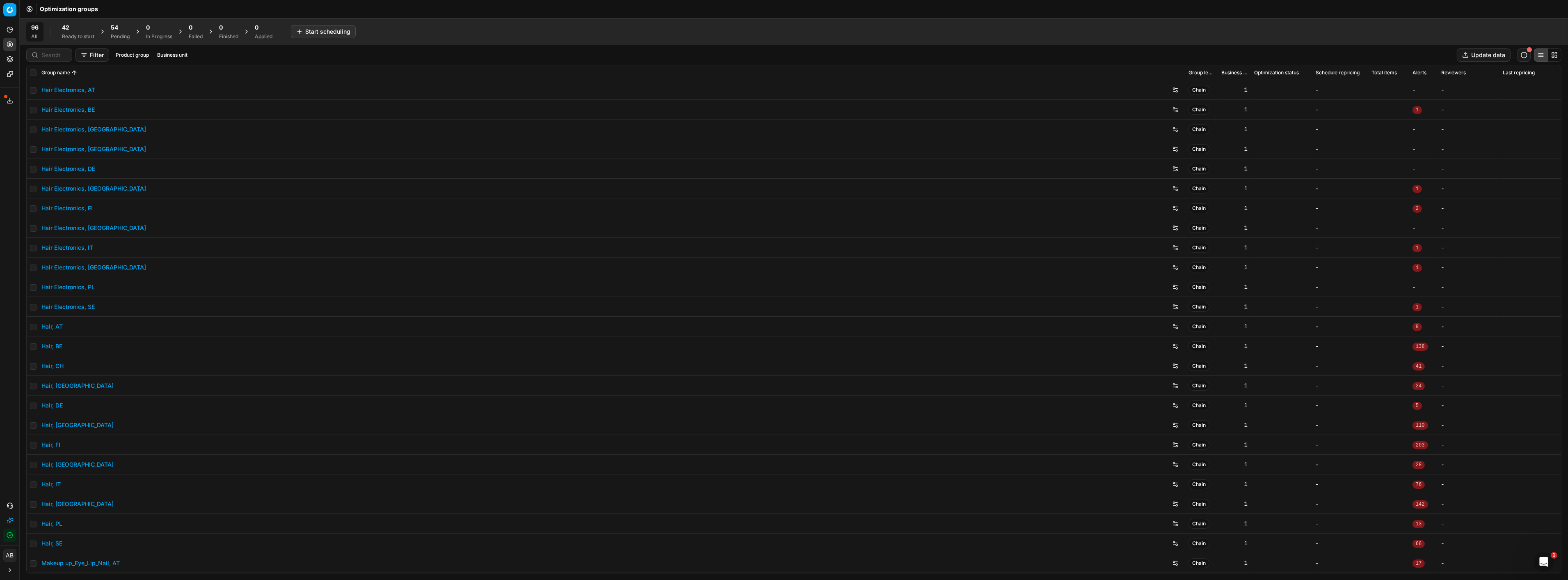
click at [123, 25] on div "54" at bounding box center [120, 28] width 19 height 8
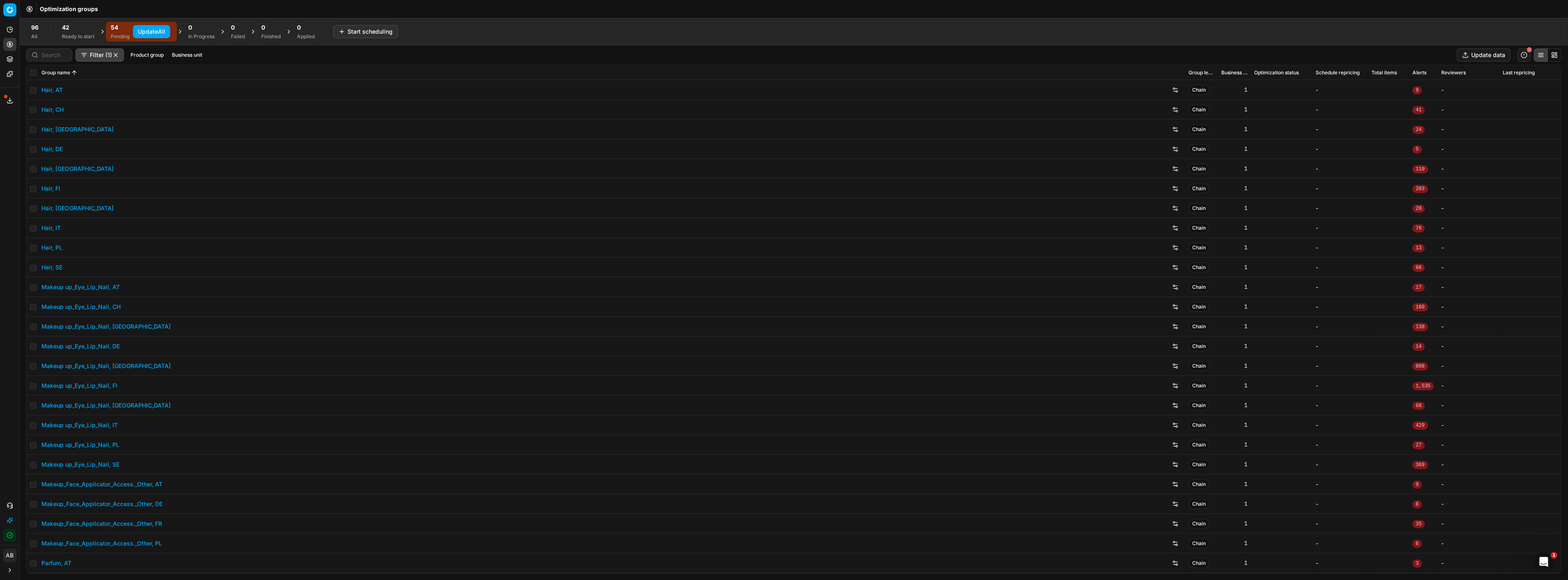
click at [151, 31] on button "Update All" at bounding box center [152, 31] width 37 height 13
click at [160, 32] on button "Update All" at bounding box center [152, 31] width 37 height 13
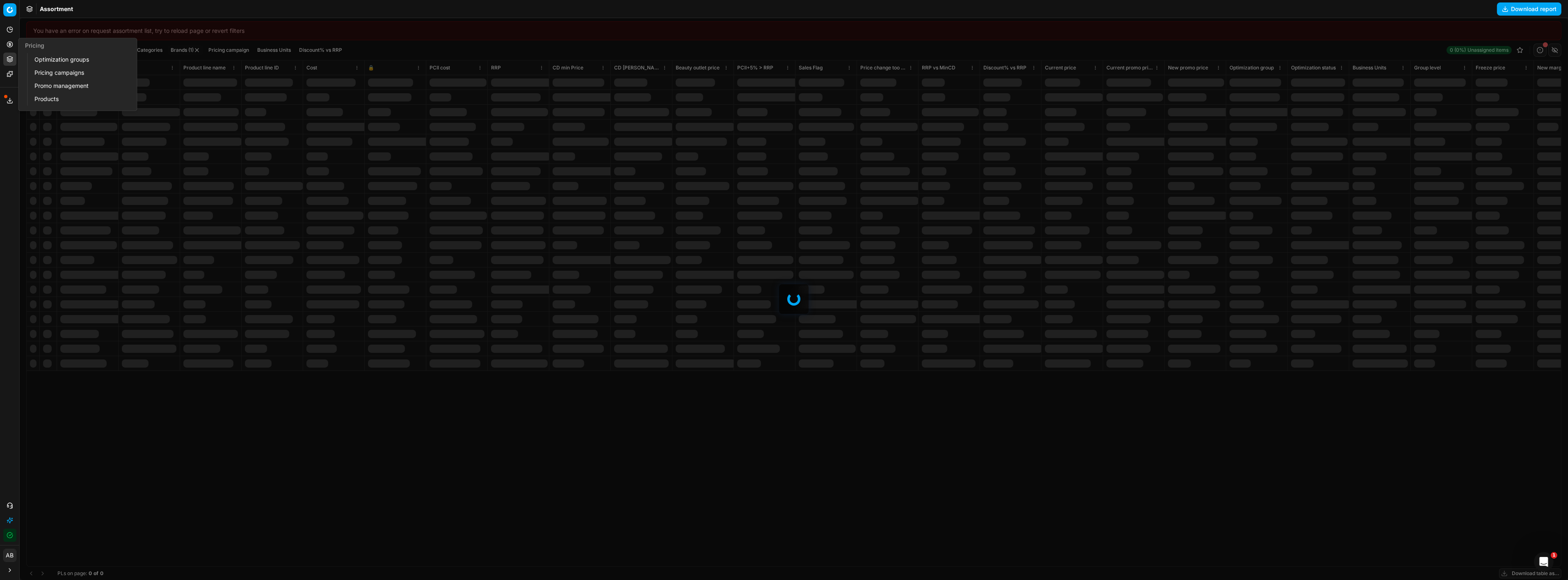
click at [51, 59] on link "Optimization groups" at bounding box center [79, 59] width 96 height 12
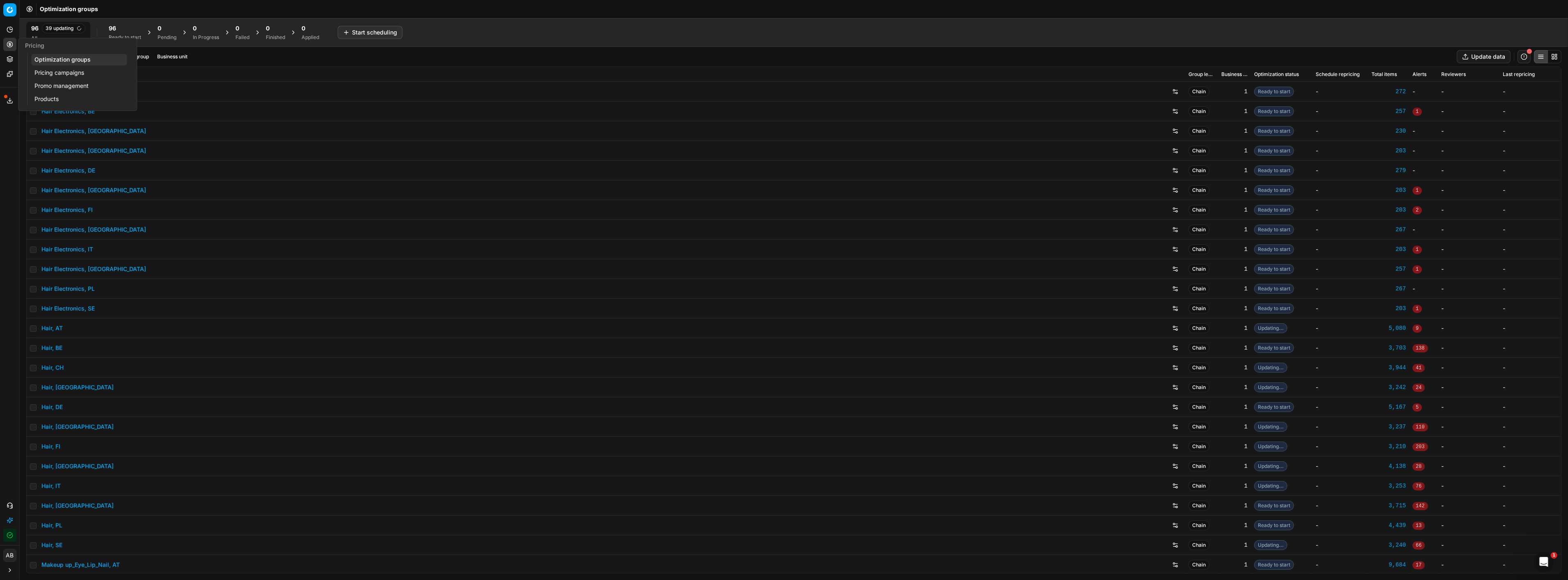
click at [71, 69] on link "Pricing campaigns" at bounding box center [79, 73] width 96 height 12
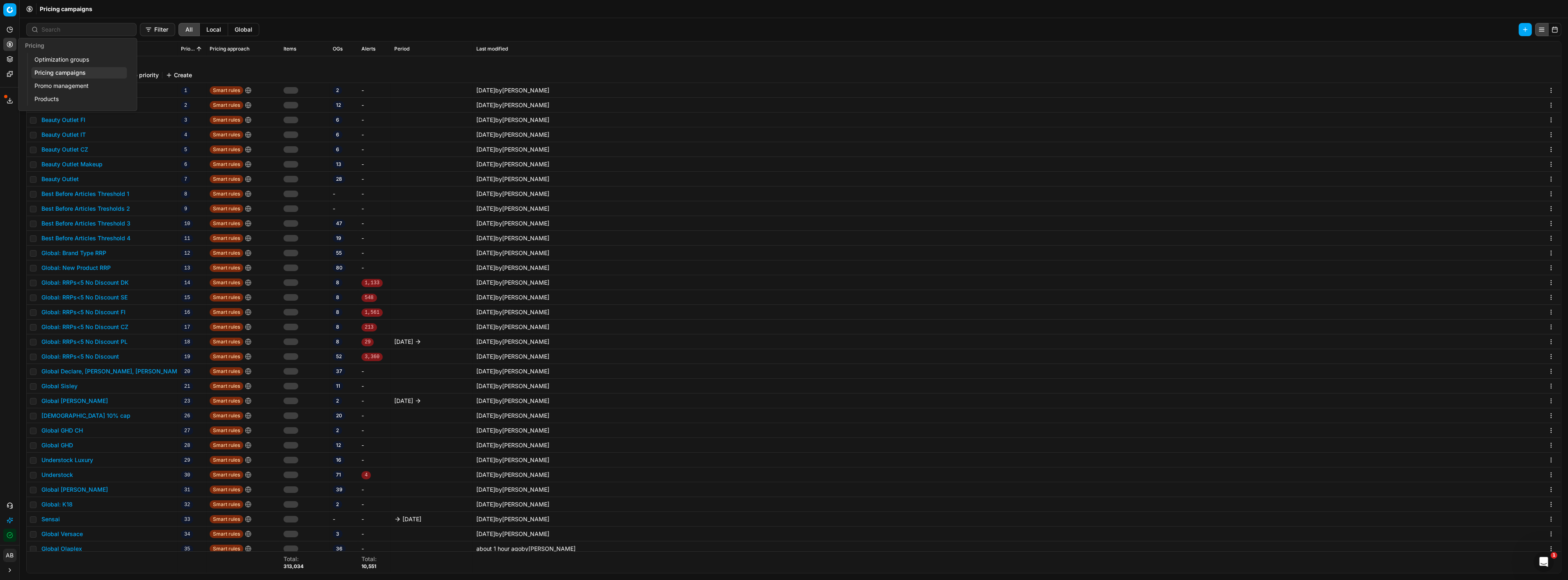
click at [51, 59] on link "Optimization groups" at bounding box center [79, 59] width 96 height 12
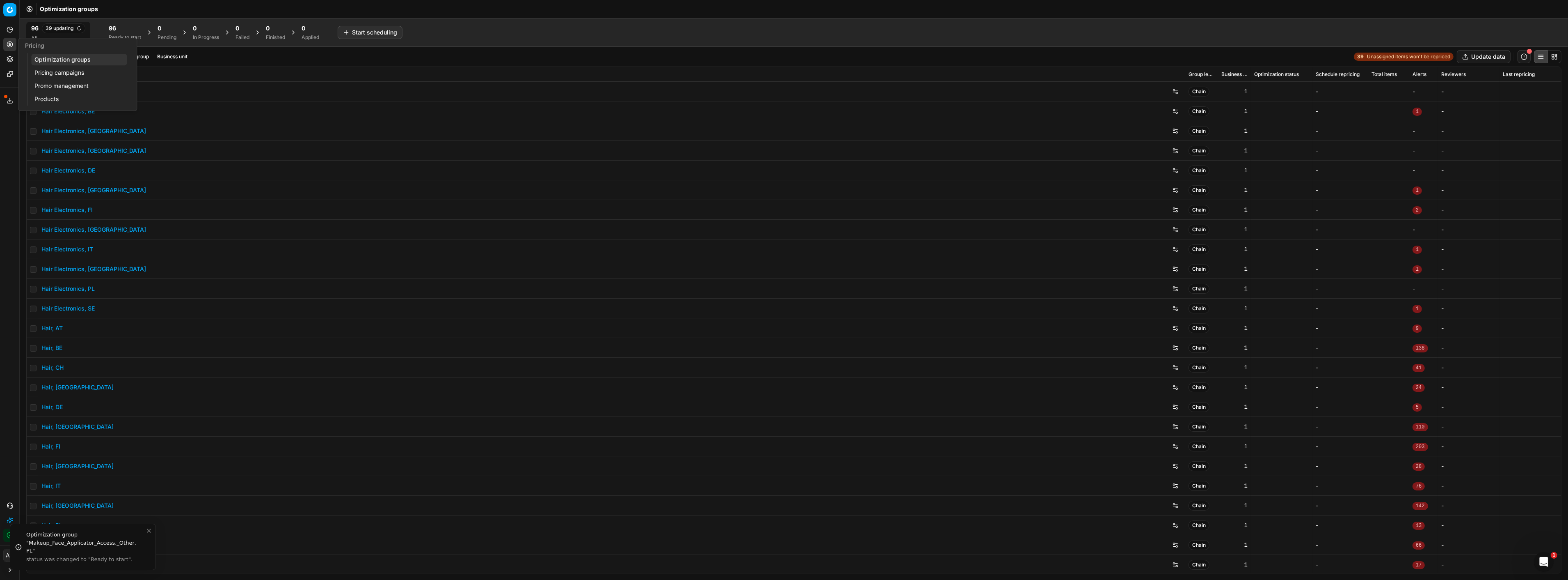
click at [67, 70] on link "Pricing campaigns" at bounding box center [79, 73] width 96 height 12
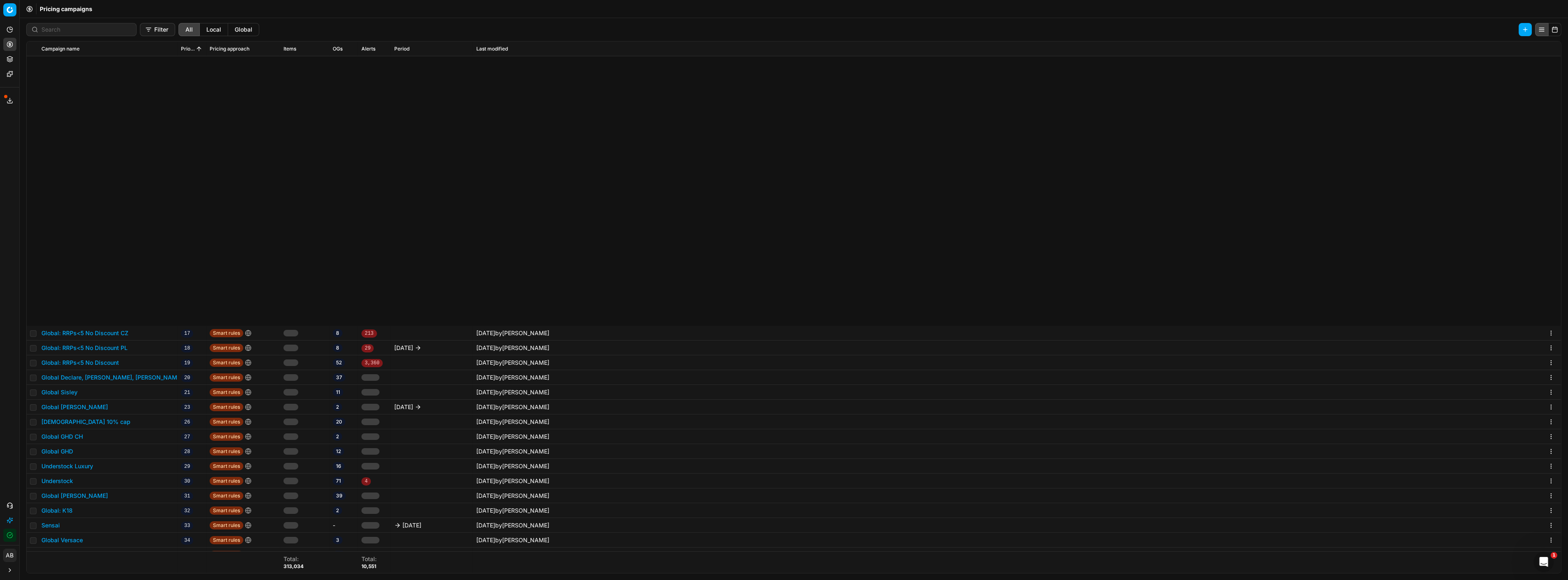
scroll to position [319, 0]
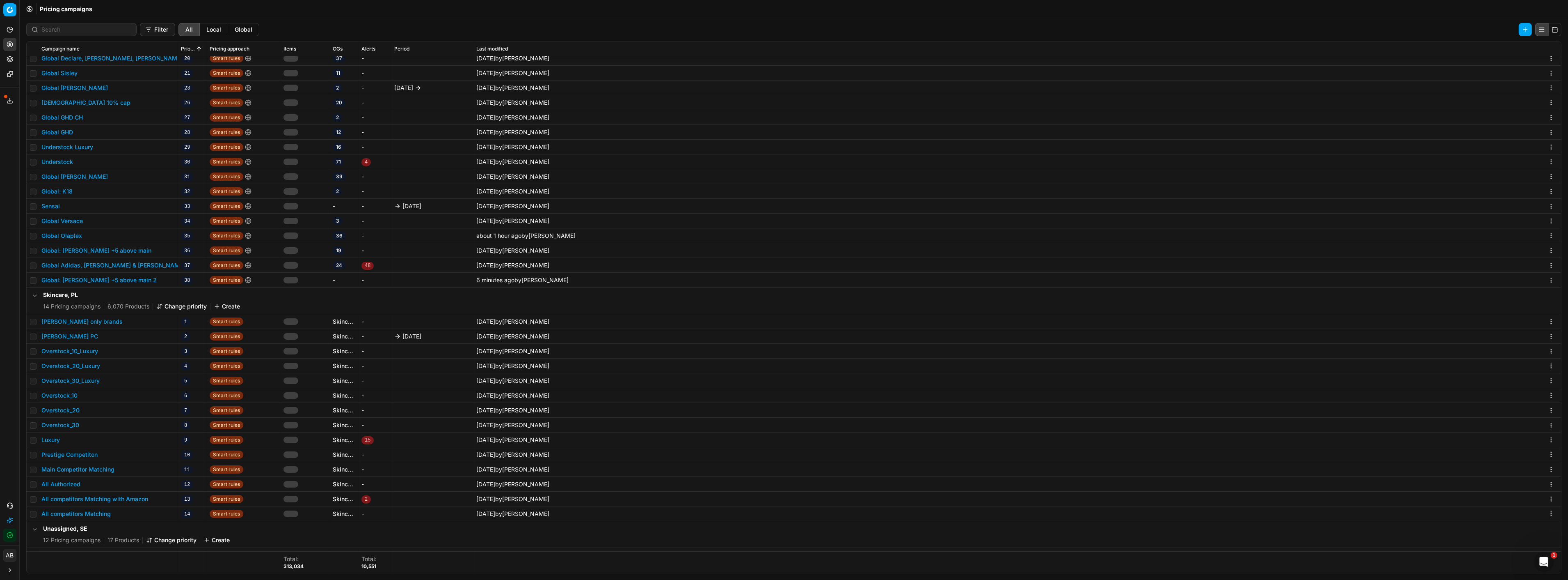
click at [126, 276] on button "Global: Annemarie Börlind +5 above main 2" at bounding box center [99, 280] width 115 height 8
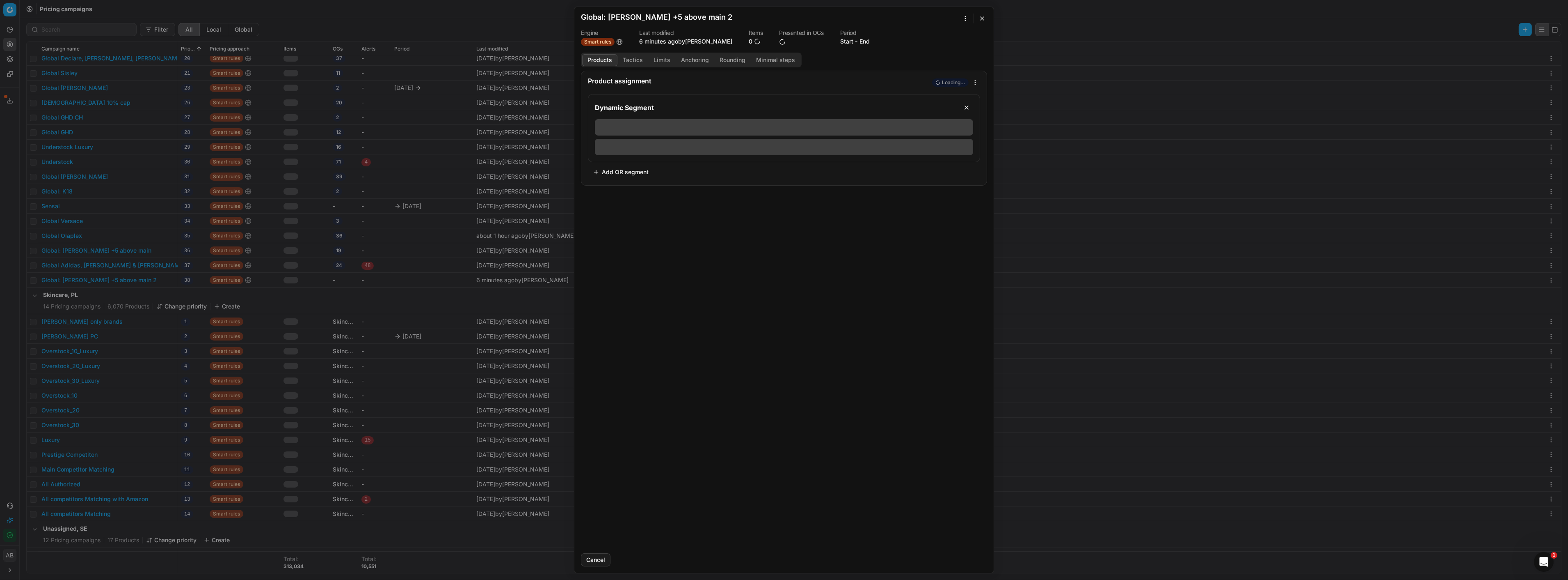
click at [983, 20] on button "button" at bounding box center [983, 19] width 10 height 10
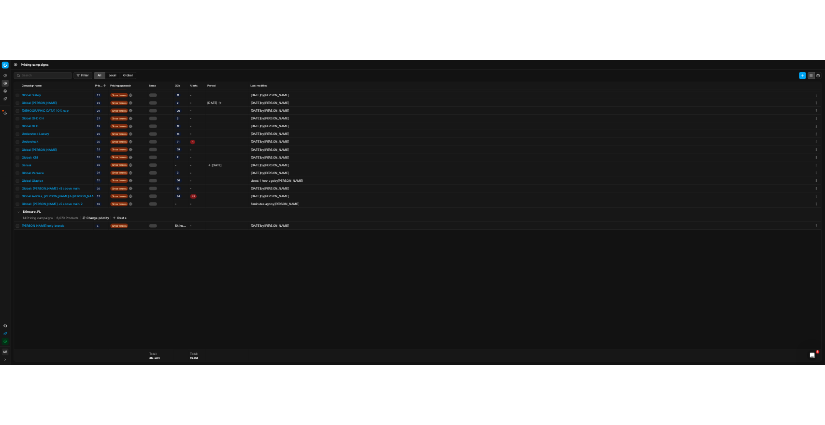
scroll to position [0, 0]
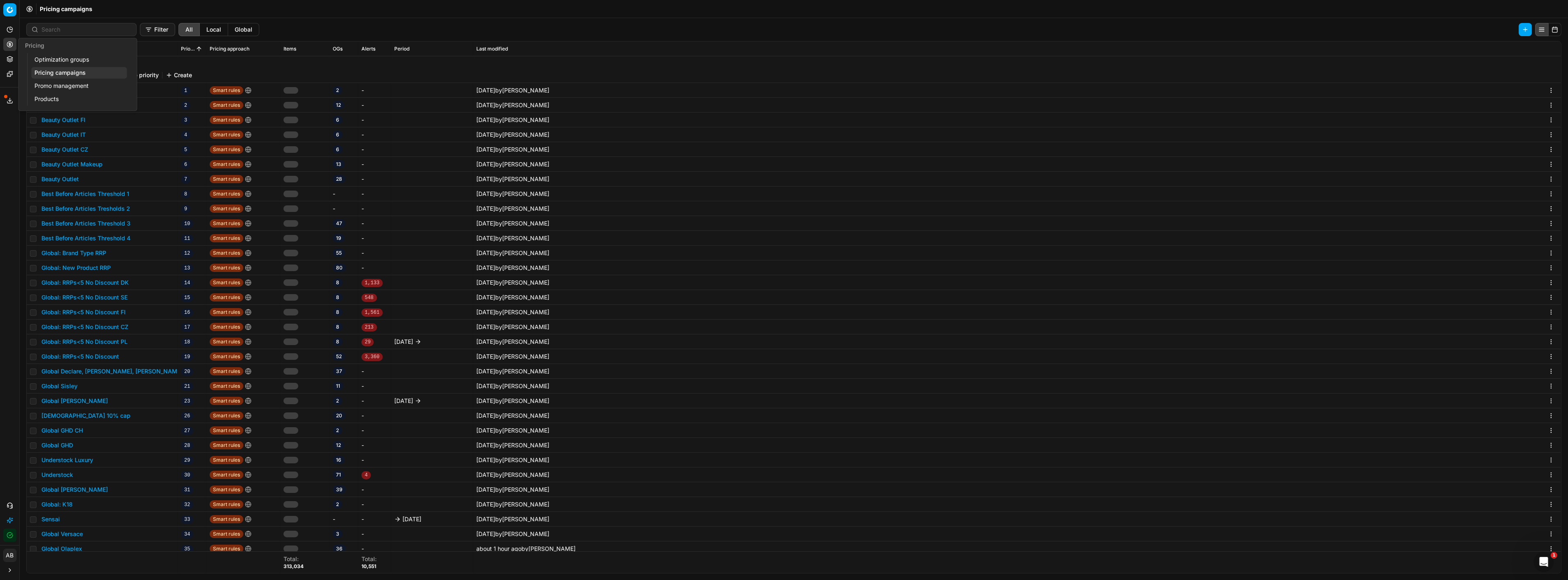
click at [48, 58] on link "Optimization groups" at bounding box center [79, 59] width 96 height 12
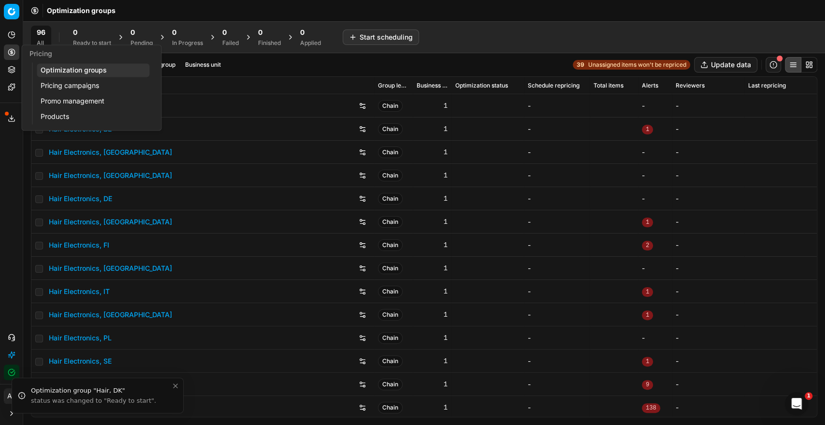
click at [59, 69] on link "Optimization groups" at bounding box center [93, 70] width 113 height 14
click at [63, 79] on link "Pricing campaigns" at bounding box center [93, 86] width 113 height 14
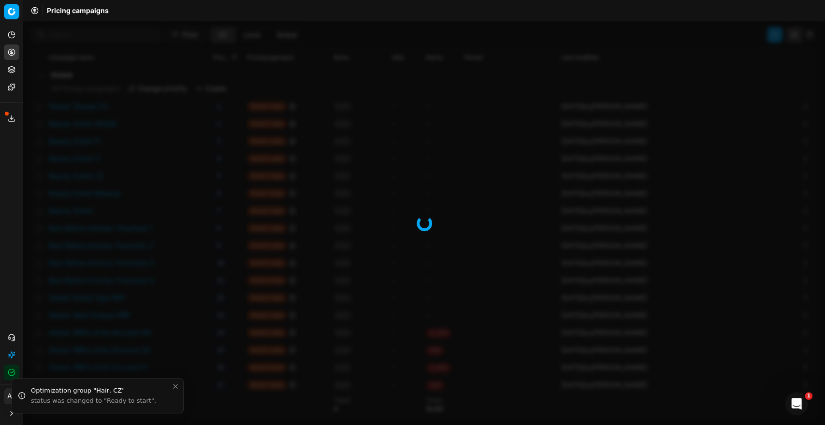
click at [178, 385] on icon "Close toast" at bounding box center [176, 386] width 8 height 8
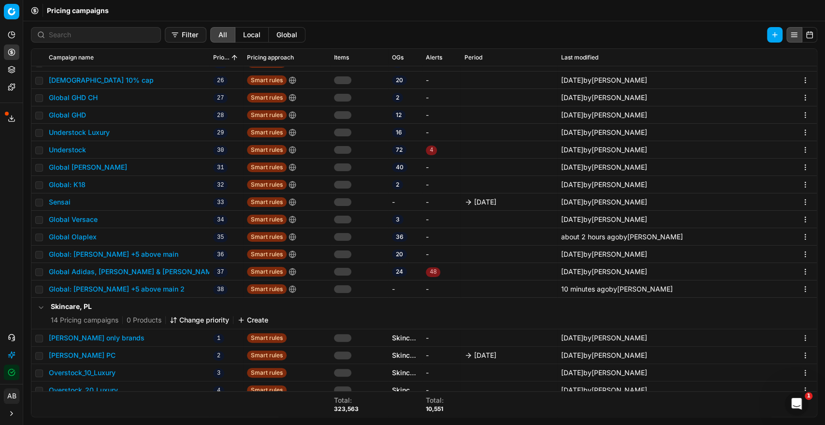
scroll to position [416, 0]
click at [168, 292] on button "Global: Annemarie Börlind +5 above main 2" at bounding box center [117, 289] width 136 height 10
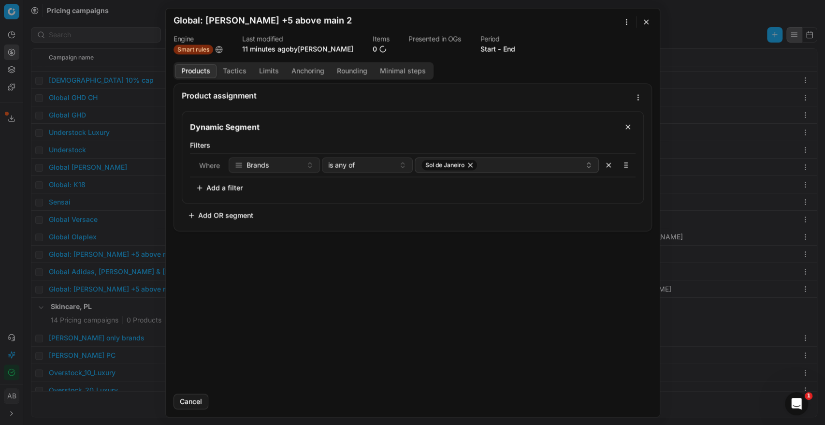
click at [628, 18] on div "We are saving PC settings. Please wait, it should take a few minutes Global: An…" at bounding box center [412, 212] width 825 height 425
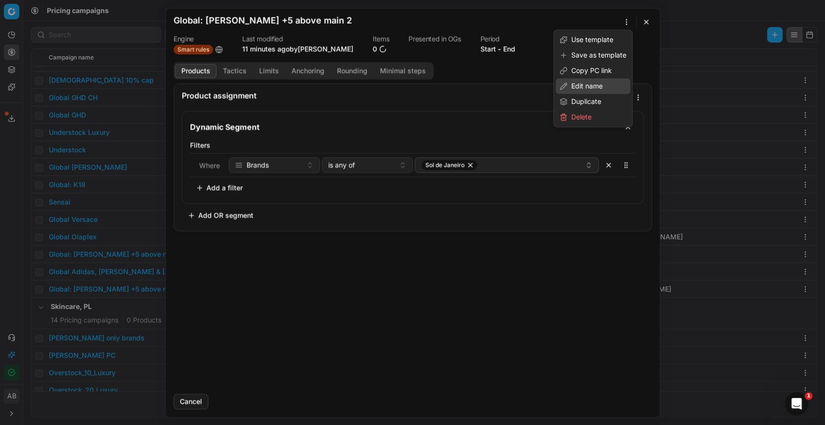
click at [585, 83] on div "Edit name" at bounding box center [593, 85] width 74 height 15
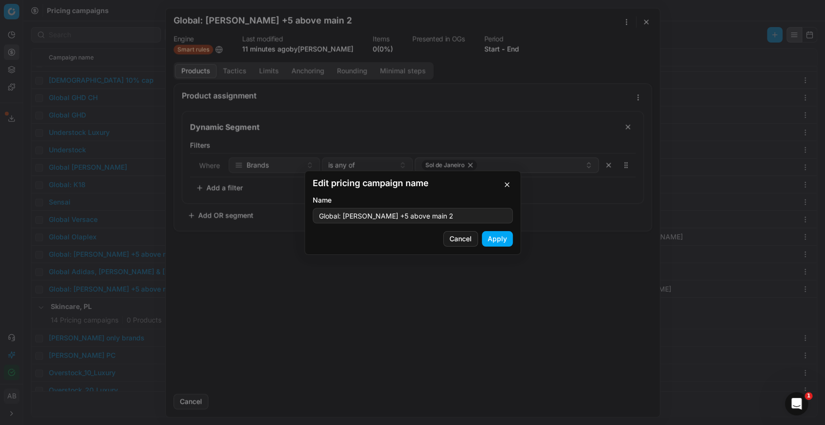
click at [402, 223] on form "Edit pricing campaign name Name Global: Annemarie Börlind +5 above main 2 Cance…" at bounding box center [413, 213] width 200 height 68
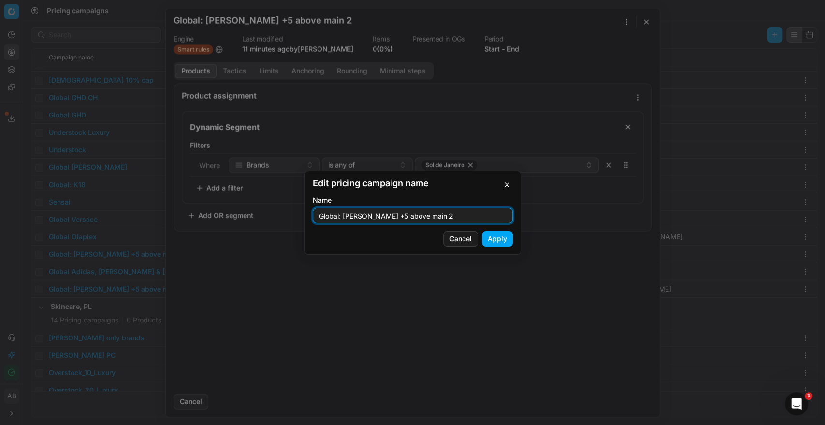
drag, startPoint x: 404, startPoint y: 219, endPoint x: 346, endPoint y: 215, distance: 58.1
click at [346, 215] on input "Global: Annemarie Börlind +5 above main 2" at bounding box center [412, 215] width 191 height 15
type input "Global: Sol De Janeiro + 5% above luxury"
click at [503, 231] on button "Apply" at bounding box center [497, 238] width 31 height 15
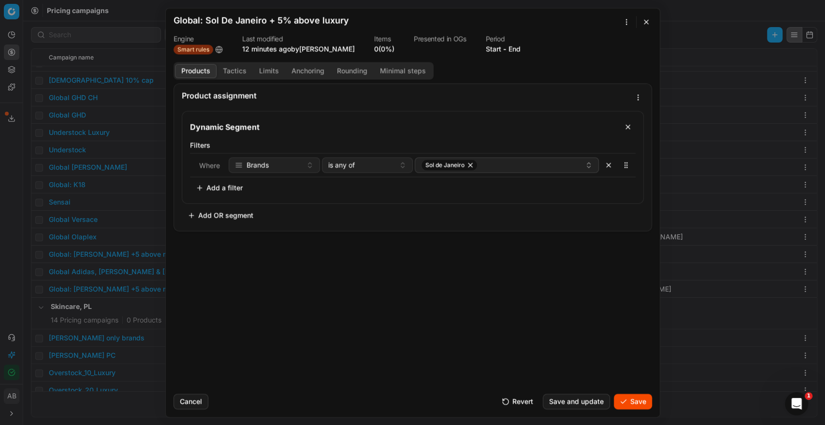
click at [584, 398] on button "Save and update" at bounding box center [576, 401] width 67 height 15
click at [631, 405] on button "Save" at bounding box center [633, 401] width 38 height 15
click at [175, 387] on div "Cancel Revert Save and update Save" at bounding box center [413, 397] width 479 height 23
click at [565, 401] on button "Save and update" at bounding box center [576, 401] width 67 height 15
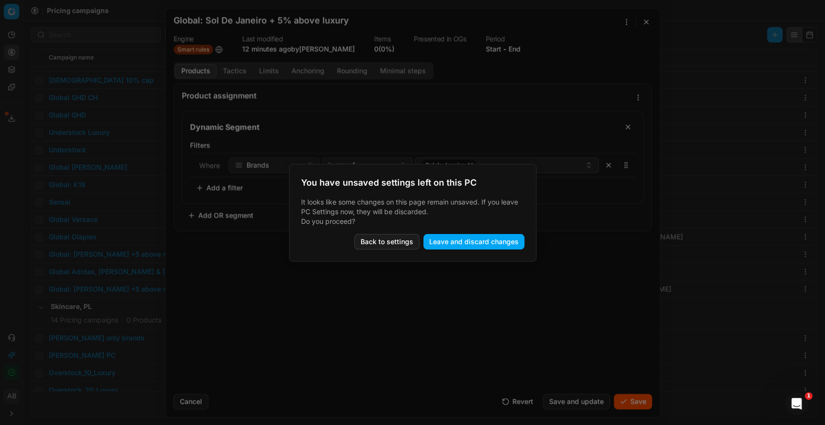
click at [0, 213] on body "Pricing platform Analytics Pricing Product portfolio Templates Export service 1…" at bounding box center [412, 212] width 825 height 425
click at [444, 241] on button "Leave and discard changes" at bounding box center [473, 241] width 101 height 15
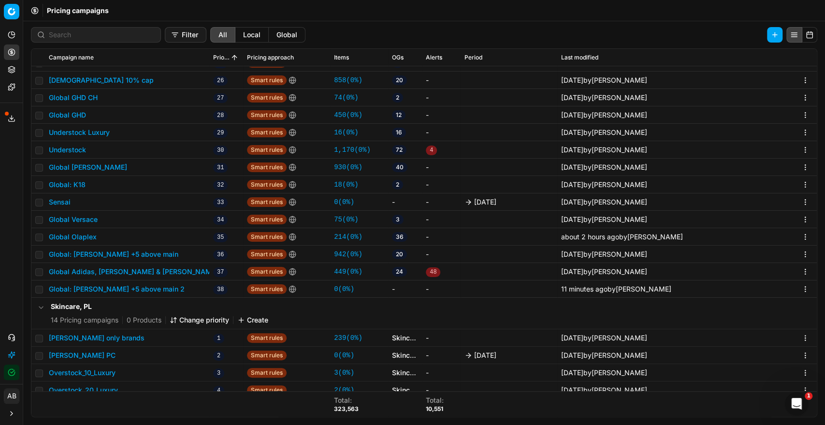
click at [9, 411] on icon at bounding box center [12, 413] width 8 height 8
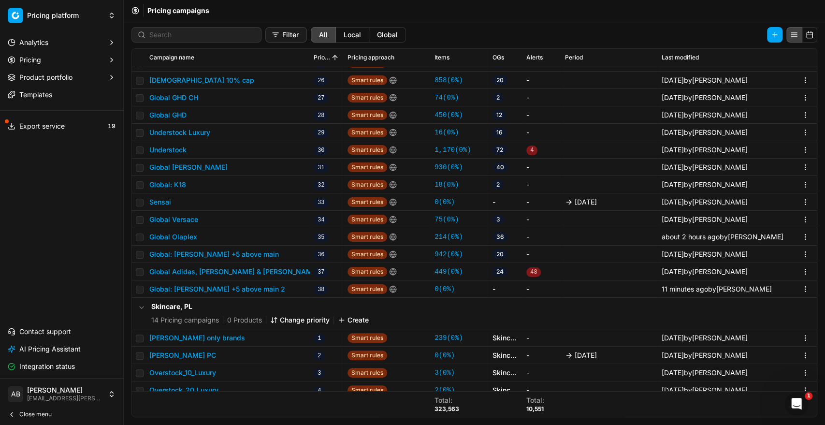
click at [50, 397] on html "Pricing platform Analytics Pricing Product portfolio Templates Export service 1…" at bounding box center [412, 212] width 825 height 425
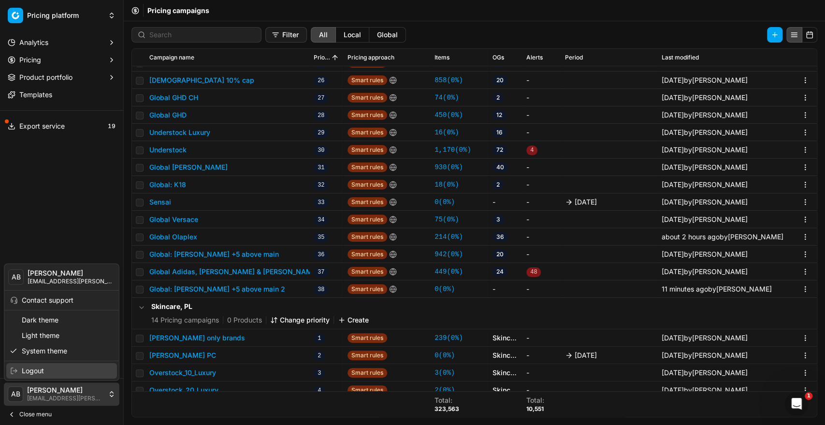
click at [55, 375] on div "Logout" at bounding box center [61, 370] width 111 height 15
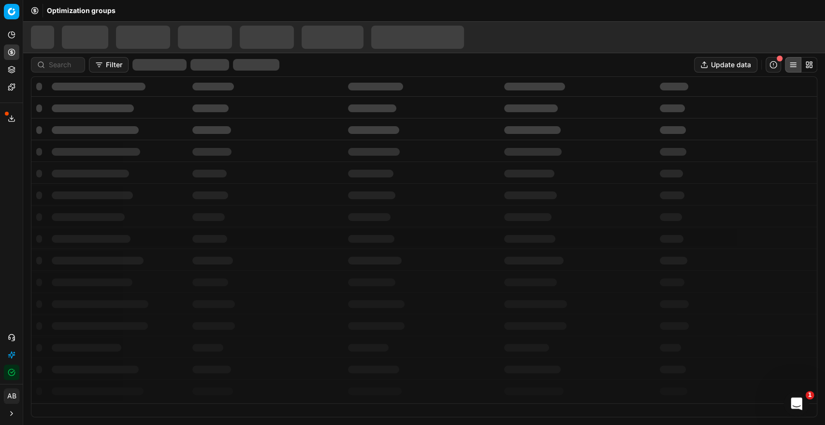
click at [802, 402] on div "Open Intercom Messenger" at bounding box center [795, 402] width 32 height 32
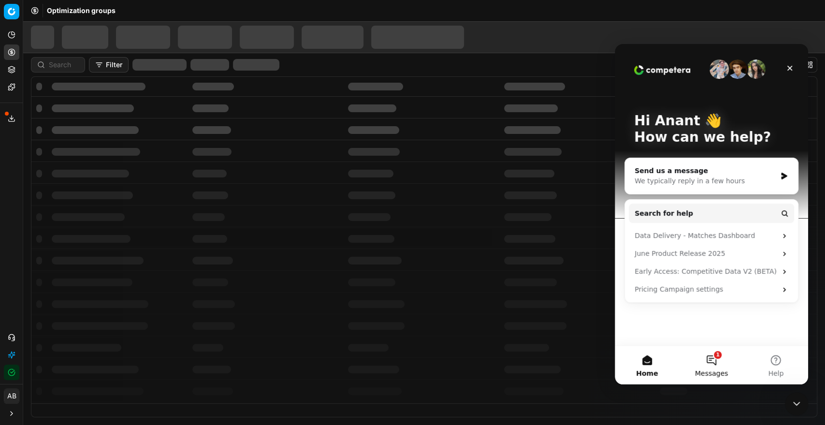
click at [703, 359] on button "1 Messages" at bounding box center [711, 365] width 64 height 39
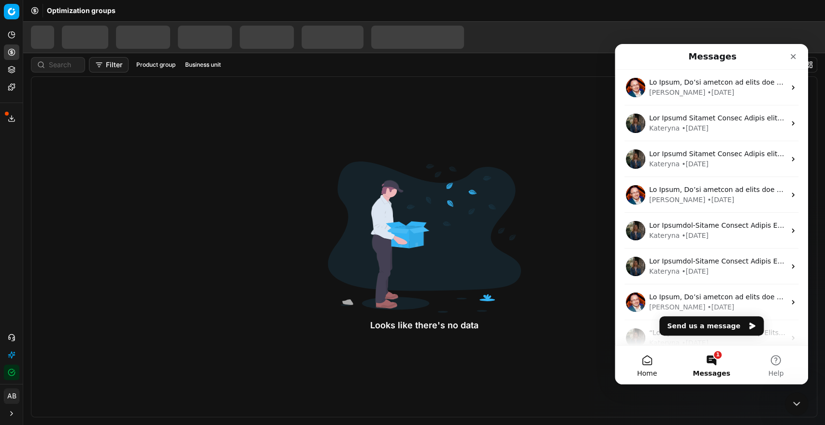
click at [652, 362] on button "Home" at bounding box center [647, 365] width 64 height 39
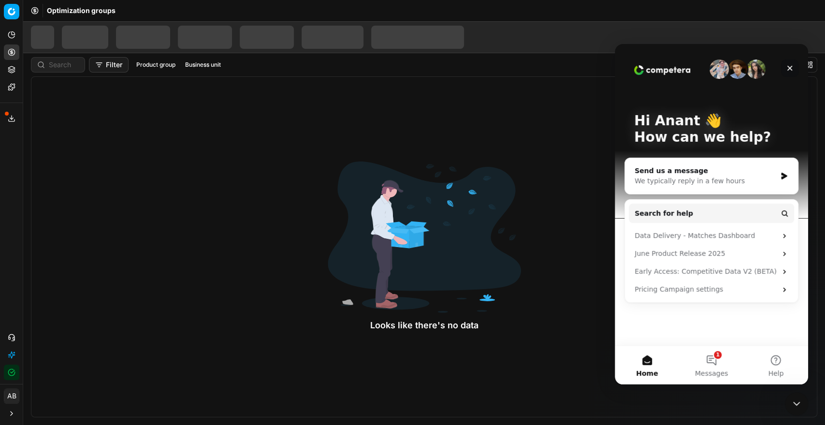
click at [789, 69] on icon "Close" at bounding box center [790, 68] width 5 height 5
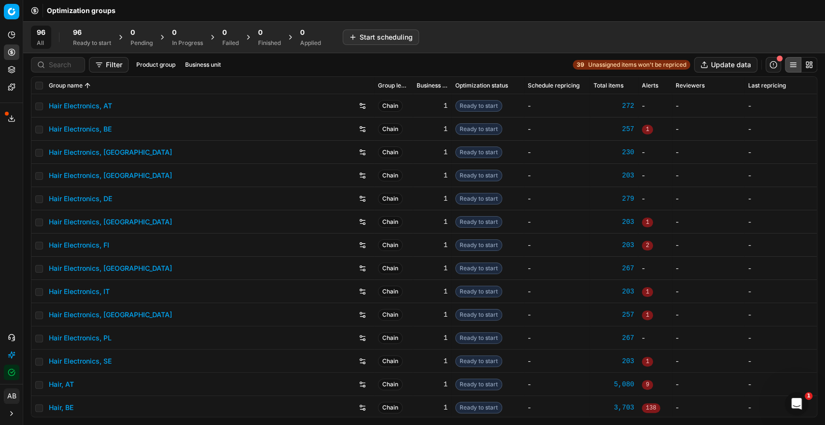
click at [90, 39] on div "Ready to start" at bounding box center [92, 43] width 38 height 8
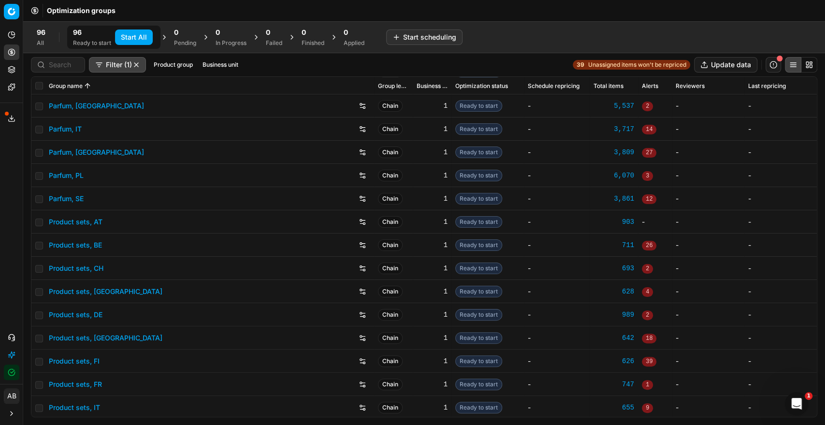
scroll to position [1276, 0]
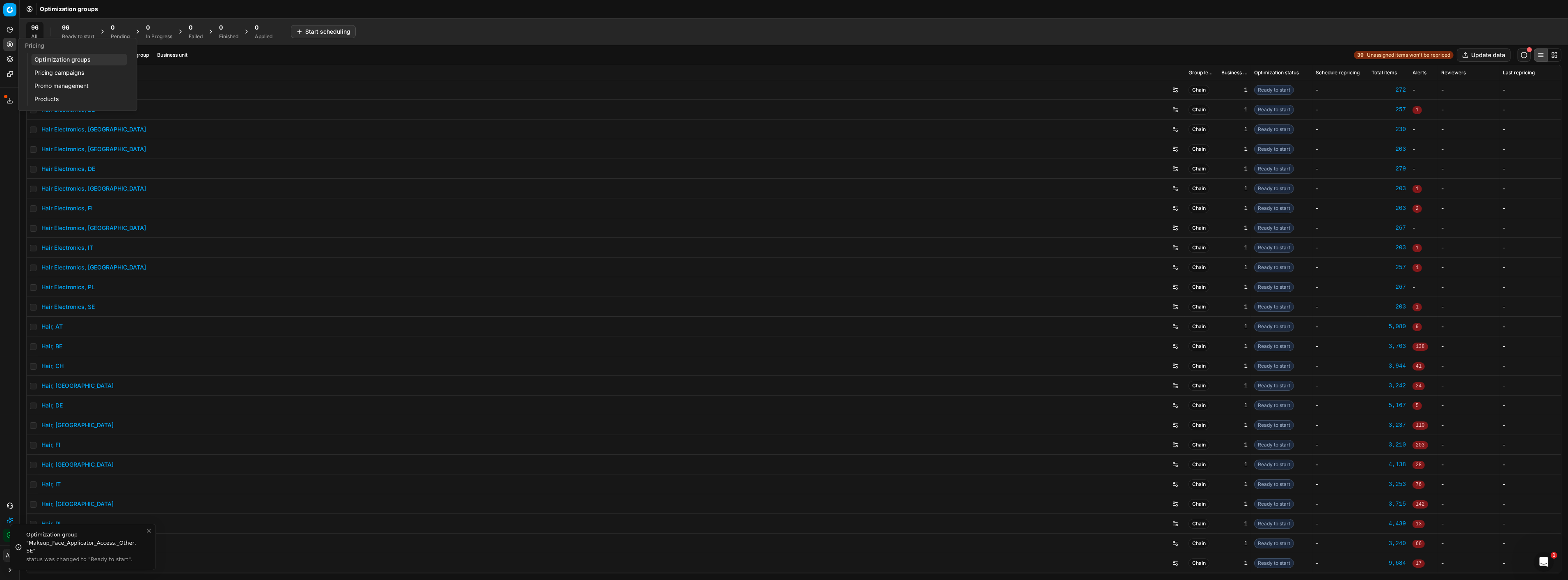
click at [62, 70] on link "Pricing campaigns" at bounding box center [79, 73] width 96 height 12
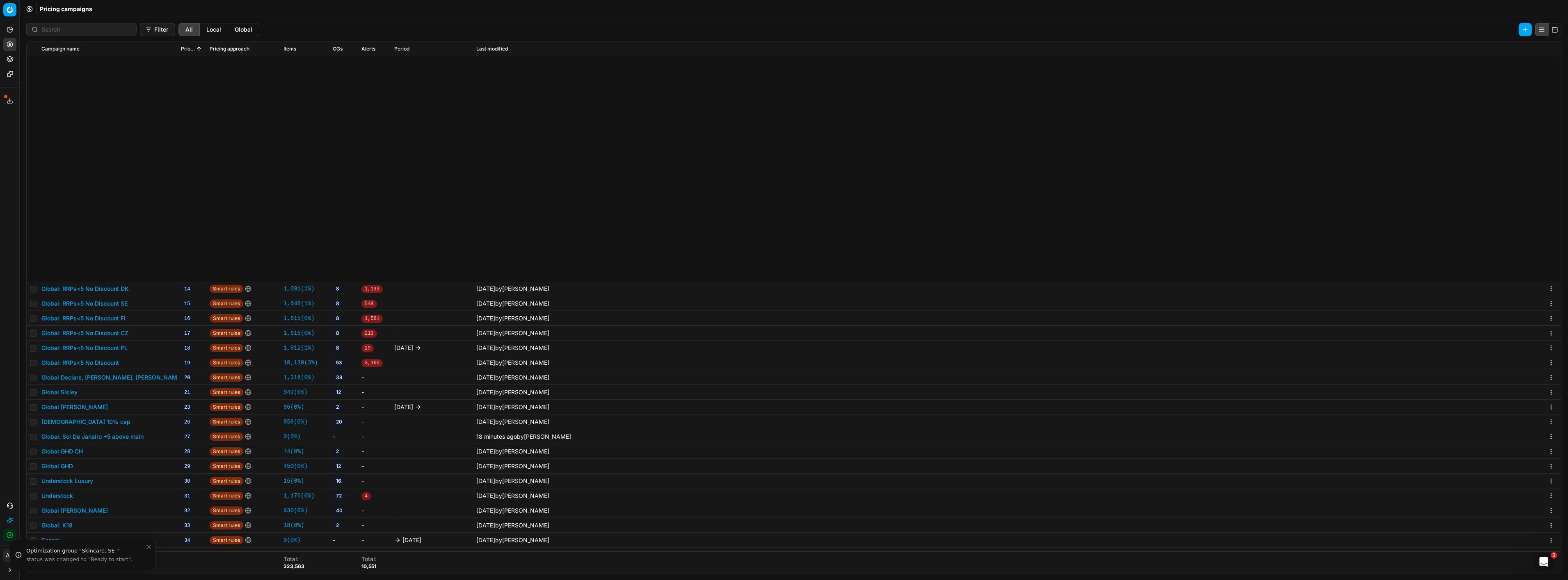
scroll to position [273, 0]
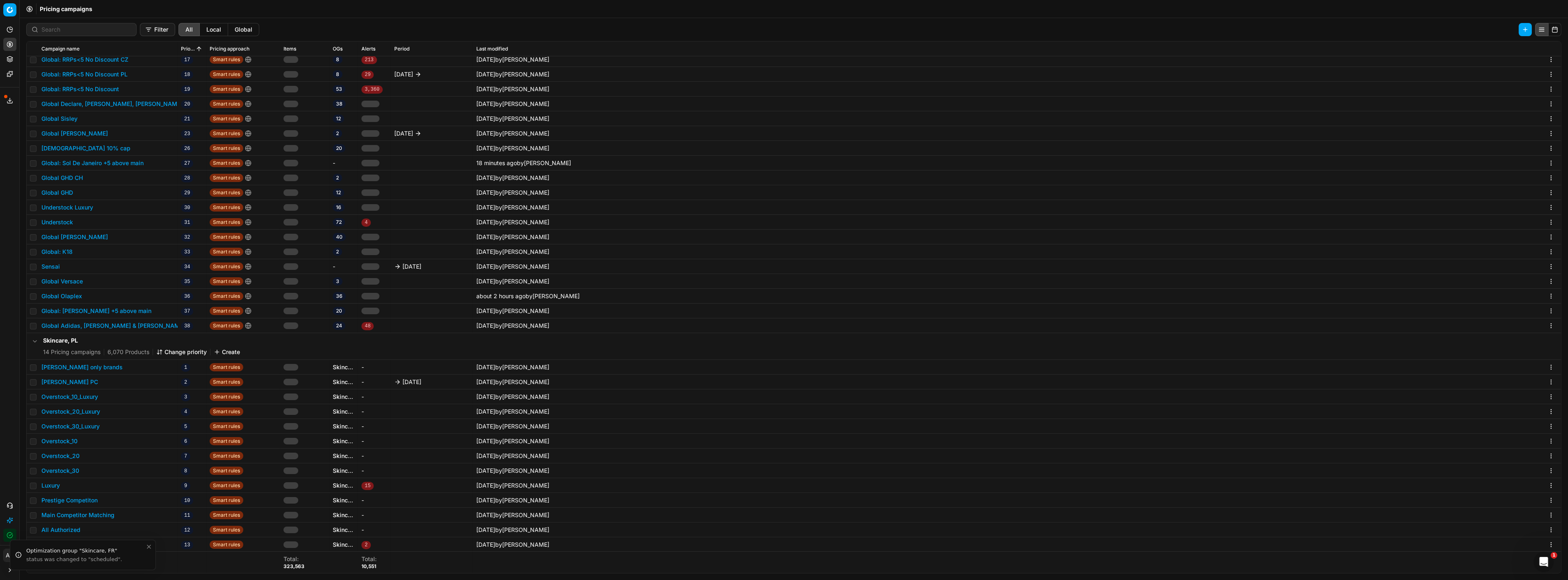
click at [128, 162] on button "Global: Sol De Janeiro +5 above main" at bounding box center [92, 163] width 102 height 8
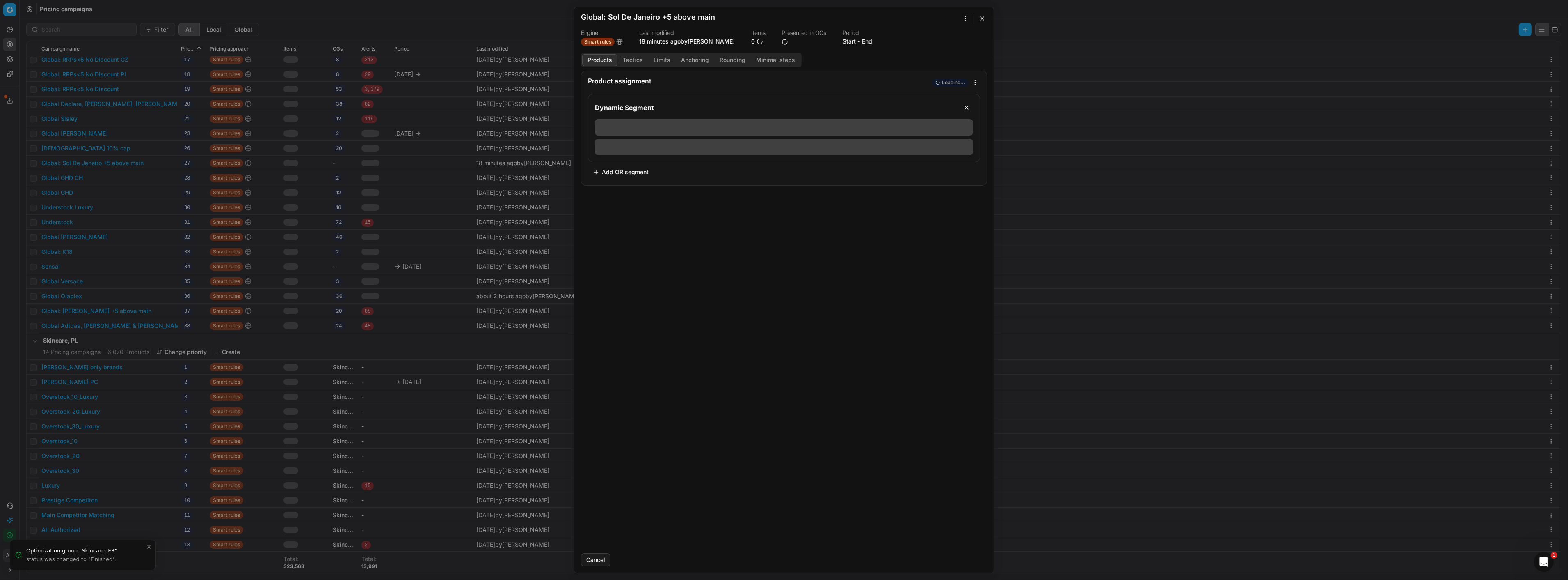
click at [637, 58] on button "Tactics" at bounding box center [633, 60] width 31 height 12
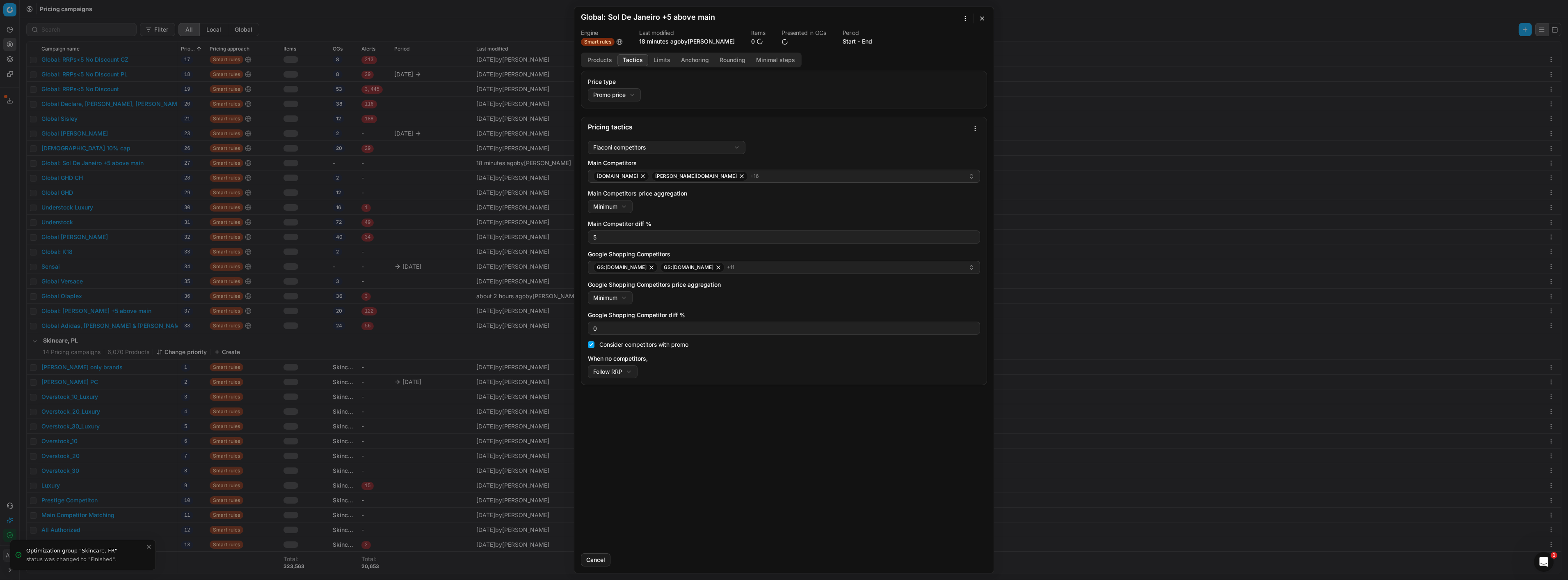
click at [602, 62] on button "Products" at bounding box center [600, 60] width 36 height 12
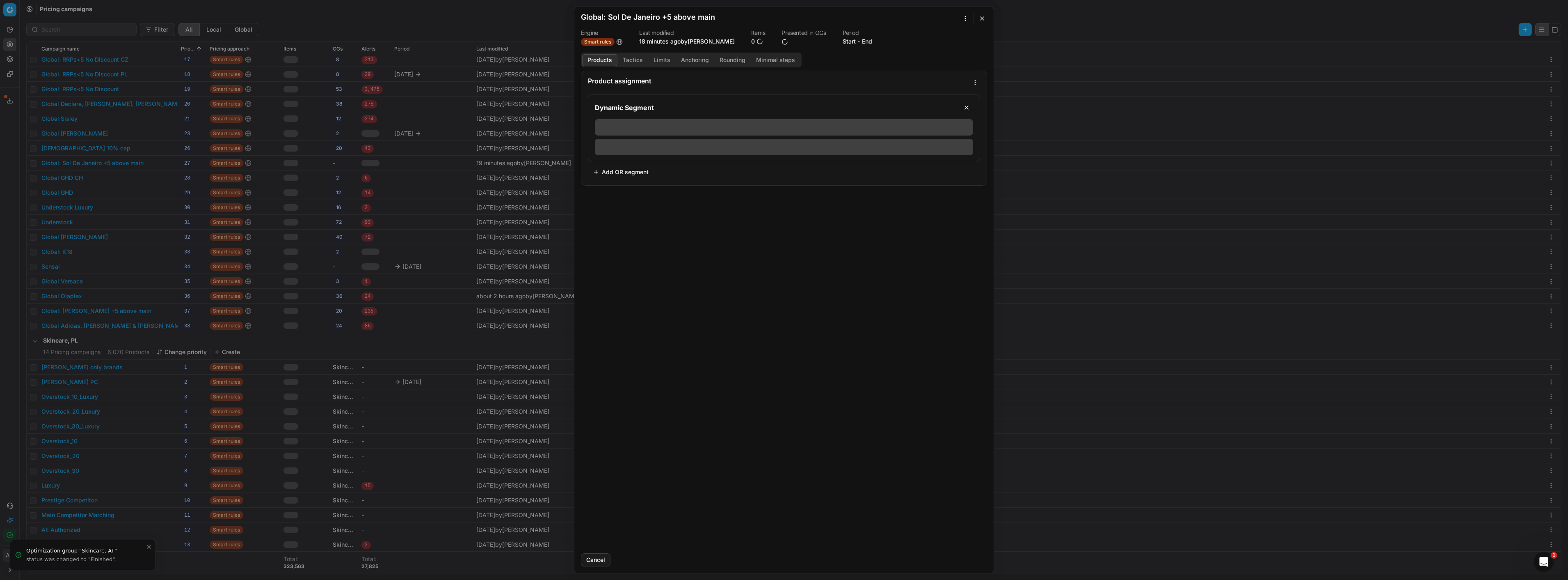
click at [983, 22] on button "button" at bounding box center [983, 19] width 10 height 10
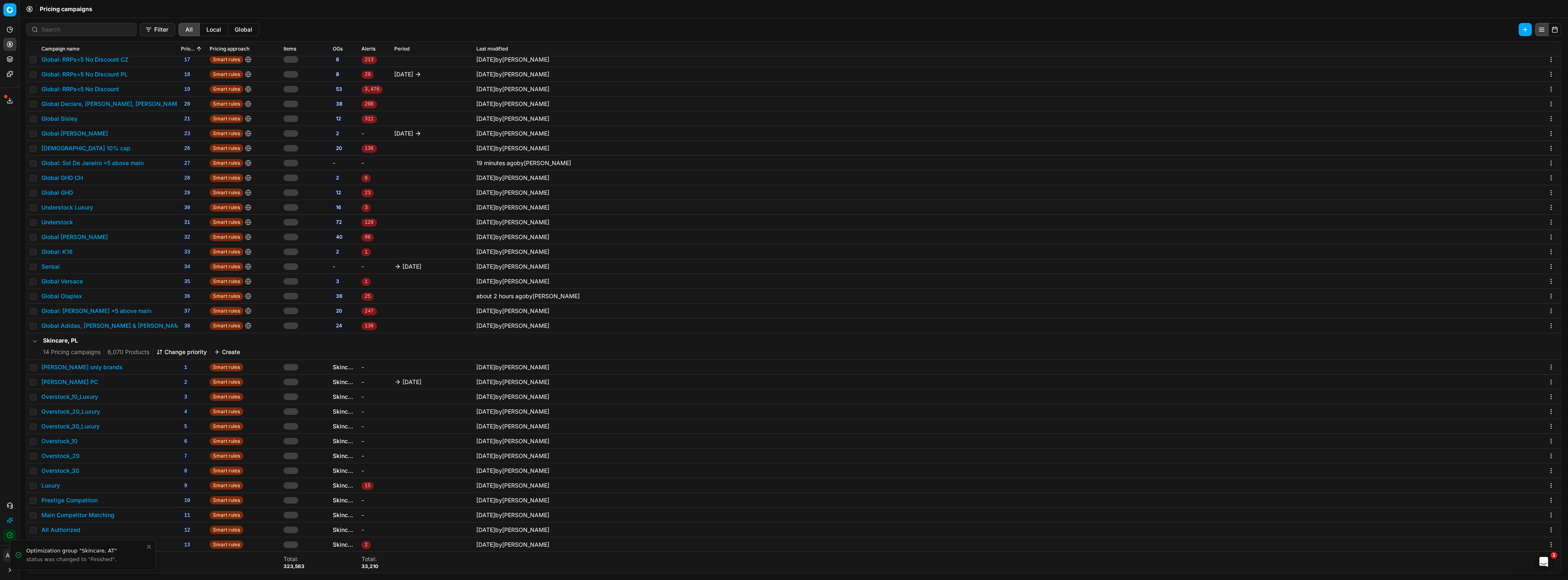
click at [981, 19] on div "We are saving PC settings. Please wait, it should take a few minutes Global: So…" at bounding box center [784, 290] width 1568 height 580
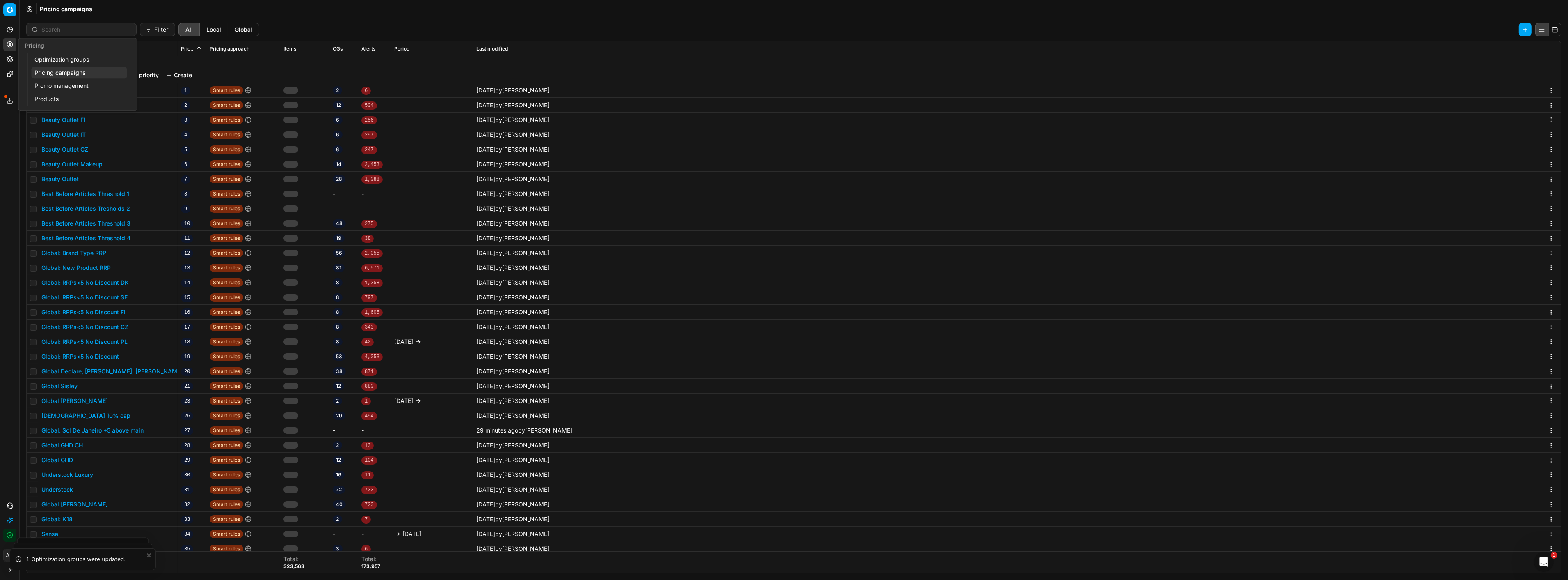
click at [89, 58] on link "Optimization groups" at bounding box center [79, 59] width 96 height 12
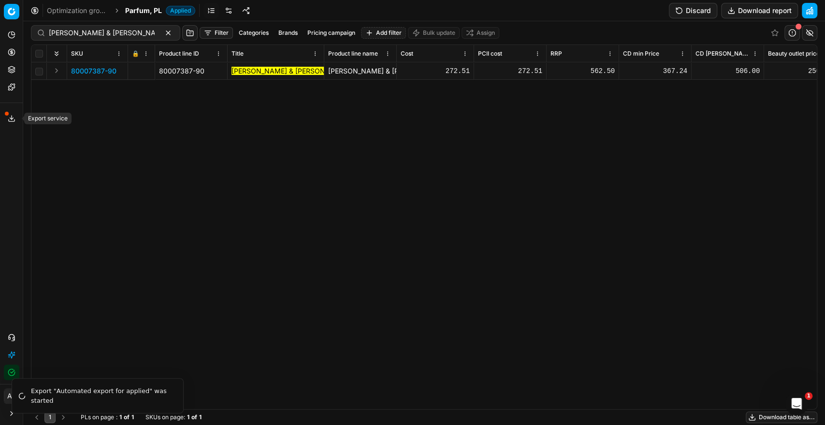
click at [10, 118] on polyline at bounding box center [11, 118] width 3 height 1
click at [46, 166] on div "Export service Name Type Status Size Start date Finish date Created by Multi OG…" at bounding box center [412, 212] width 825 height 425
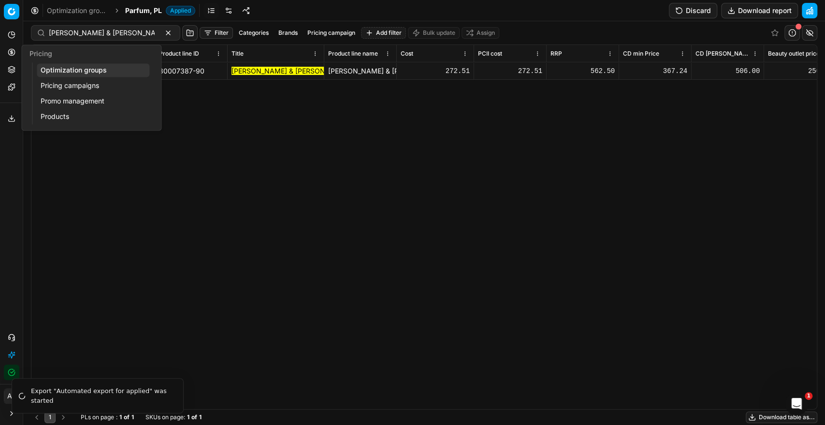
click at [82, 73] on link "Optimization groups" at bounding box center [93, 70] width 113 height 14
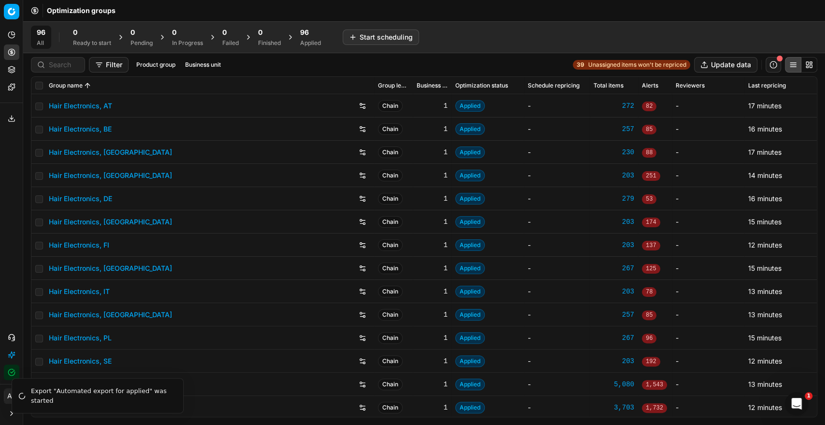
click at [313, 42] on div "Applied" at bounding box center [310, 43] width 21 height 8
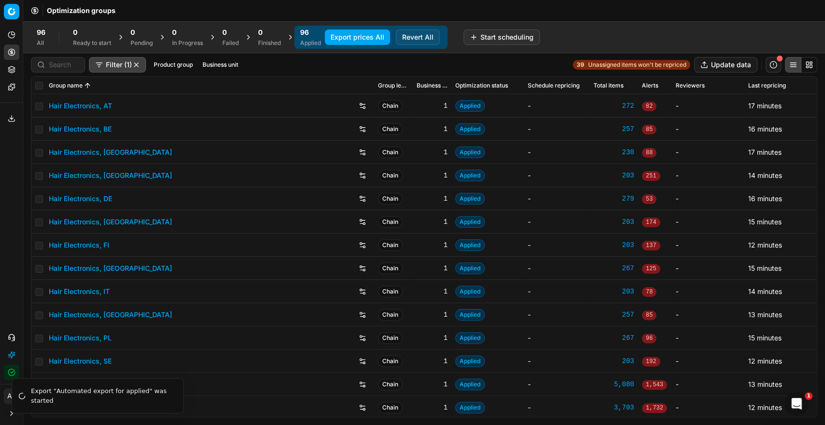
click at [351, 36] on button "Export prices All" at bounding box center [357, 36] width 65 height 15
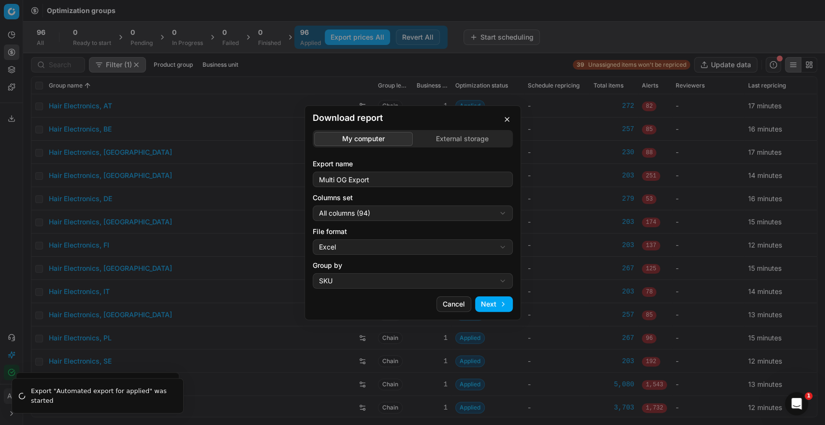
click at [389, 211] on div "Download report My computer External storage Export name Multi OG Export Column…" at bounding box center [412, 212] width 825 height 425
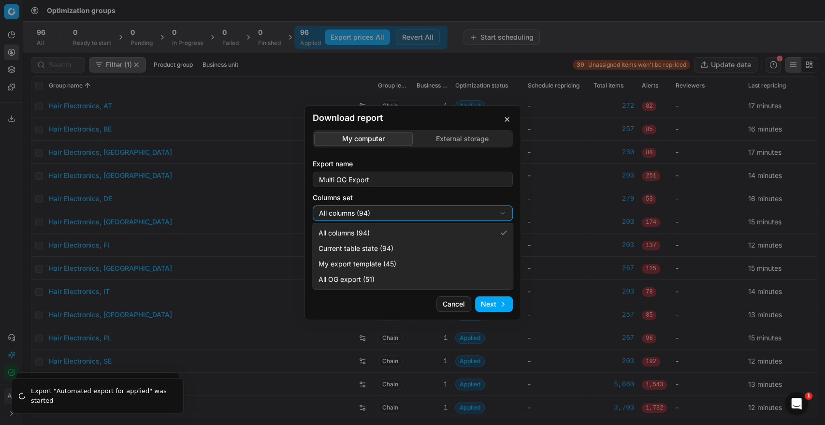
select select "custom"
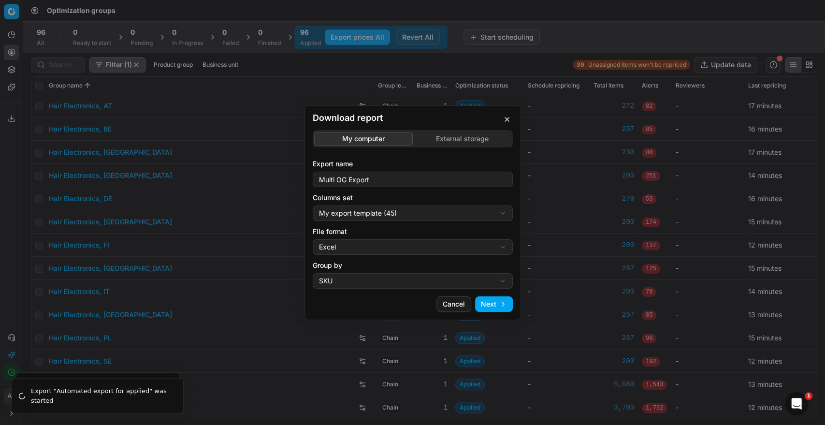
click at [367, 245] on div "Download report My computer External storage Export name Multi OG Export Column…" at bounding box center [412, 212] width 825 height 425
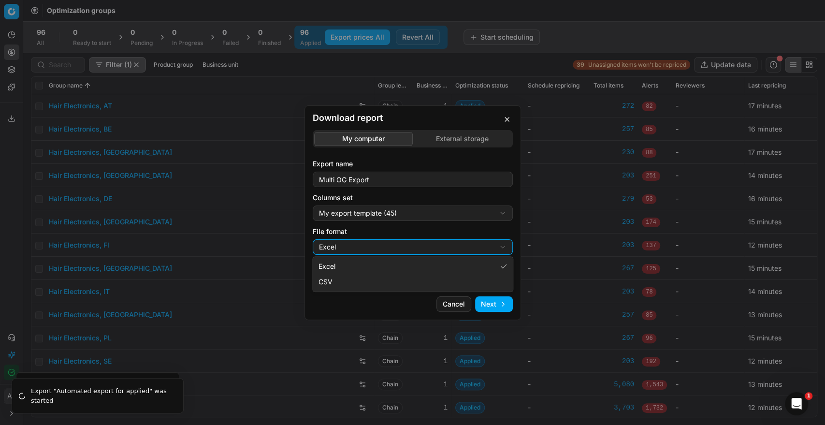
select select "csv"
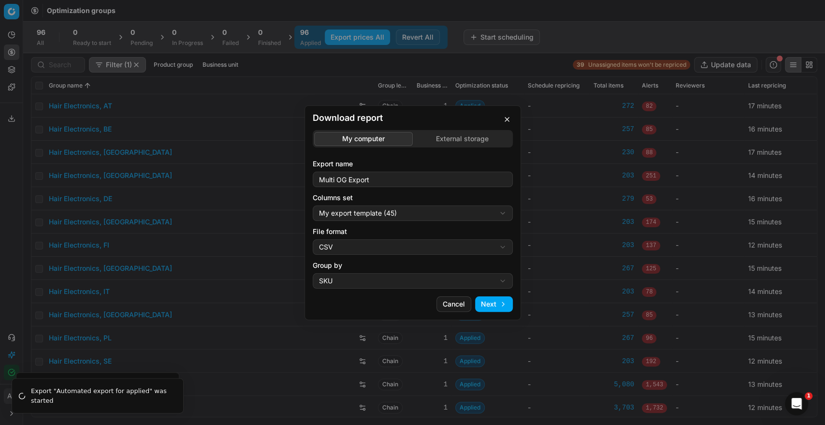
click at [350, 277] on div "Download report My computer External storage Export name Multi OG Export Column…" at bounding box center [412, 212] width 825 height 425
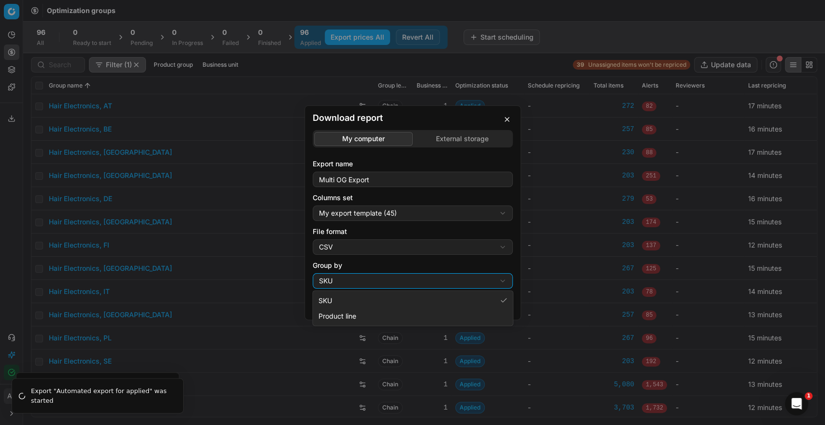
click at [404, 277] on div "Download report My computer External storage Export name Multi OG Export Column…" at bounding box center [412, 212] width 825 height 425
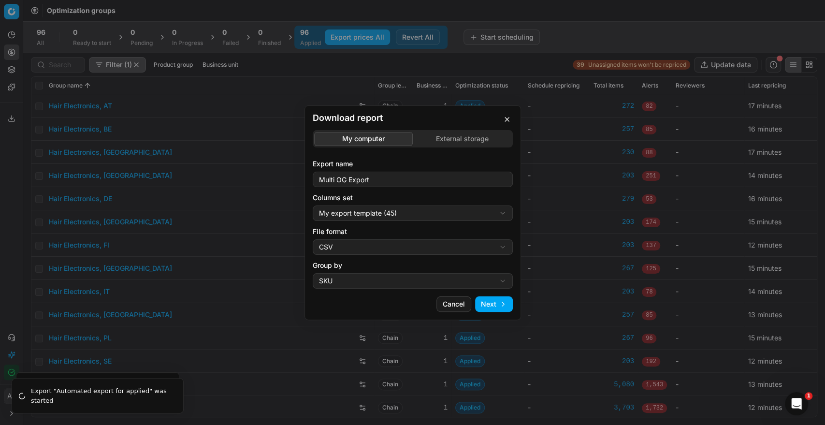
click at [499, 306] on button "Next" at bounding box center [494, 303] width 38 height 15
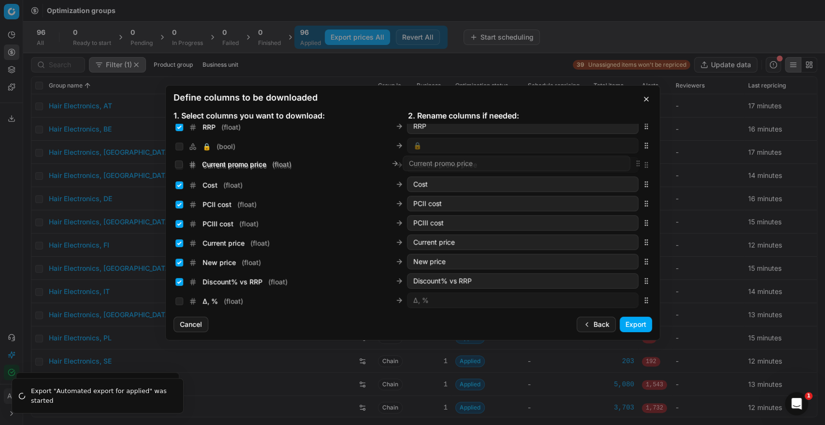
scroll to position [138, 0]
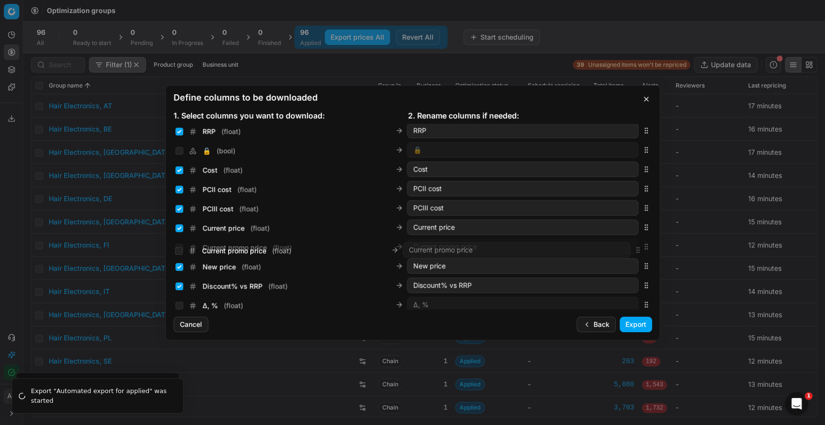
drag, startPoint x: 639, startPoint y: 216, endPoint x: 550, endPoint y: 239, distance: 92.1
click at [598, 250] on div "Current promo price ( float ) Current promo price" at bounding box center [413, 246] width 479 height 19
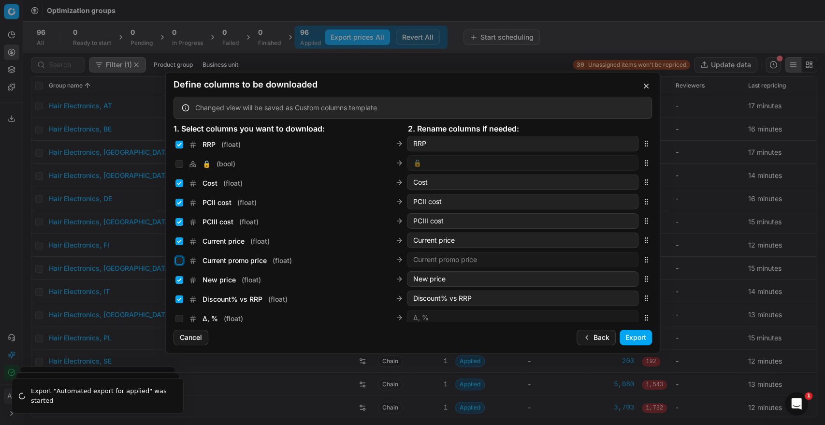
click at [180, 260] on input "Current promo price ( float )" at bounding box center [179, 261] width 8 height 8
checkbox input "true"
click at [179, 240] on input "Current price ( float )" at bounding box center [179, 241] width 8 height 8
checkbox input "false"
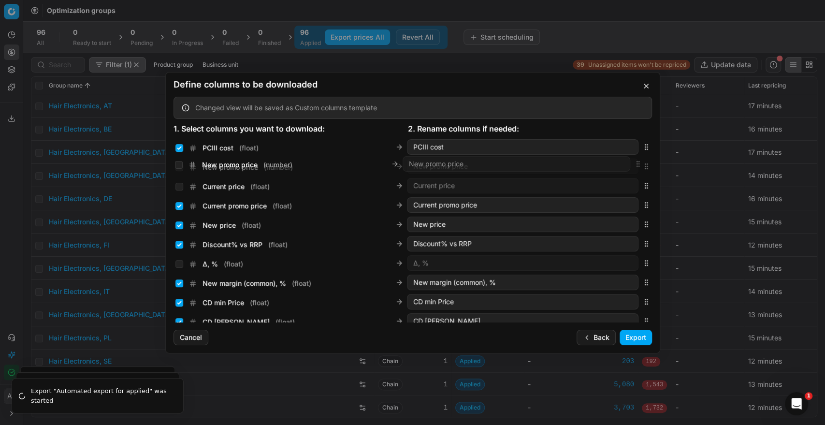
scroll to position [210, 0]
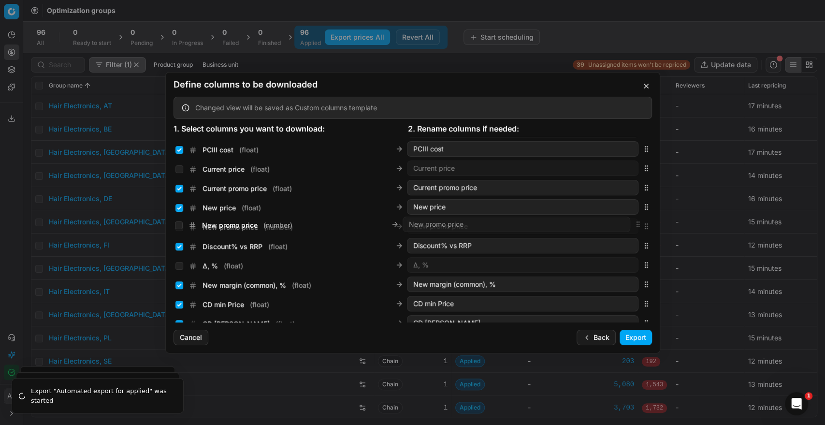
drag, startPoint x: 638, startPoint y: 227, endPoint x: 614, endPoint y: 223, distance: 24.5
click at [614, 223] on div "New promo price ( number ) New promo price" at bounding box center [413, 226] width 479 height 19
drag, startPoint x: 180, startPoint y: 205, endPoint x: 178, endPoint y: 211, distance: 5.7
click at [180, 206] on input "New price ( float )" at bounding box center [179, 208] width 8 height 8
checkbox input "false"
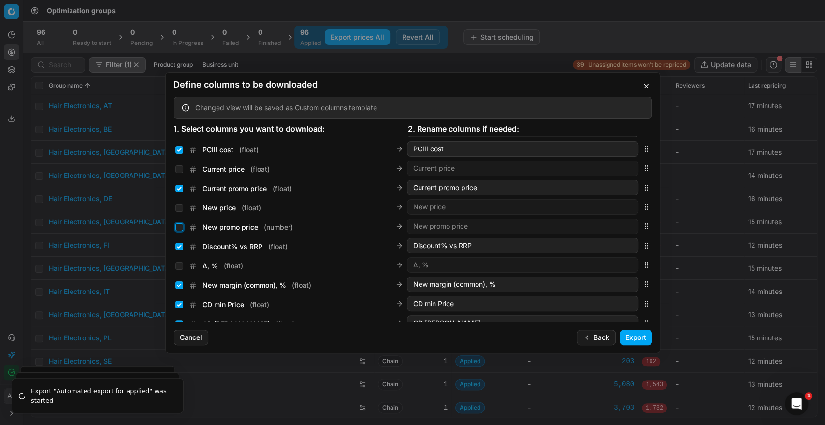
click at [177, 227] on input "New promo price ( number )" at bounding box center [179, 227] width 8 height 8
checkbox input "true"
click at [636, 334] on button "Export" at bounding box center [636, 337] width 32 height 15
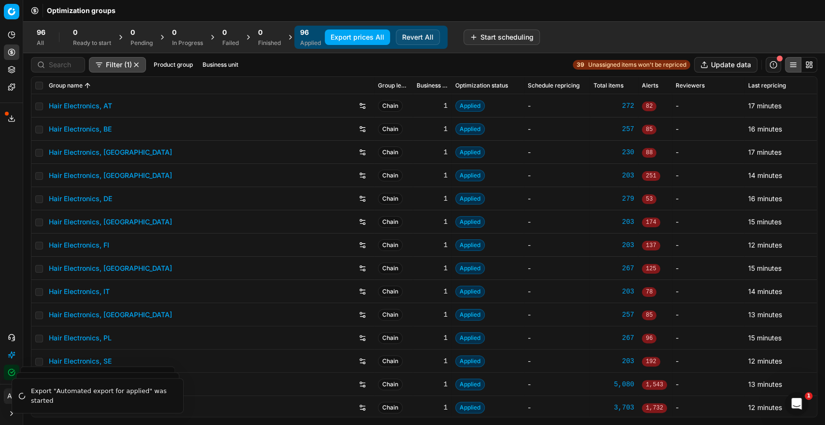
click at [217, 69] on button "Business unit" at bounding box center [221, 65] width 44 height 12
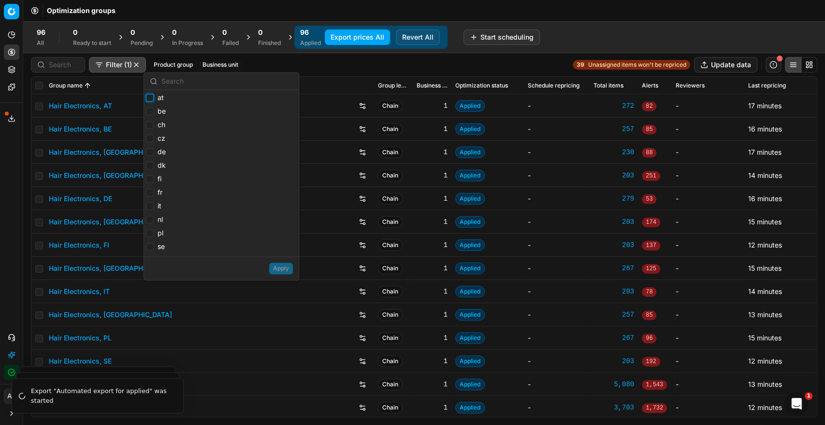
drag, startPoint x: 153, startPoint y: 95, endPoint x: 153, endPoint y: 104, distance: 9.2
click at [153, 97] on input "at" at bounding box center [150, 98] width 8 height 8
checkbox input "true"
click at [153, 108] on input "be" at bounding box center [150, 111] width 8 height 8
checkbox input "true"
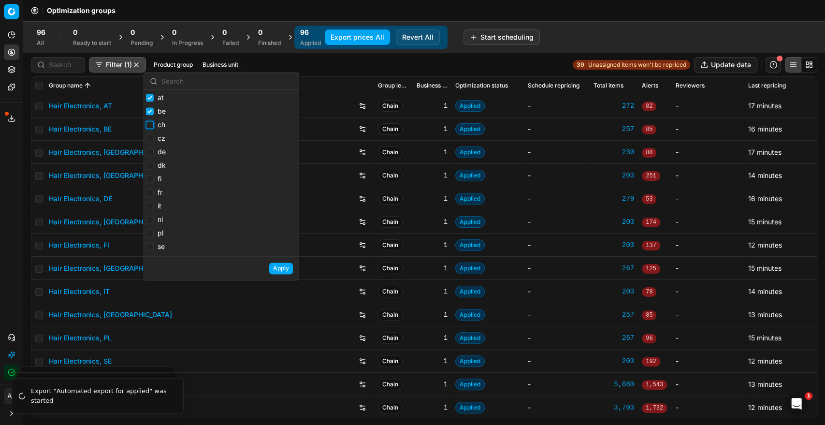
click at [150, 125] on input "ch" at bounding box center [150, 125] width 8 height 8
checkbox input "true"
click at [150, 149] on input "de" at bounding box center [150, 152] width 8 height 8
checkbox input "true"
click at [148, 174] on li "fi" at bounding box center [156, 180] width 20 height 14
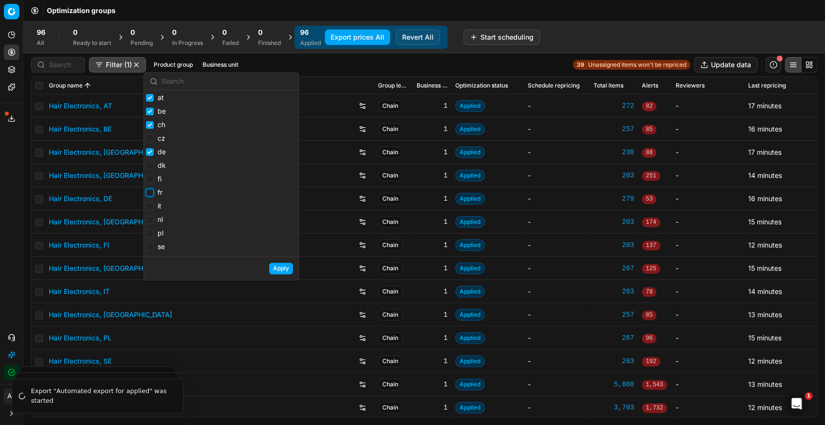
click at [151, 190] on input "fr" at bounding box center [150, 193] width 8 height 8
checkbox input "true"
click at [152, 219] on input "nl" at bounding box center [150, 220] width 8 height 8
checkbox input "true"
click at [150, 233] on input "pl" at bounding box center [150, 233] width 8 height 8
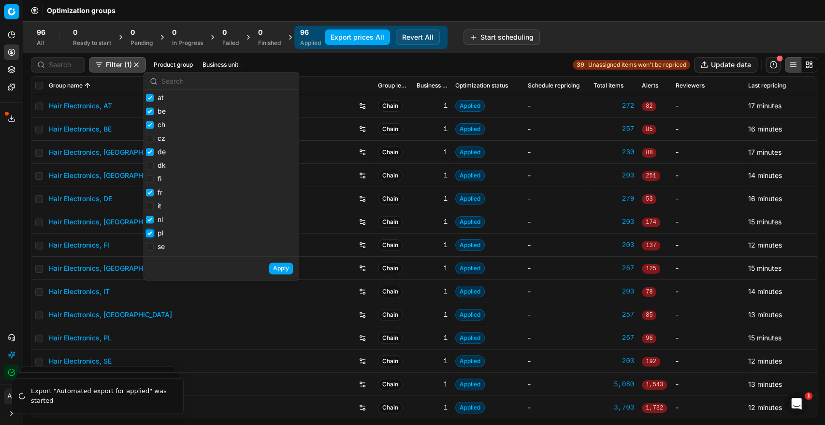
checkbox input "true"
click at [277, 273] on button "Apply" at bounding box center [281, 269] width 24 height 12
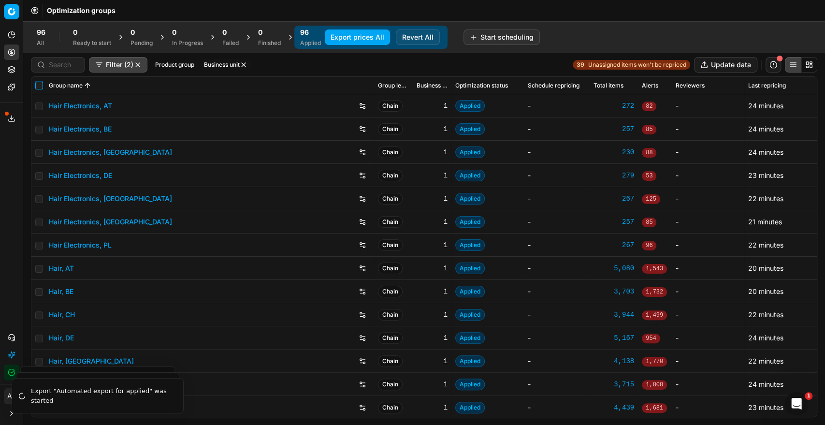
click at [38, 86] on input "checkbox" at bounding box center [39, 86] width 8 height 8
checkbox input "true"
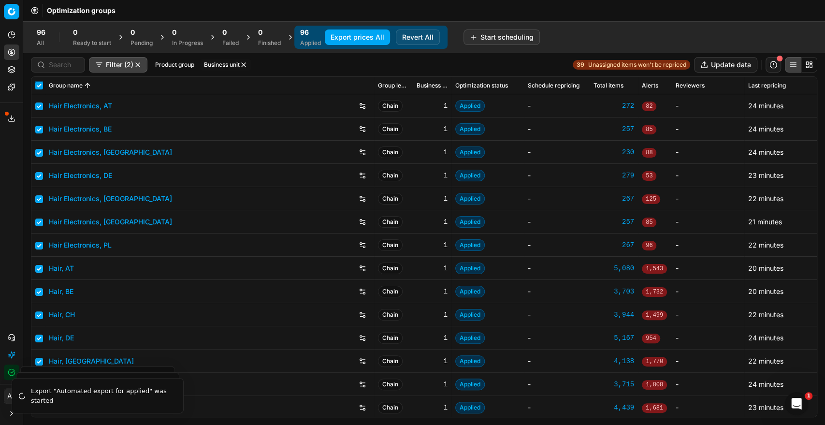
checkbox input "true"
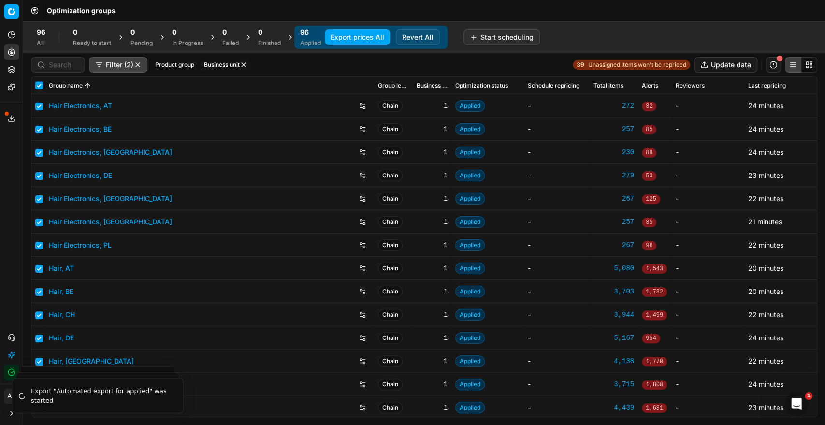
checkbox input "true"
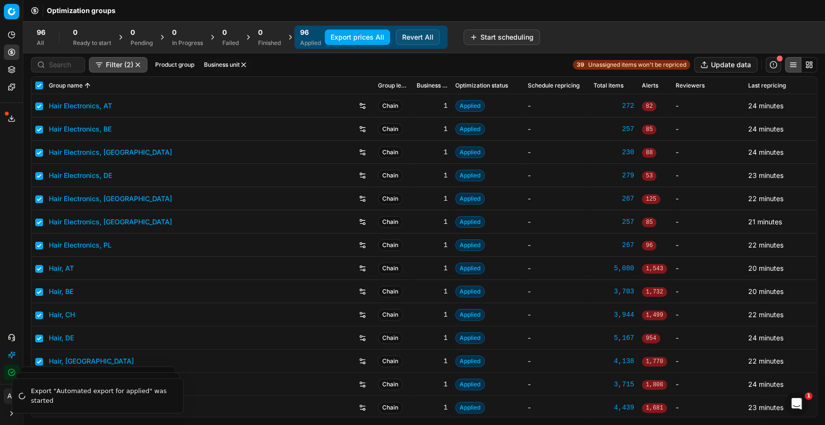
checkbox input "true"
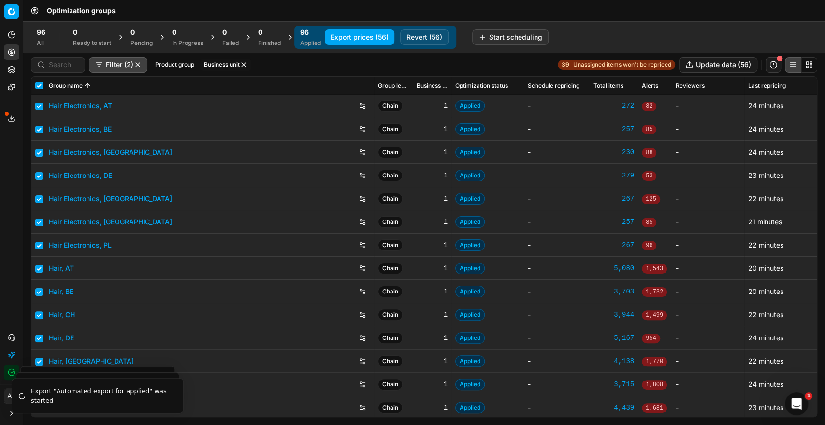
click at [353, 36] on button "Export prices (56)" at bounding box center [360, 36] width 70 height 15
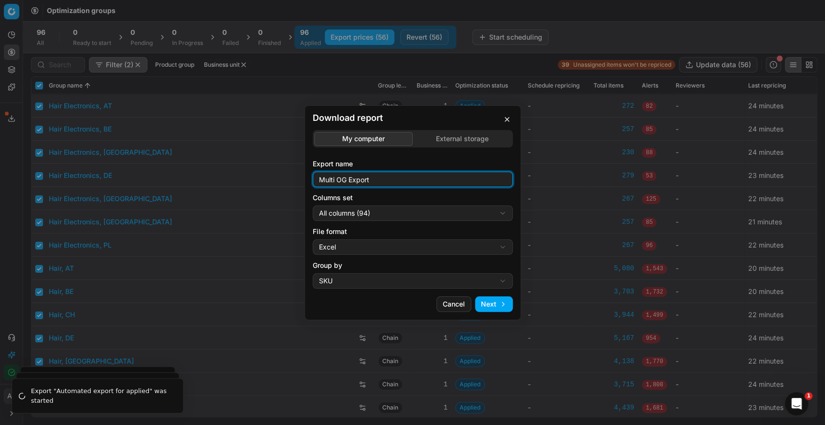
click at [393, 180] on input "Multi OG Export" at bounding box center [412, 179] width 191 height 15
type input "Multi OG Export_old countries"
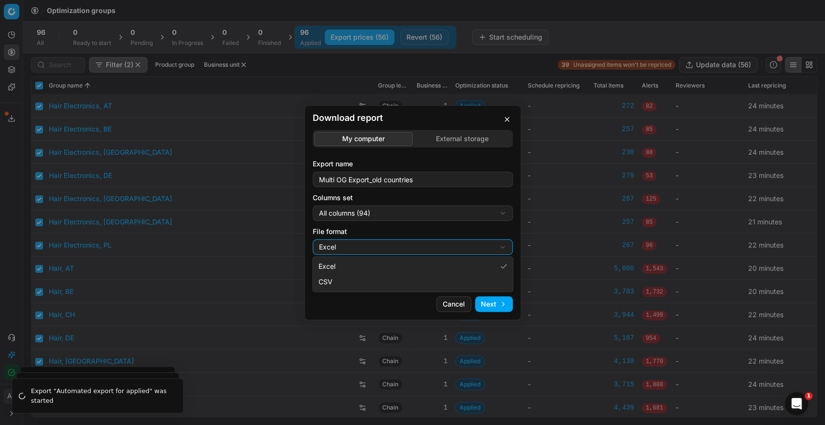
click at [370, 251] on div "Download report My computer External storage Export name Multi OG Export_old co…" at bounding box center [412, 212] width 825 height 425
select select "csv"
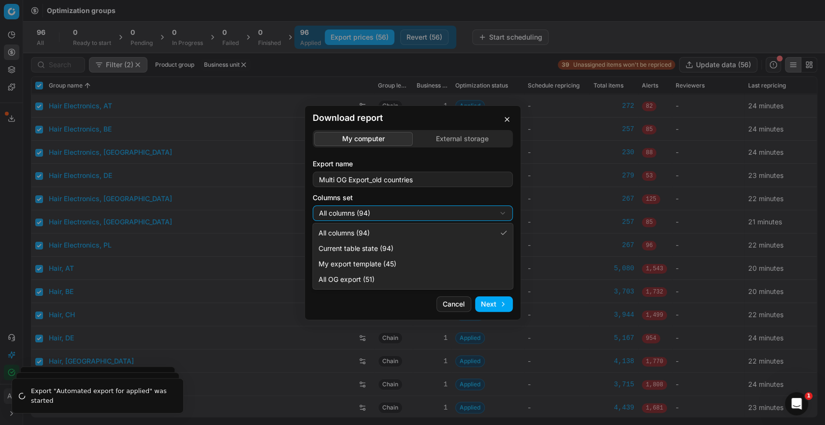
click at [375, 215] on div "Download report My computer External storage Export name Multi OG Export_old co…" at bounding box center [412, 212] width 825 height 425
select select "custom"
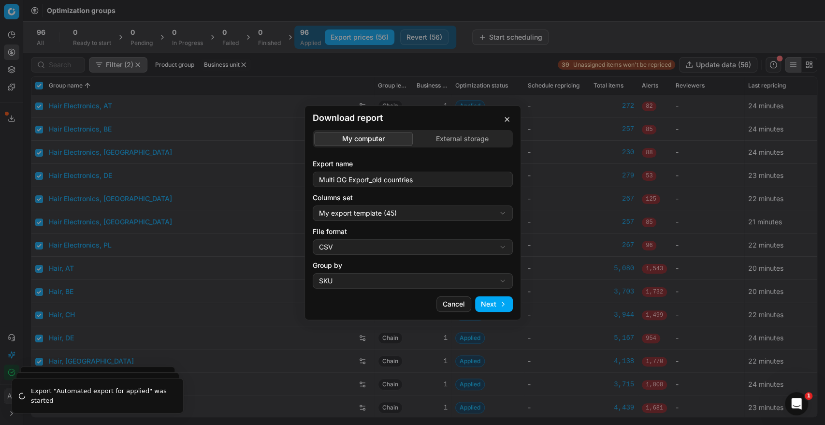
click at [501, 304] on button "Next" at bounding box center [494, 303] width 38 height 15
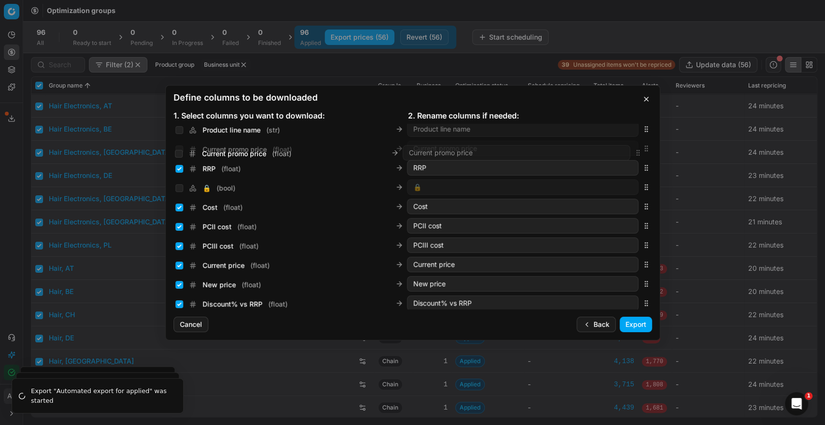
scroll to position [115, 0]
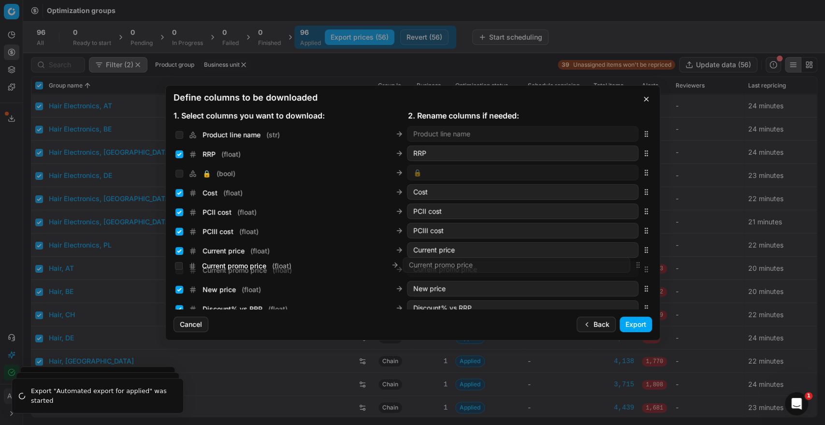
drag, startPoint x: 637, startPoint y: 214, endPoint x: 618, endPoint y: 264, distance: 53.4
click at [618, 264] on div "Current promo price ( float ) Current promo price" at bounding box center [413, 269] width 479 height 19
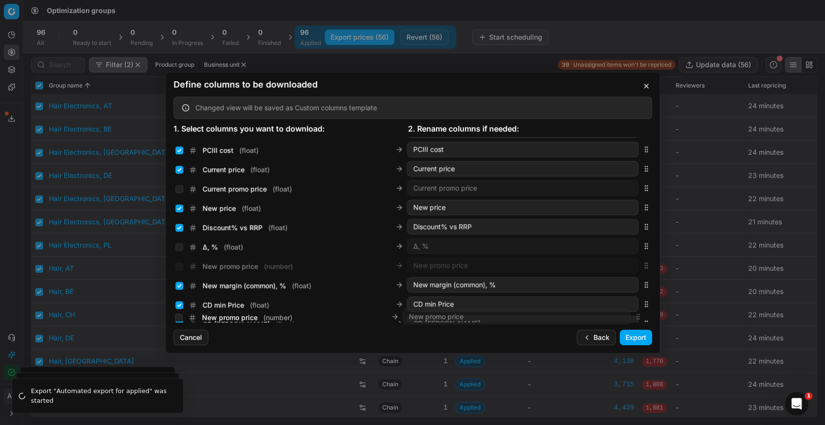
scroll to position [231, 0]
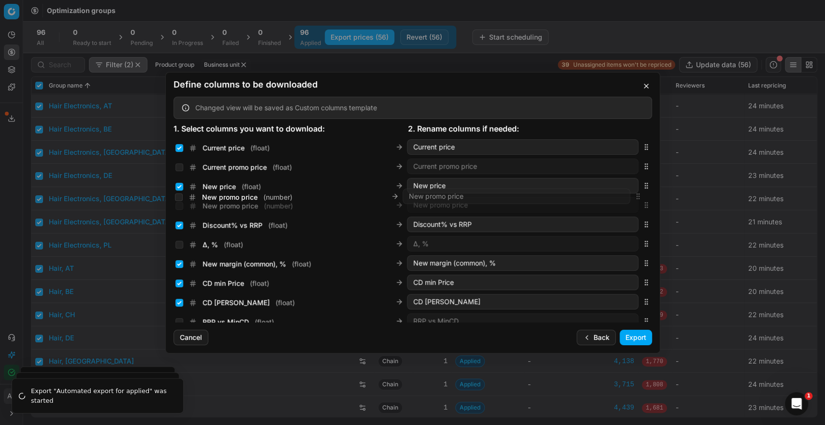
drag, startPoint x: 637, startPoint y: 230, endPoint x: 594, endPoint y: 198, distance: 53.6
click at [594, 198] on div "New promo price ( number ) New promo price" at bounding box center [413, 204] width 479 height 19
click at [178, 148] on input "Current price ( float )" at bounding box center [179, 148] width 8 height 8
checkbox input "false"
drag, startPoint x: 178, startPoint y: 163, endPoint x: 178, endPoint y: 173, distance: 9.7
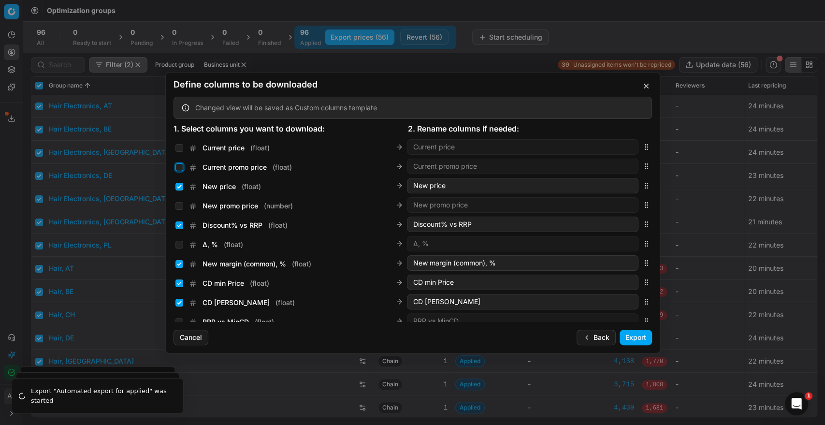
click at [178, 165] on input "Current promo price ( float )" at bounding box center [179, 167] width 8 height 8
checkbox input "true"
click at [179, 185] on input "New price ( float )" at bounding box center [179, 187] width 8 height 8
checkbox input "false"
click at [179, 204] on input "New promo price ( number )" at bounding box center [179, 206] width 8 height 8
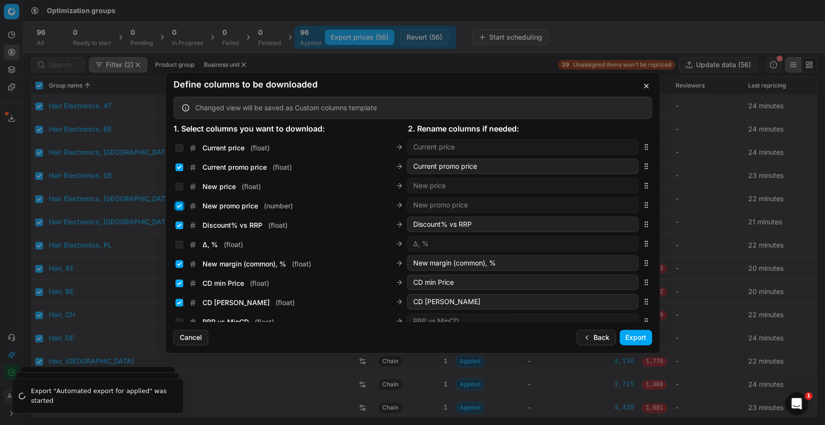
checkbox input "true"
click at [628, 339] on button "Export" at bounding box center [636, 337] width 32 height 15
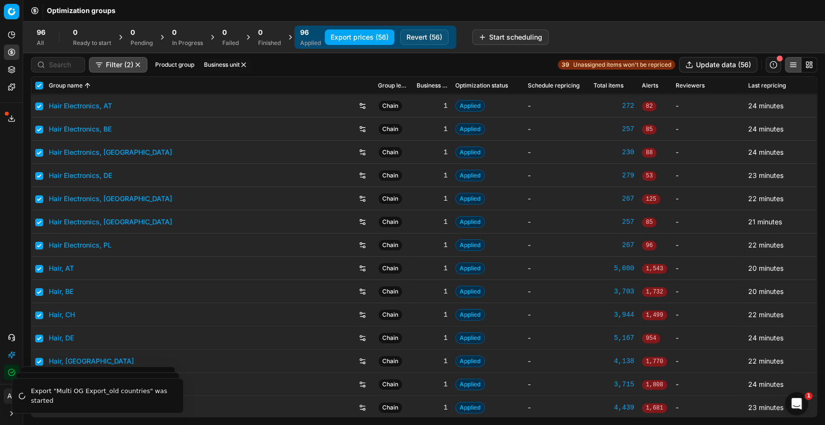
click at [12, 123] on button "Export service" at bounding box center [11, 118] width 15 height 15
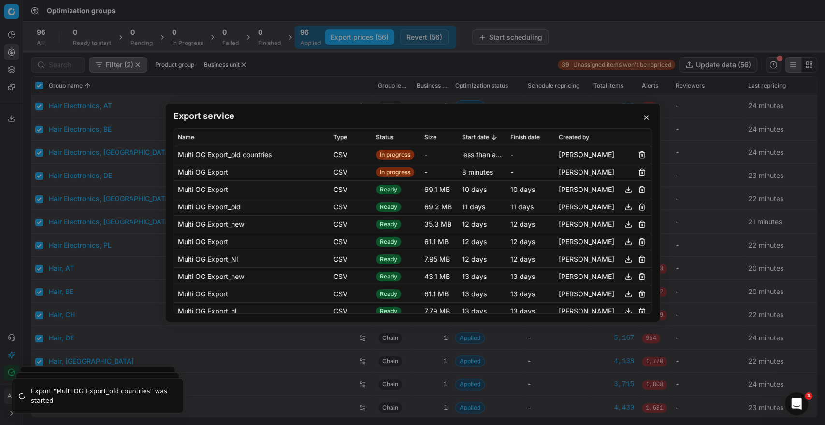
click at [636, 169] on button "button" at bounding box center [642, 172] width 12 height 12
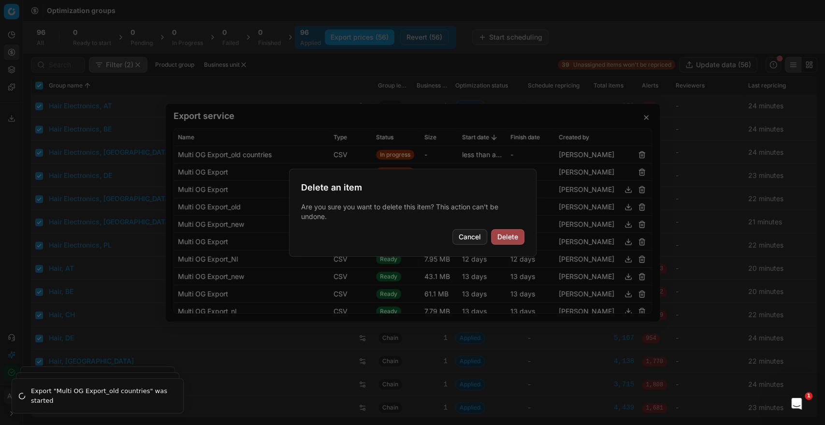
click at [510, 240] on button "Delete" at bounding box center [507, 236] width 33 height 15
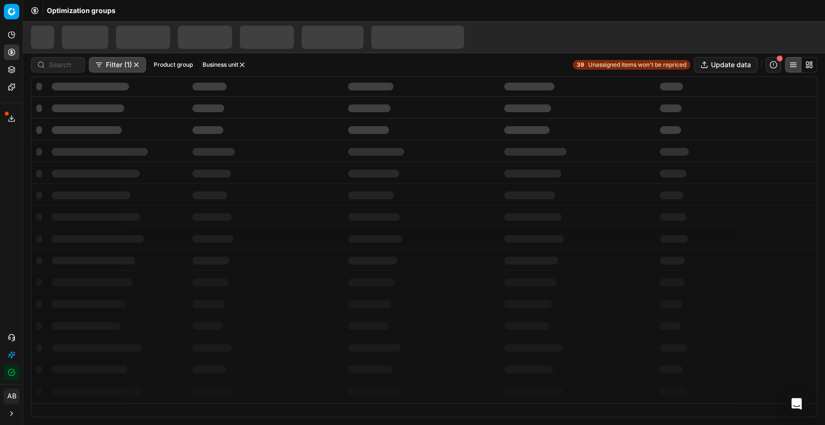
click at [17, 119] on button "Export service" at bounding box center [11, 118] width 15 height 15
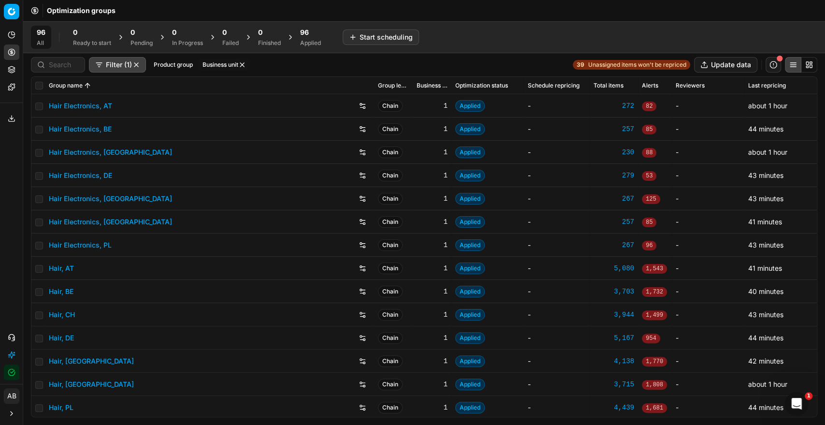
click at [14, 120] on icon at bounding box center [12, 120] width 6 height 2
click at [16, 117] on button "Export service" at bounding box center [11, 118] width 15 height 15
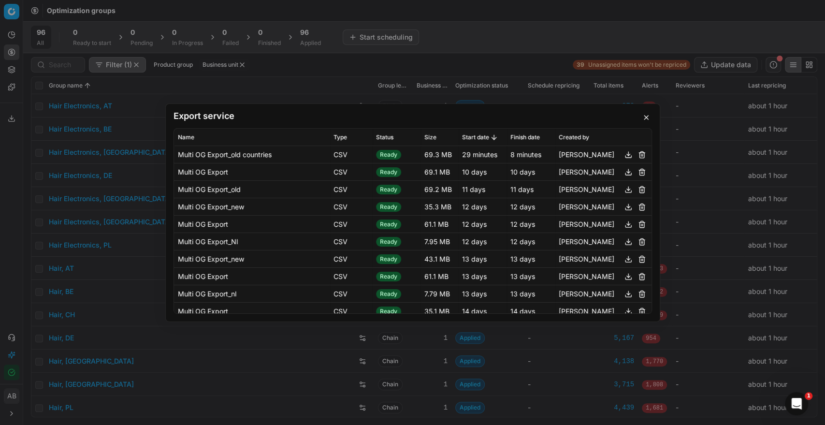
click at [623, 153] on button "button" at bounding box center [629, 154] width 12 height 12
click at [247, 390] on div "Export service Name Type Status Size Start date Finish date Created by Multi OG…" at bounding box center [412, 212] width 825 height 425
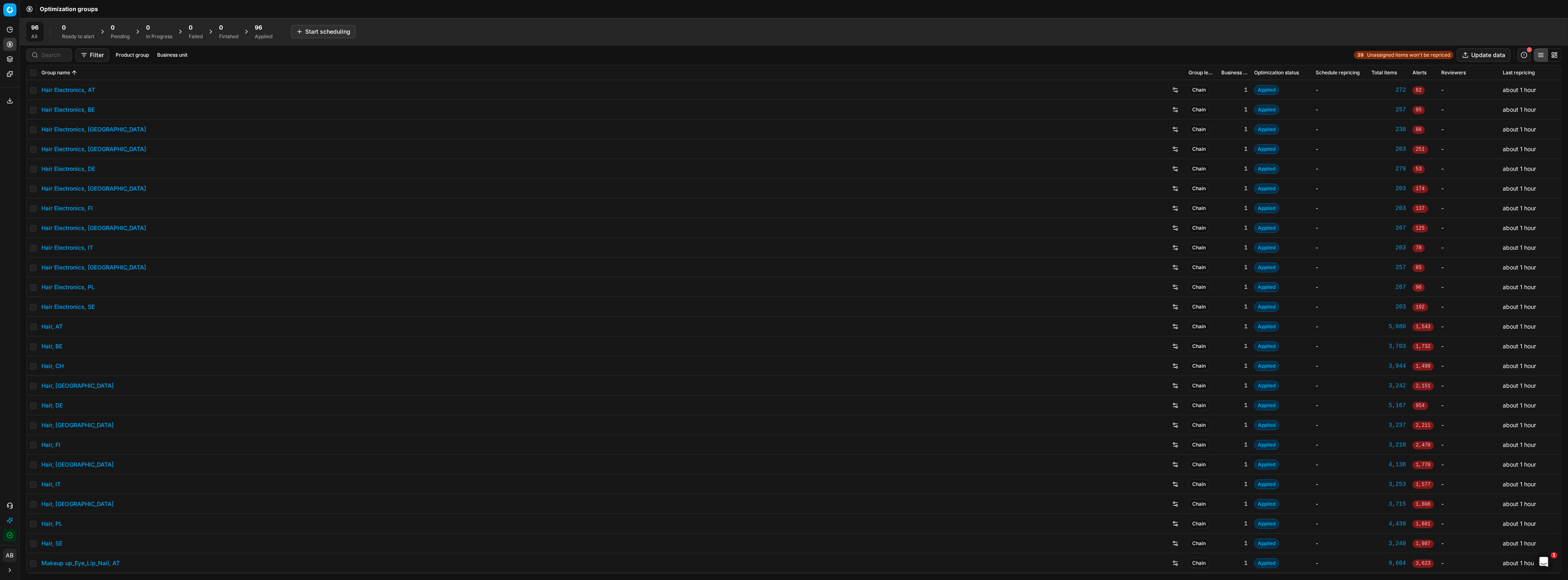
click at [265, 28] on div "96" at bounding box center [263, 28] width 18 height 8
click at [180, 52] on button "Business unit" at bounding box center [188, 55] width 37 height 10
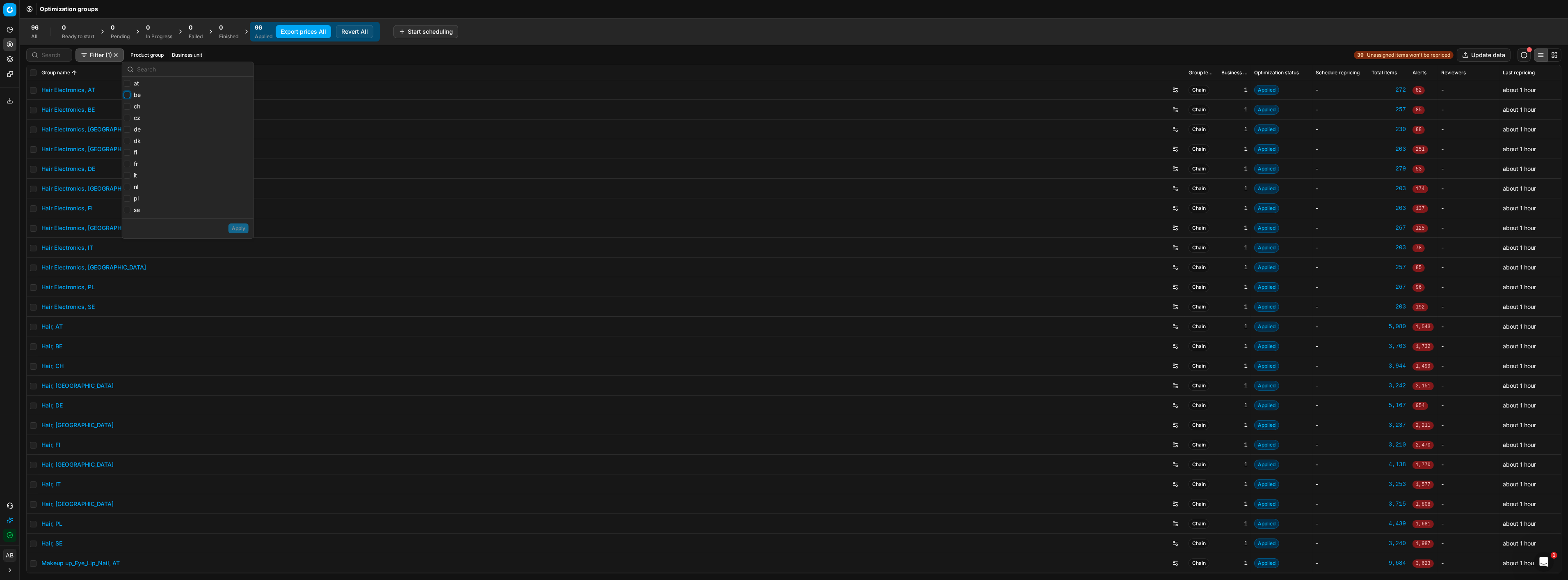
click at [128, 95] on input "be" at bounding box center [127, 95] width 7 height 7
checkbox input "true"
click at [240, 230] on button "Apply" at bounding box center [238, 228] width 20 height 10
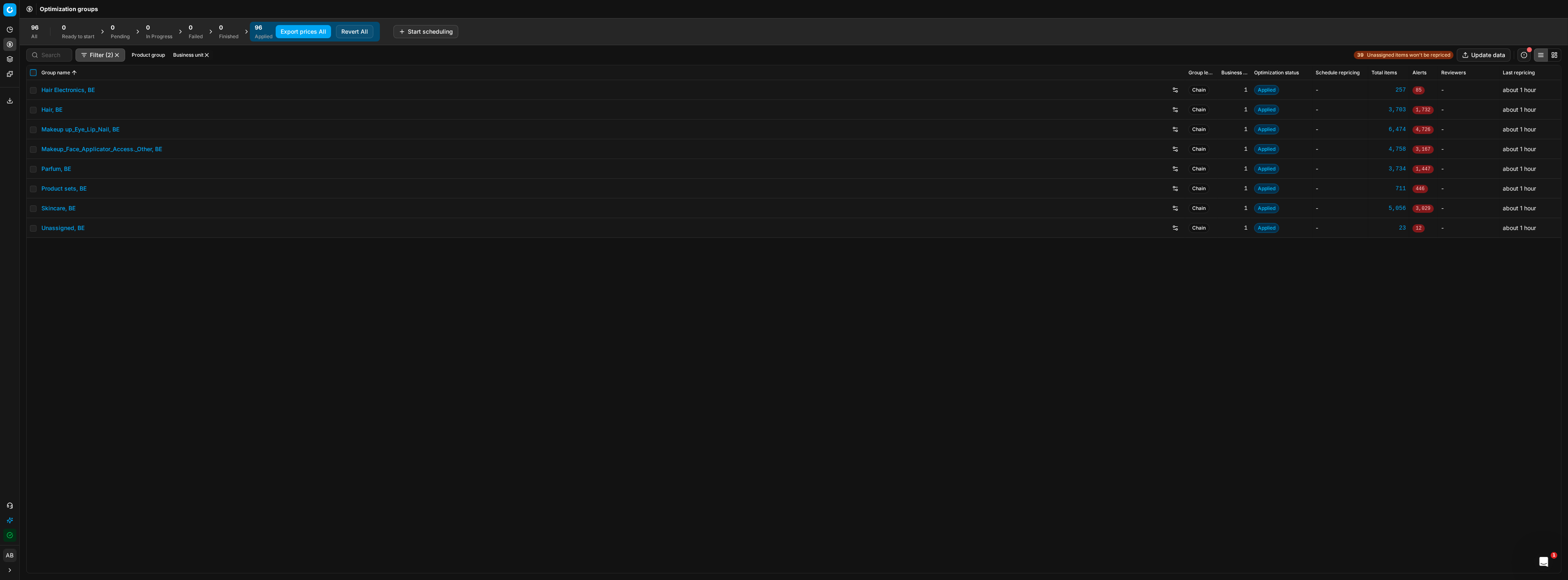
click at [35, 70] on input "checkbox" at bounding box center [33, 73] width 7 height 7
checkbox input "true"
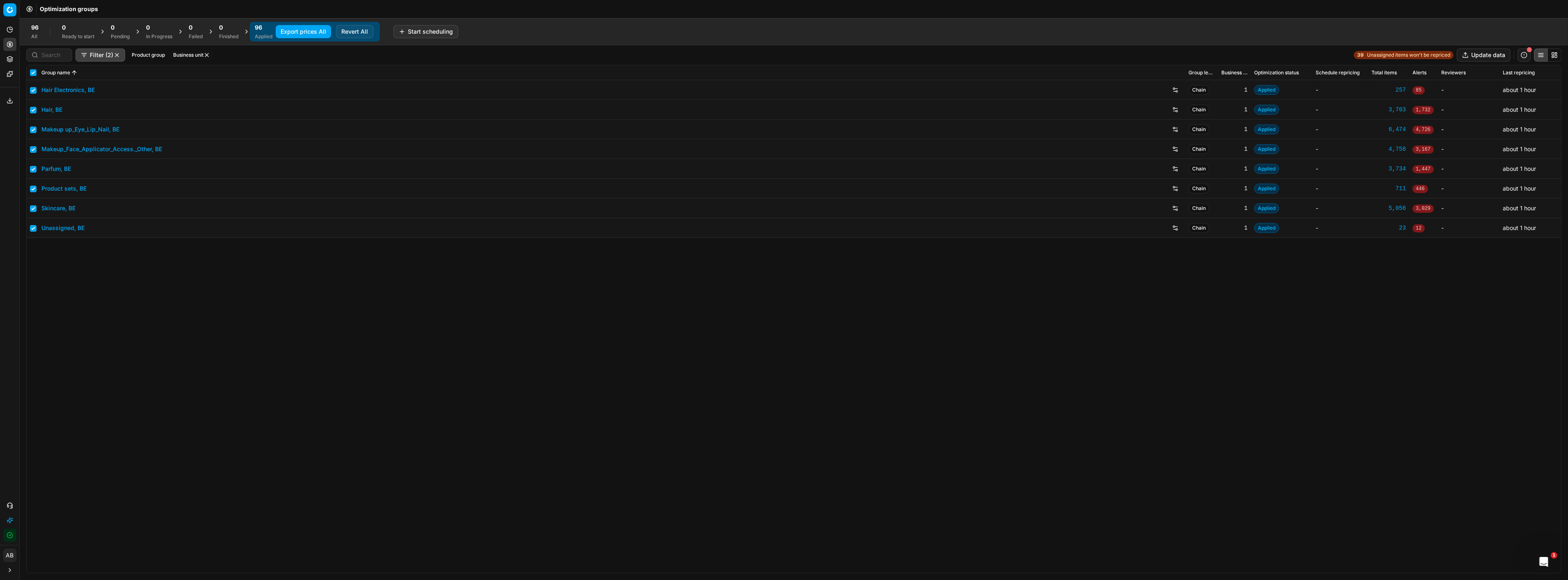
checkbox input "true"
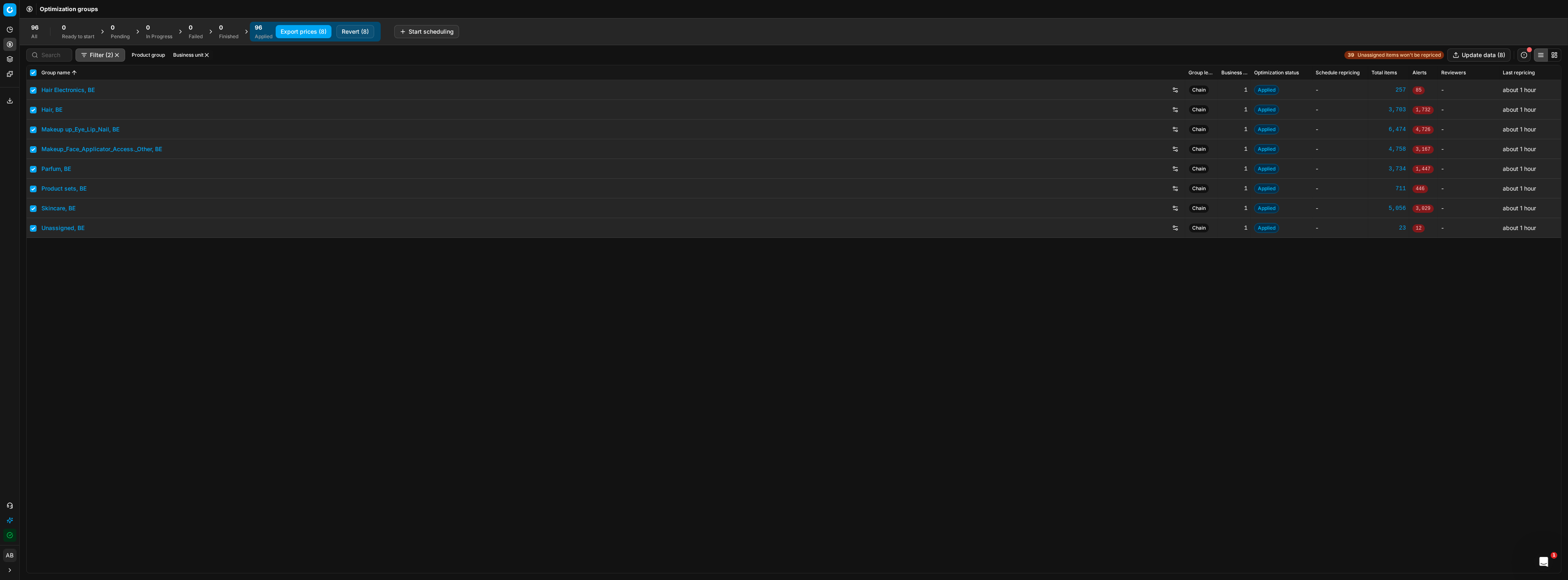
click at [313, 26] on button "Export prices (8)" at bounding box center [304, 31] width 56 height 13
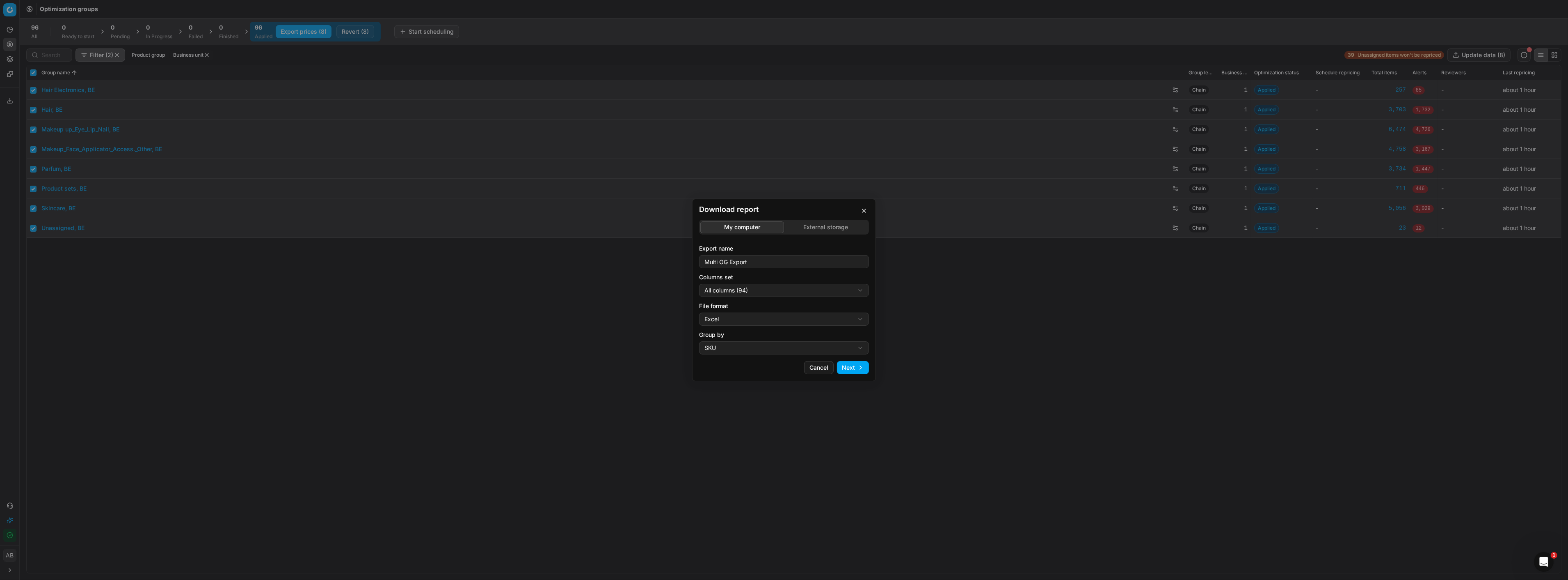
click at [770, 289] on div "Download report My computer External storage Export name Multi OG Export Column…" at bounding box center [784, 290] width 1568 height 580
select select "custom"
click at [813, 318] on div "Download report My computer External storage Export name Multi OG Export Column…" at bounding box center [784, 290] width 1568 height 580
select select "csv"
click at [848, 366] on button "Next" at bounding box center [853, 367] width 32 height 13
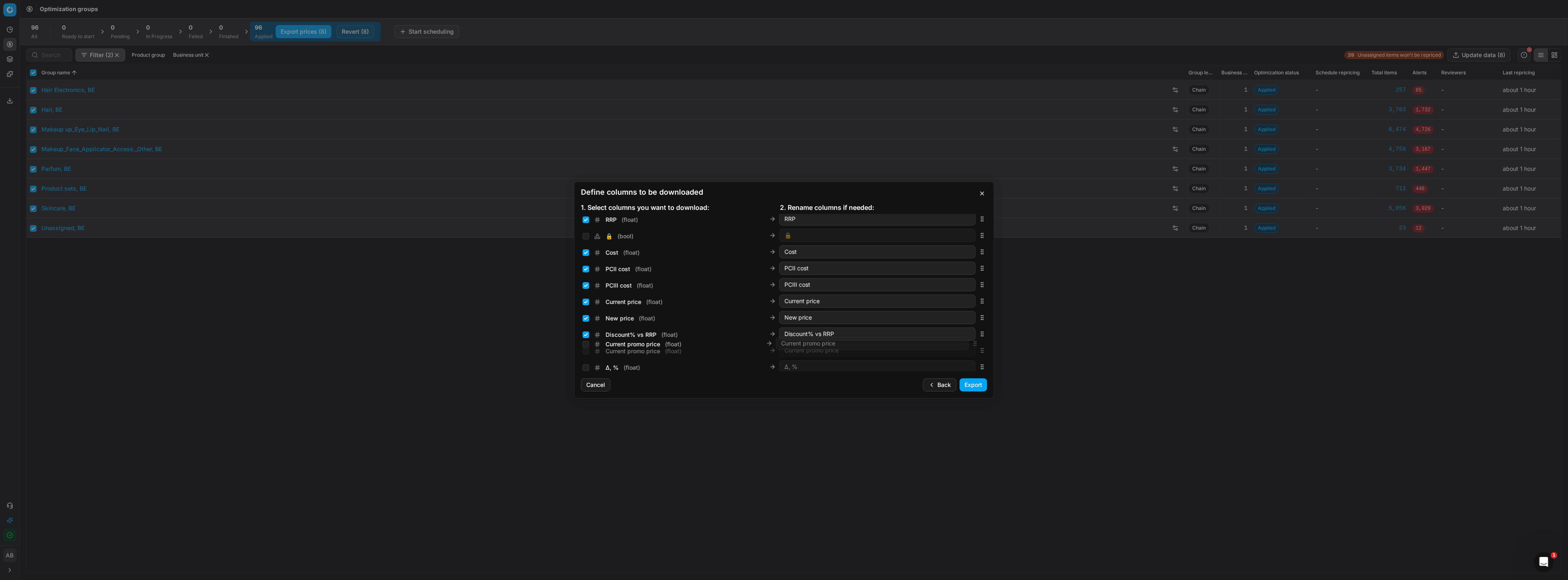
scroll to position [119, 0]
drag, startPoint x: 975, startPoint y: 291, endPoint x: 973, endPoint y: 315, distance: 24.1
click at [978, 315] on icon "button" at bounding box center [982, 317] width 7 height 7
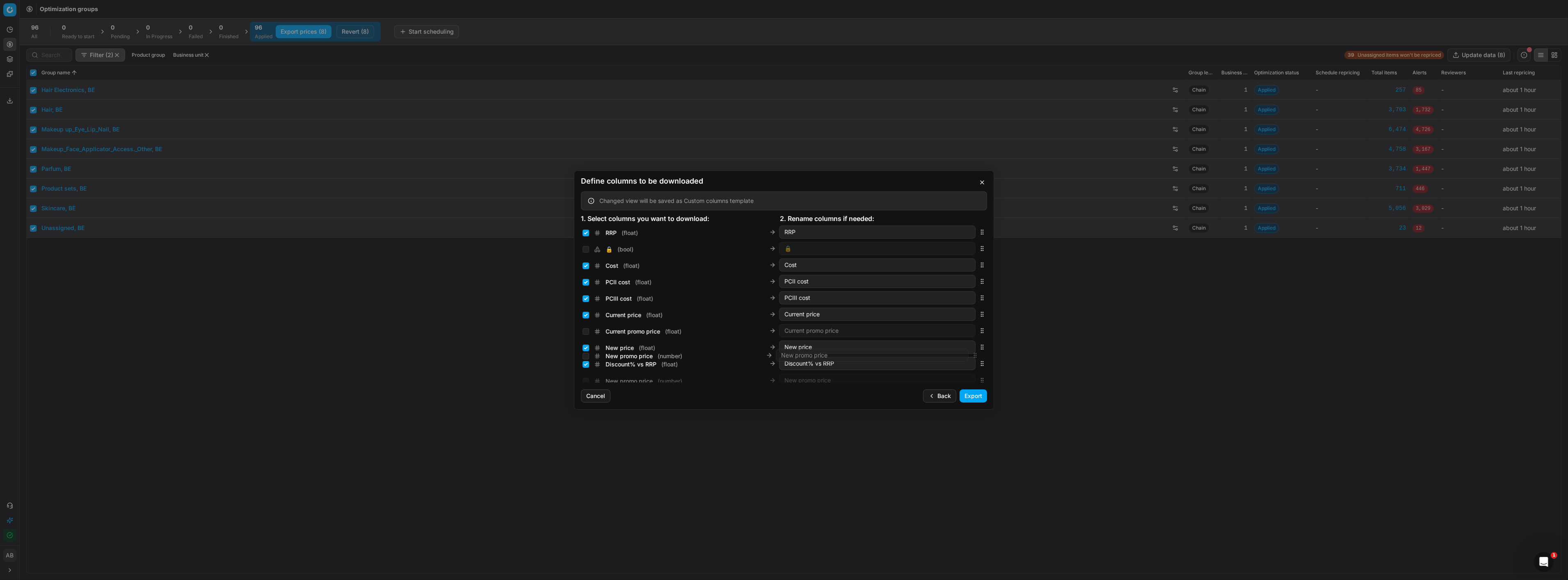
scroll to position [130, 0]
drag, startPoint x: 976, startPoint y: 304, endPoint x: 896, endPoint y: 346, distance: 90.4
click at [896, 346] on div "New promo price ( number ) New promo price" at bounding box center [784, 350] width 406 height 16
click at [582, 301] on input "Current price ( float )" at bounding box center [585, 301] width 7 height 7
checkbox input "false"
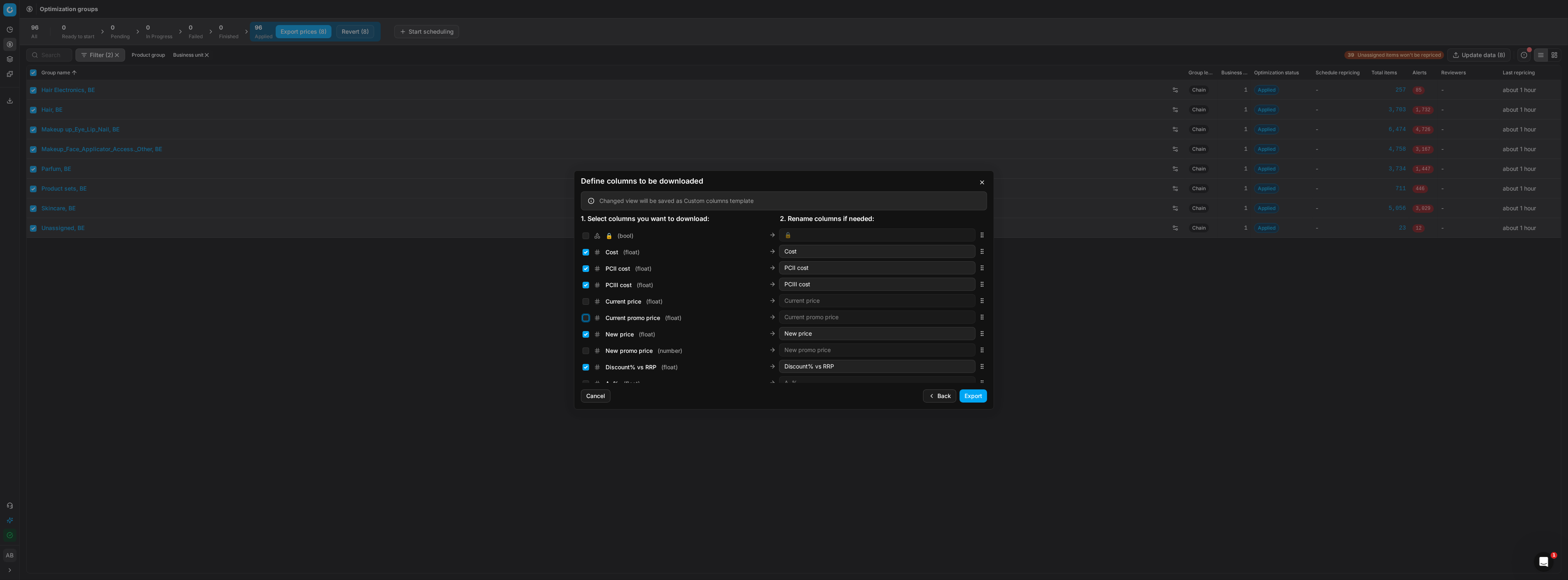
click at [586, 315] on input "Current promo price ( float )" at bounding box center [585, 318] width 7 height 7
checkbox input "true"
click at [585, 331] on input "New price ( float )" at bounding box center [585, 335] width 7 height 7
checkbox input "false"
click at [587, 348] on input "New promo price ( number )" at bounding box center [585, 351] width 7 height 7
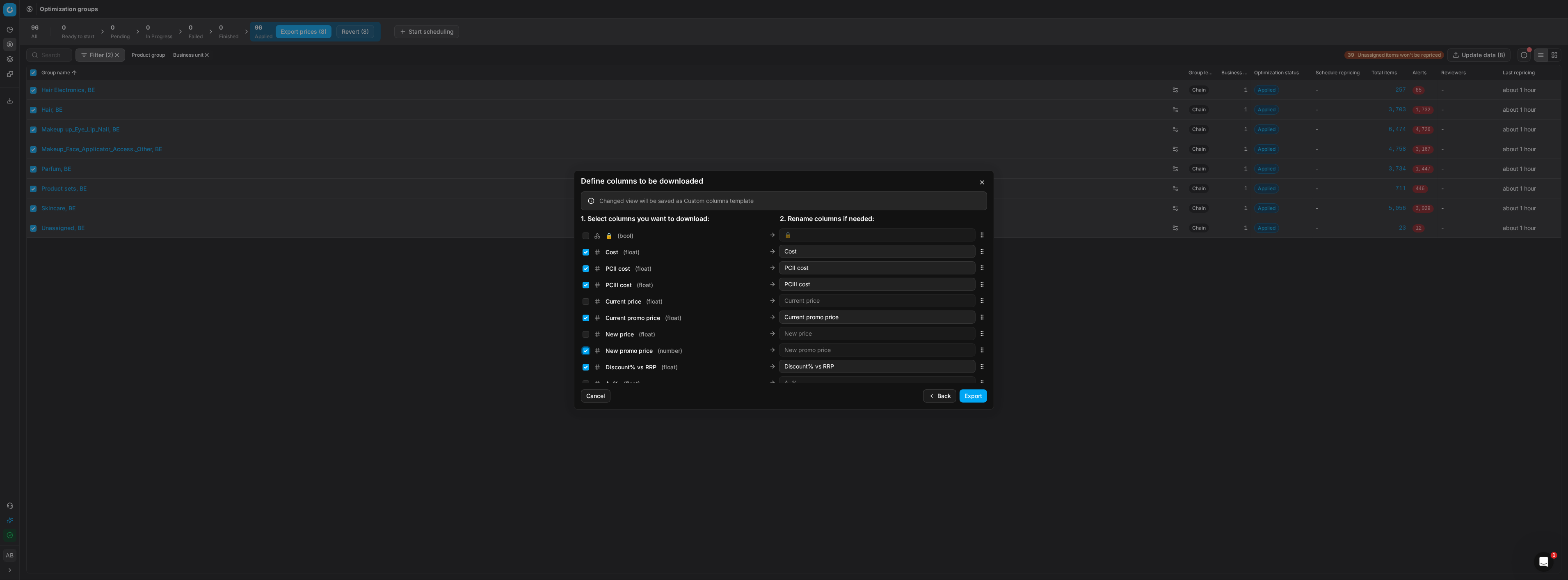
checkbox input "true"
click at [972, 393] on button "Export" at bounding box center [973, 395] width 27 height 13
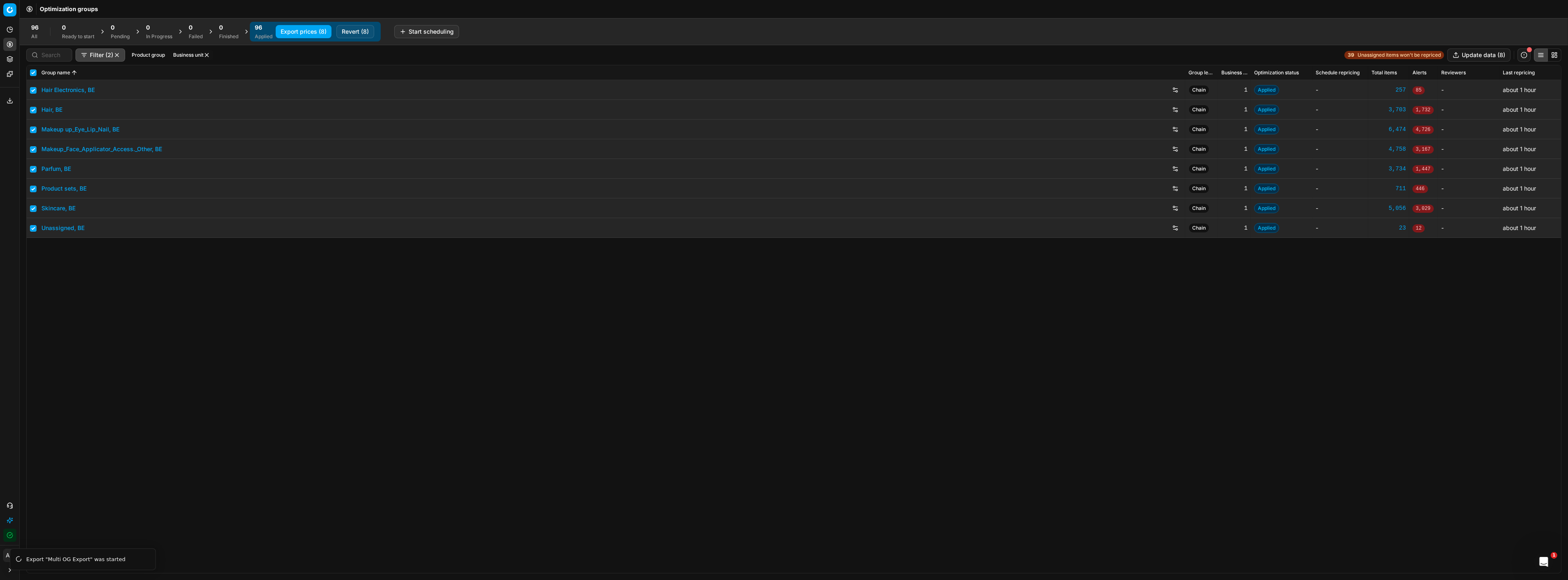
click at [13, 102] on icon at bounding box center [10, 102] width 5 height 2
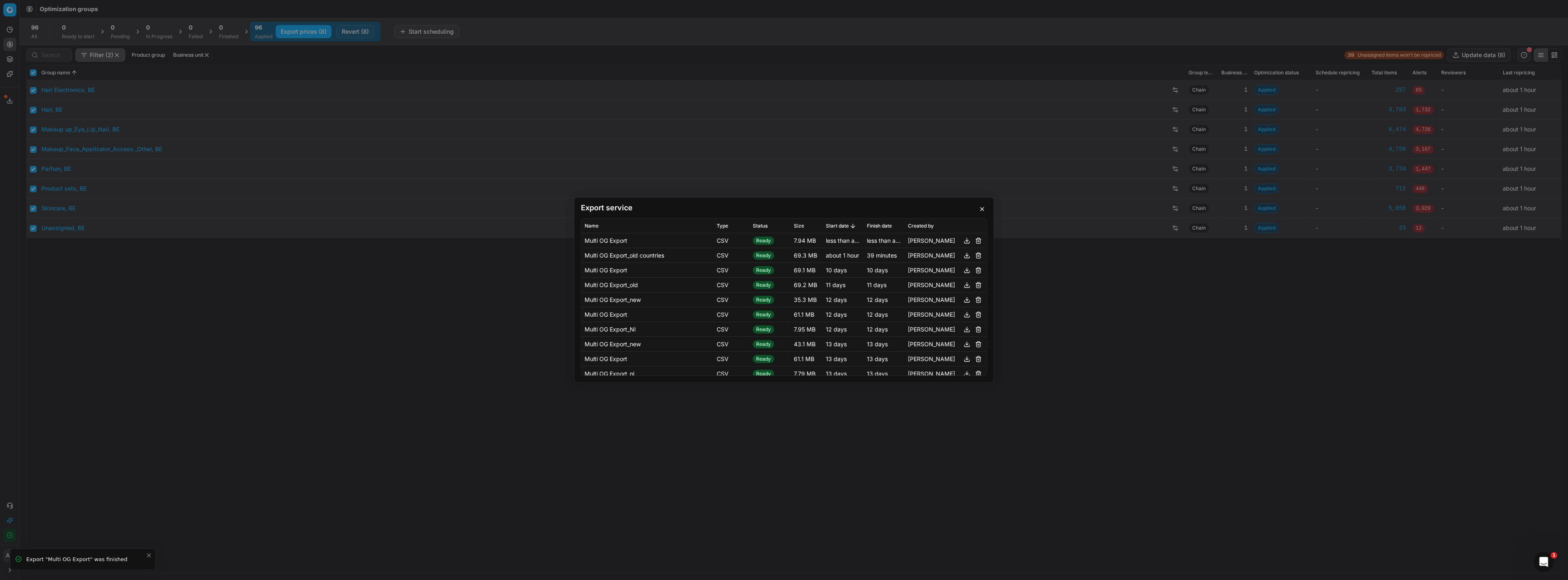
click at [962, 241] on button "button" at bounding box center [967, 240] width 10 height 10
drag, startPoint x: 985, startPoint y: 211, endPoint x: 977, endPoint y: 211, distance: 8.0
click at [985, 211] on button "button" at bounding box center [983, 209] width 10 height 10
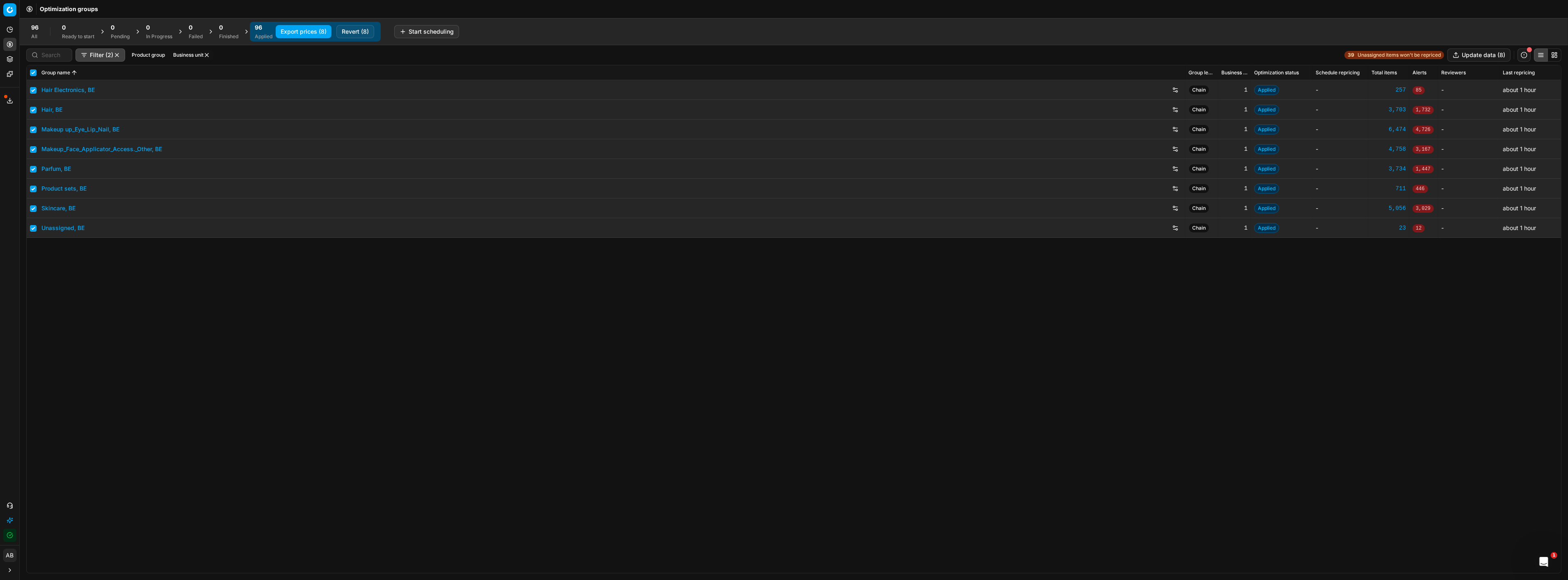
click at [210, 53] on button "button" at bounding box center [207, 55] width 7 height 7
checkbox input "false"
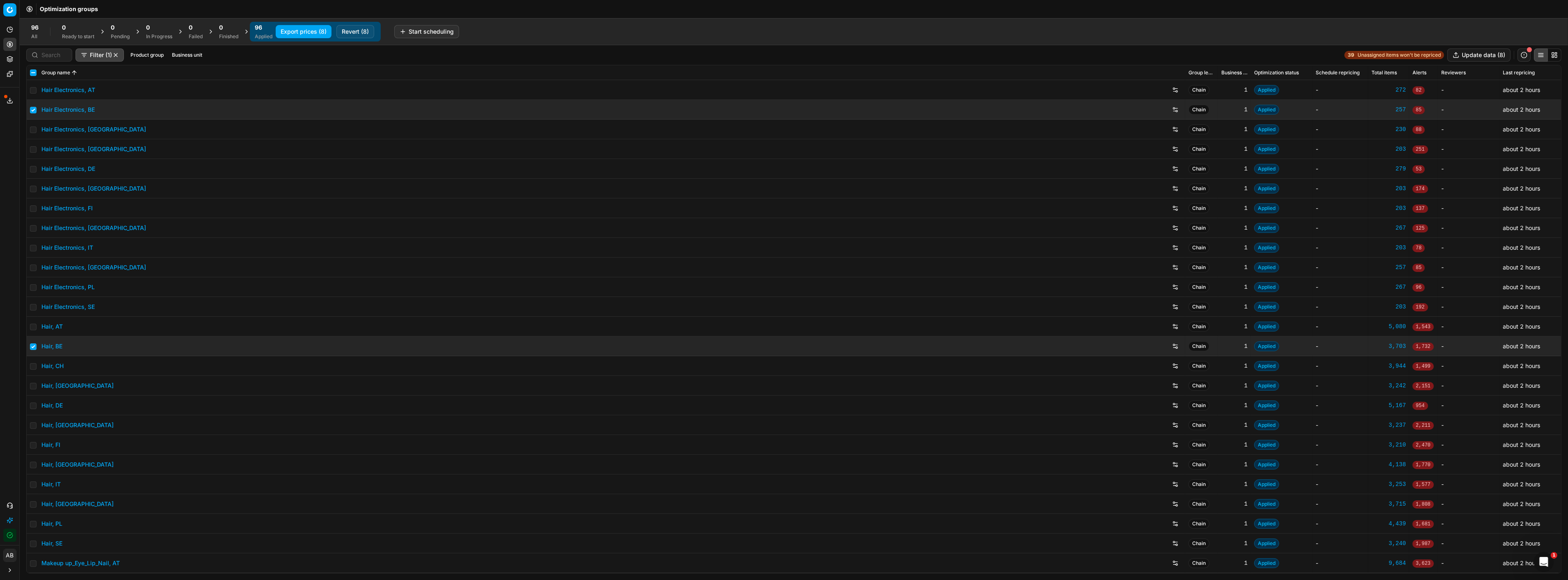
click at [115, 53] on button "button" at bounding box center [115, 55] width 7 height 7
click at [179, 53] on button "Business unit" at bounding box center [172, 55] width 37 height 10
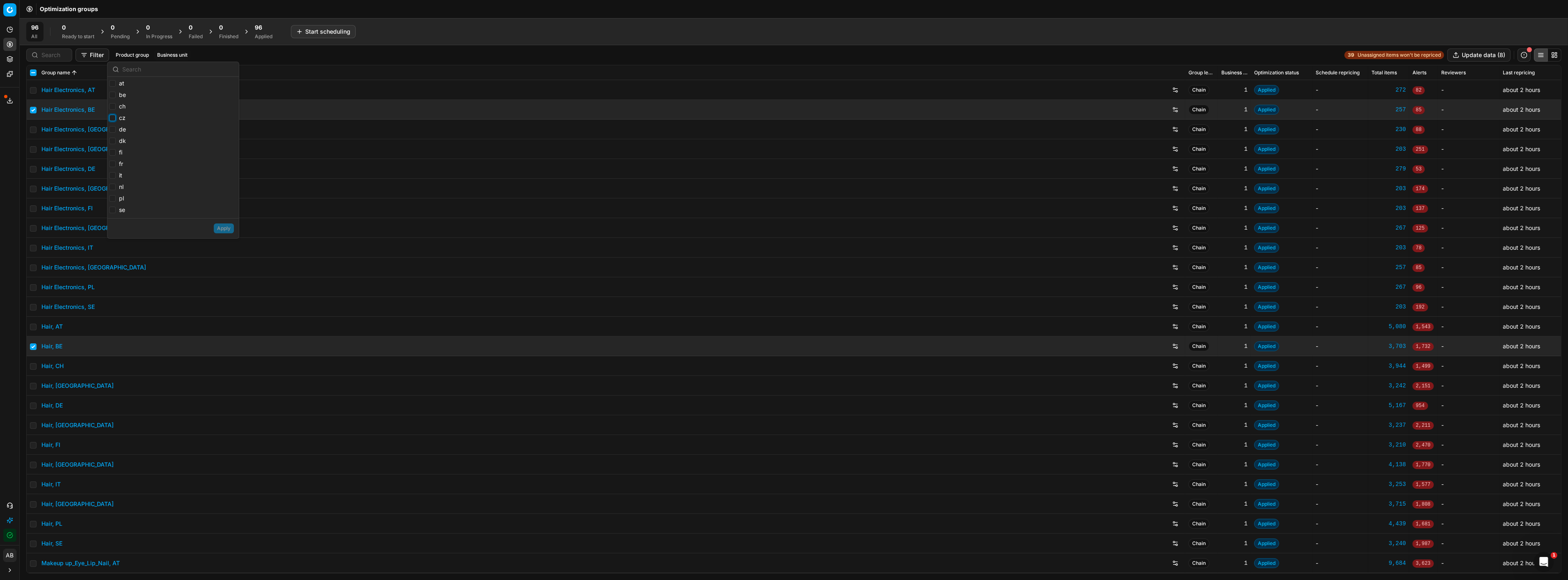
click at [112, 120] on input "cz" at bounding box center [113, 118] width 7 height 7
checkbox input "true"
click at [222, 228] on button "Apply" at bounding box center [224, 228] width 20 height 10
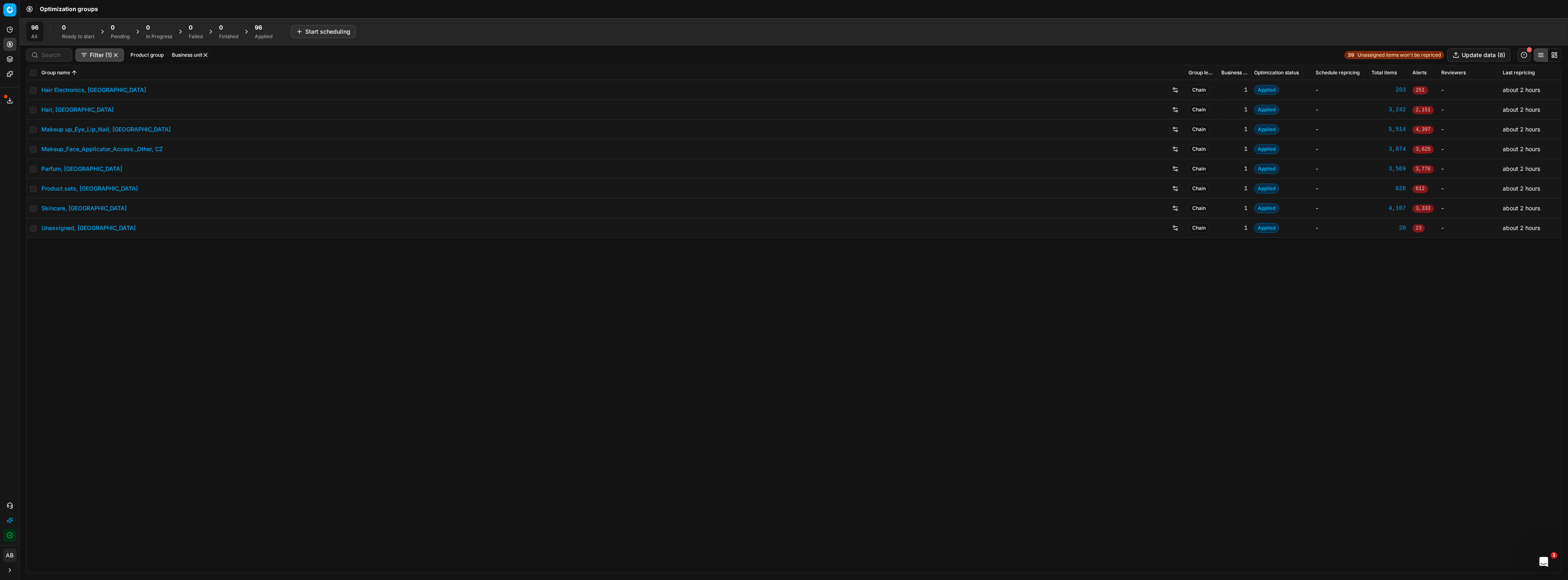
click at [51, 166] on link "Parfum, [GEOGRAPHIC_DATA]" at bounding box center [81, 169] width 81 height 8
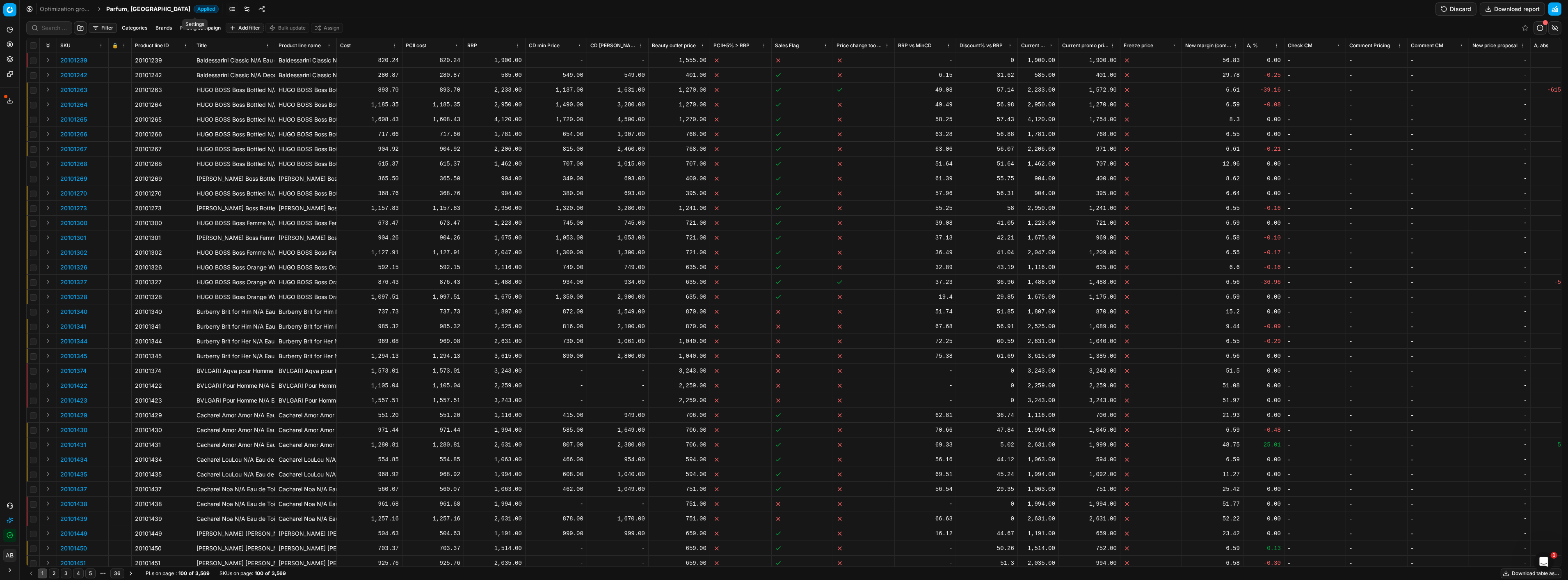
click at [240, 10] on link at bounding box center [246, 8] width 13 height 13
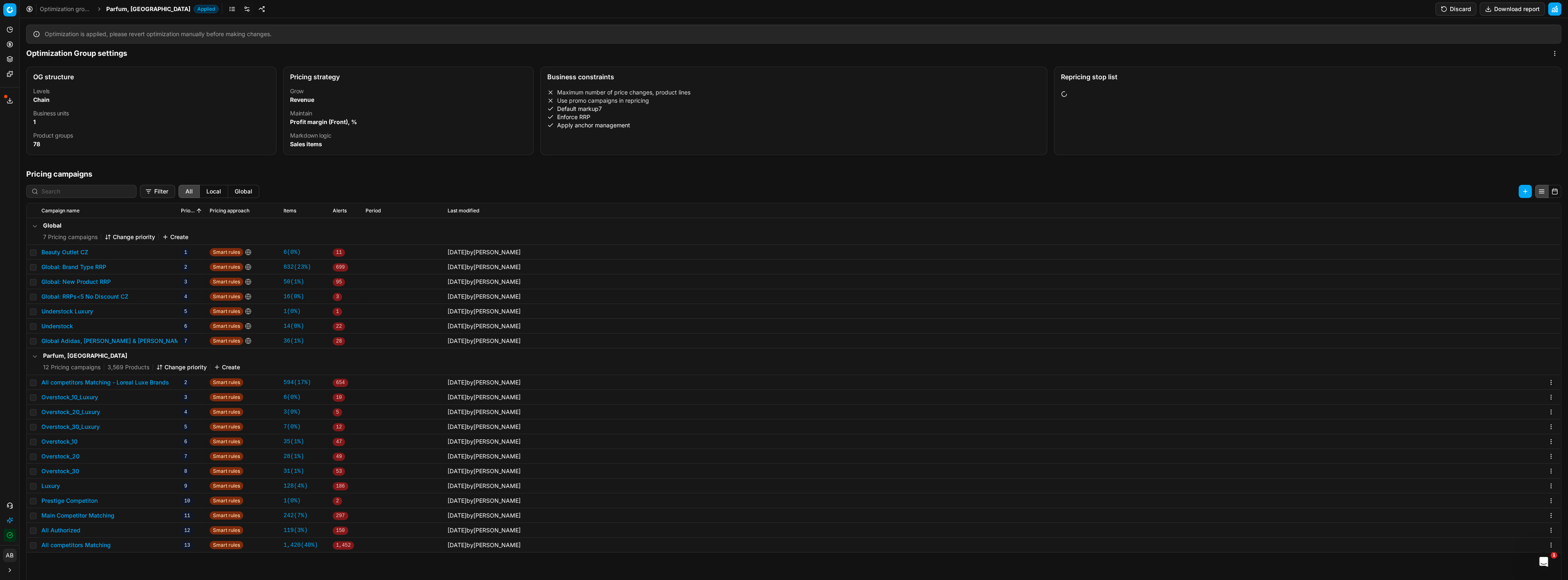
click at [142, 385] on button "All competitors Matching - Loreal Luxe Brands" at bounding box center [105, 382] width 127 height 8
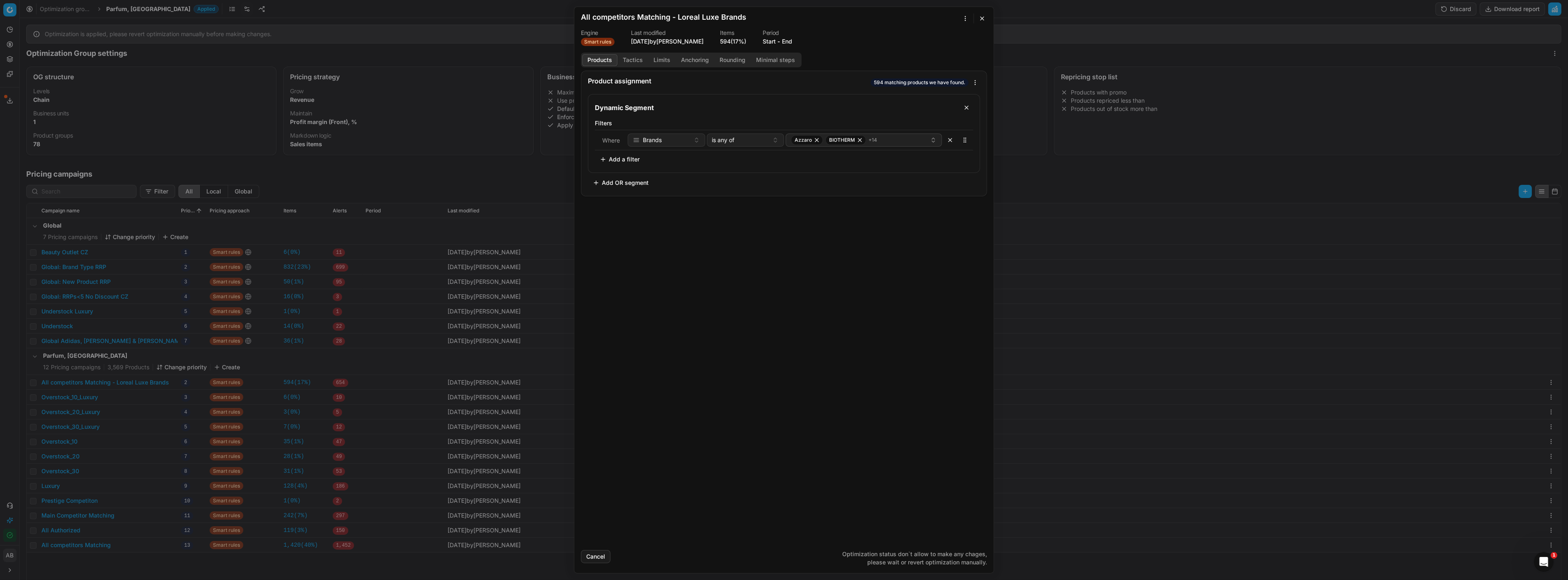
click at [642, 58] on button "Tactics" at bounding box center [633, 60] width 31 height 12
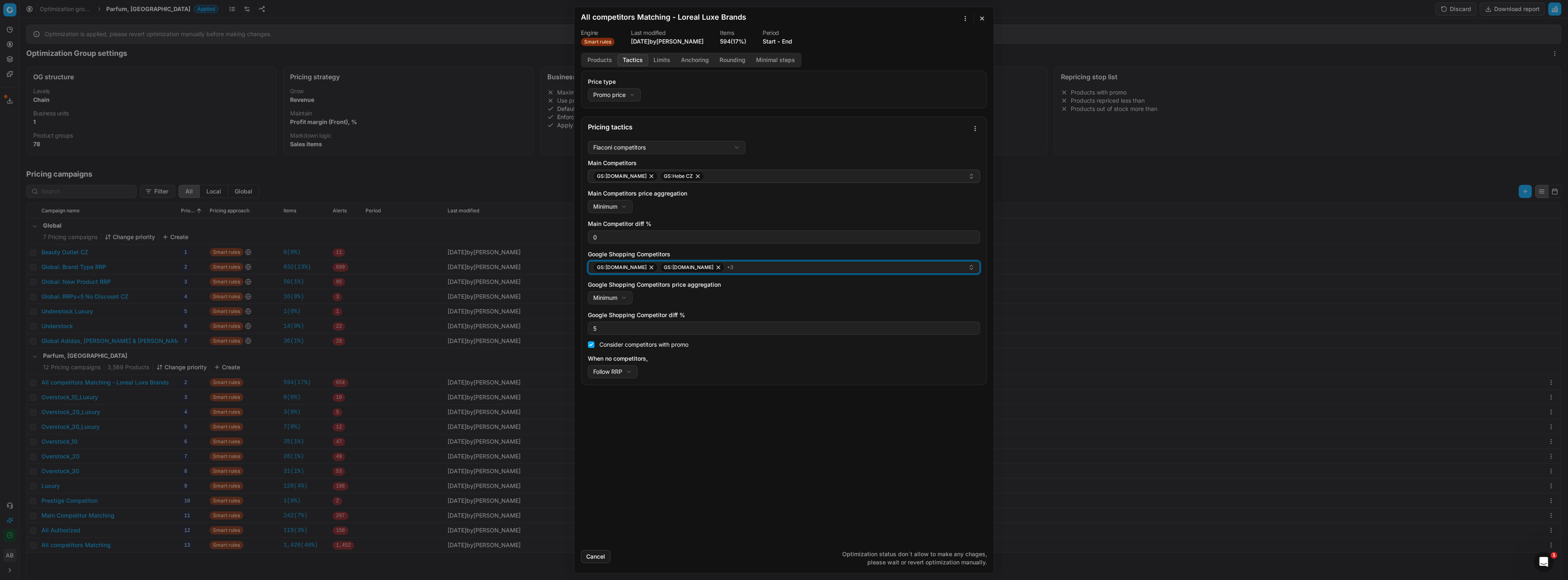
click at [736, 268] on div "GS:[DOMAIN_NAME] GS:[DOMAIN_NAME] + 3" at bounding box center [781, 267] width 375 height 10
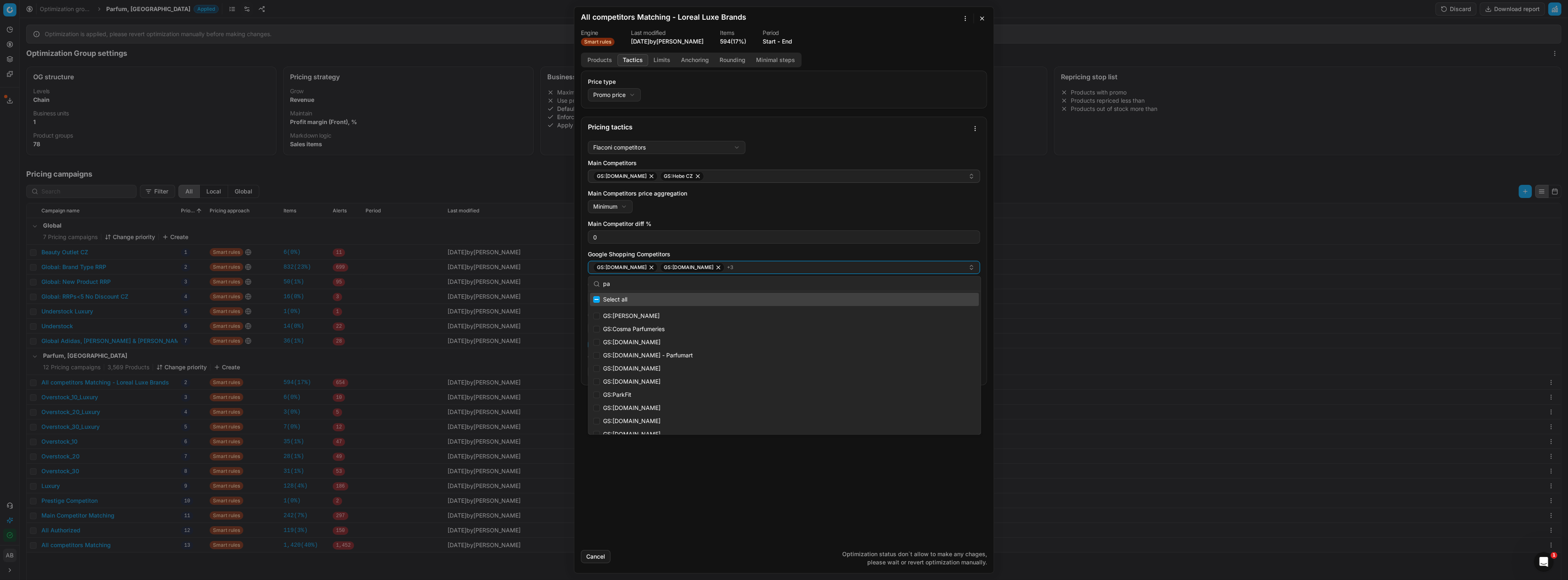
type input "p"
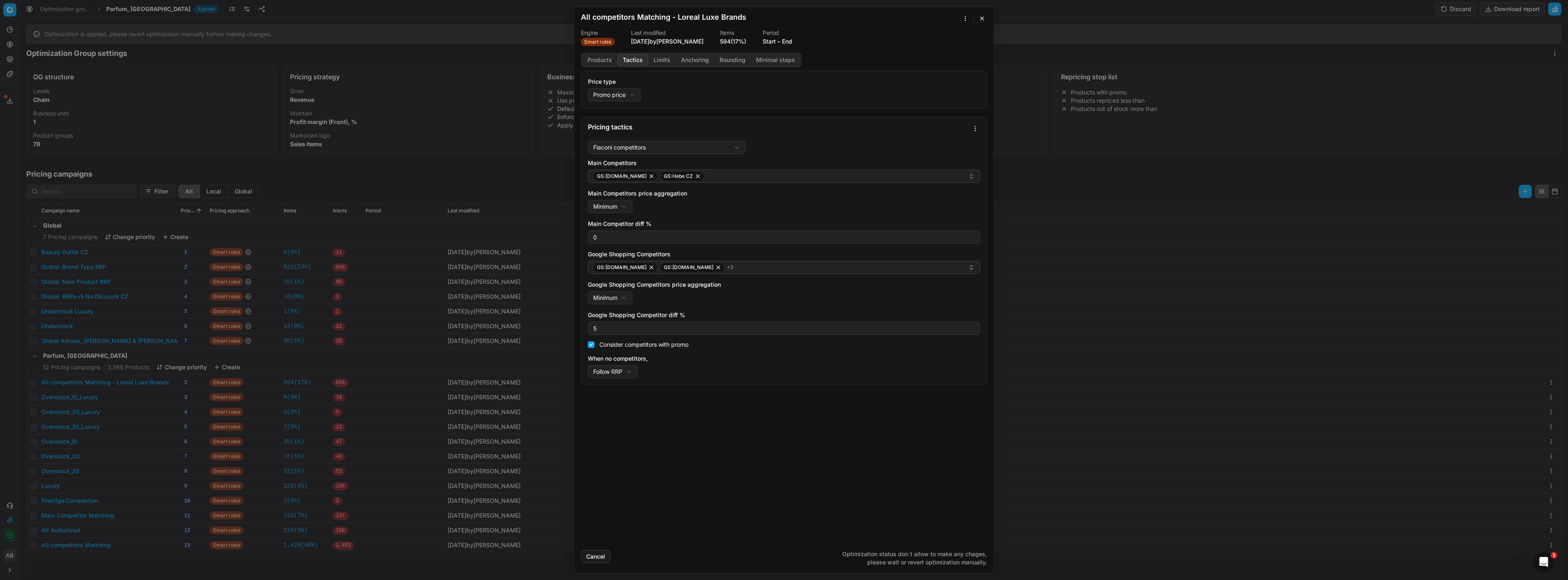
click at [754, 463] on div "Price type Promo price Default Regular price Promo price Pricing tactics Flacon…" at bounding box center [784, 307] width 419 height 472
